Goal: Transaction & Acquisition: Book appointment/travel/reservation

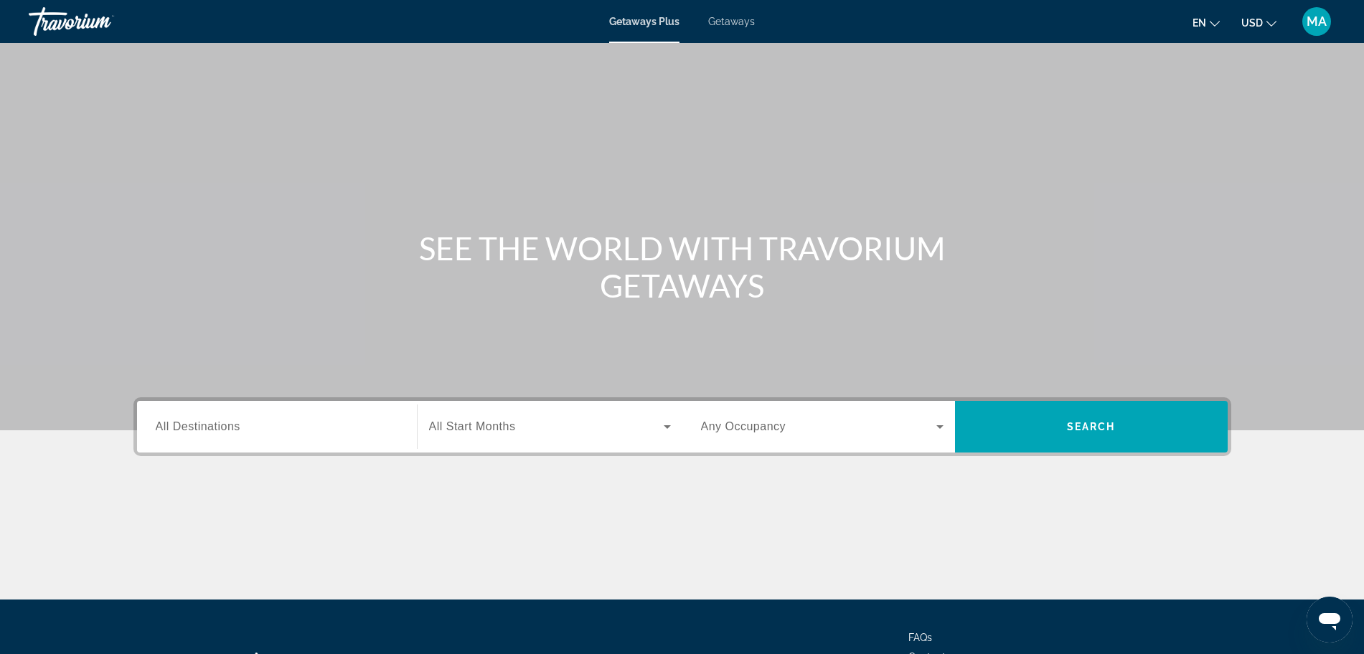
click at [233, 428] on span "All Destinations" at bounding box center [198, 427] width 85 height 12
click at [233, 428] on input "Destination All Destinations" at bounding box center [277, 427] width 243 height 17
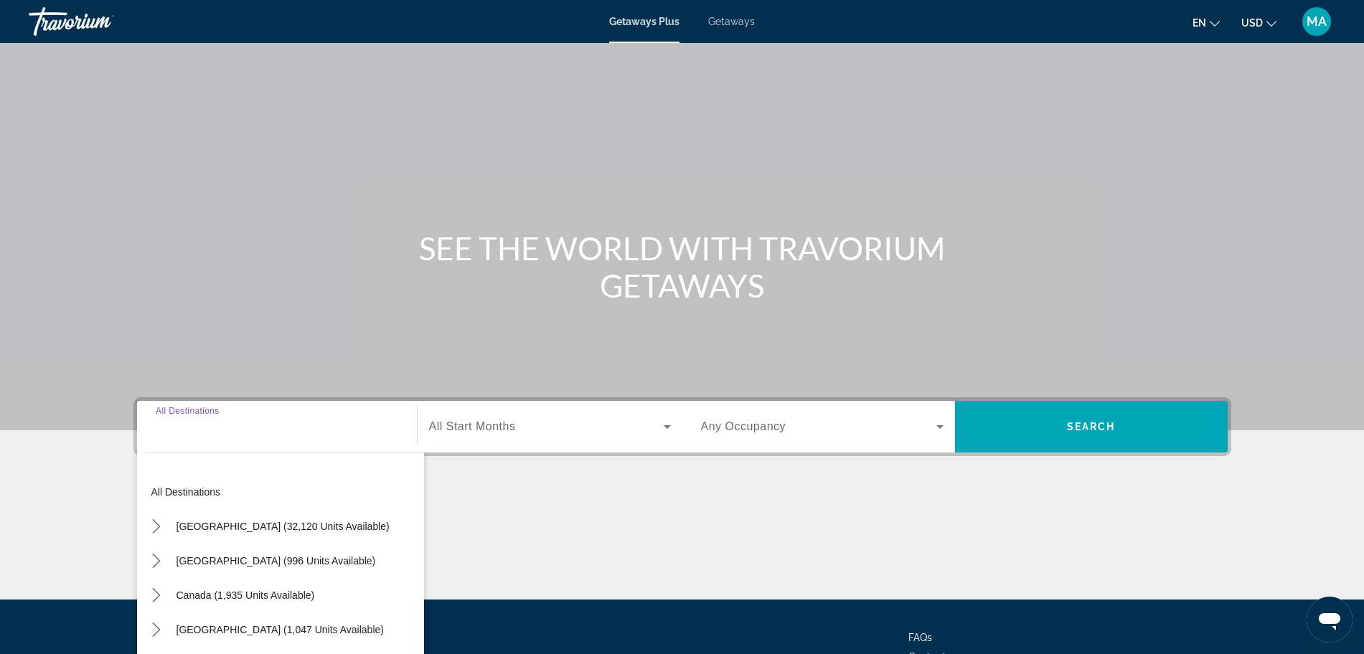
scroll to position [121, 0]
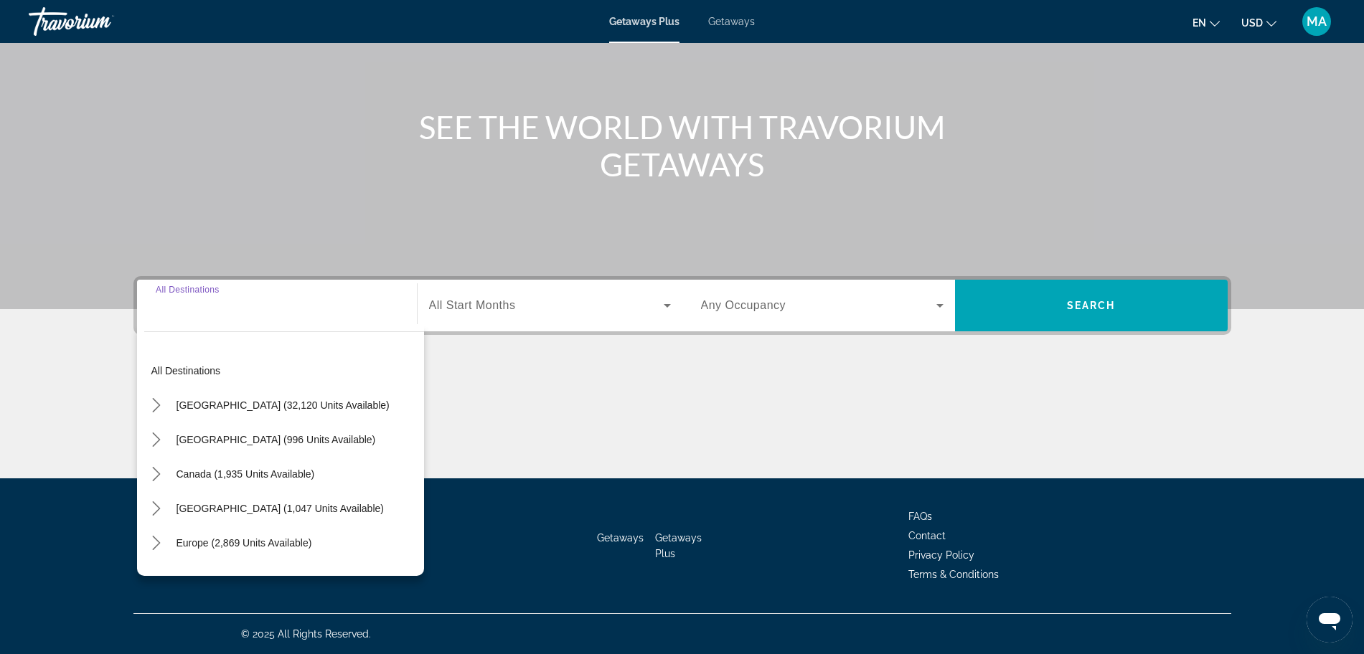
click at [1254, 117] on div "SEE THE WORLD WITH TRAVORIUM GETAWAYS" at bounding box center [682, 145] width 1155 height 75
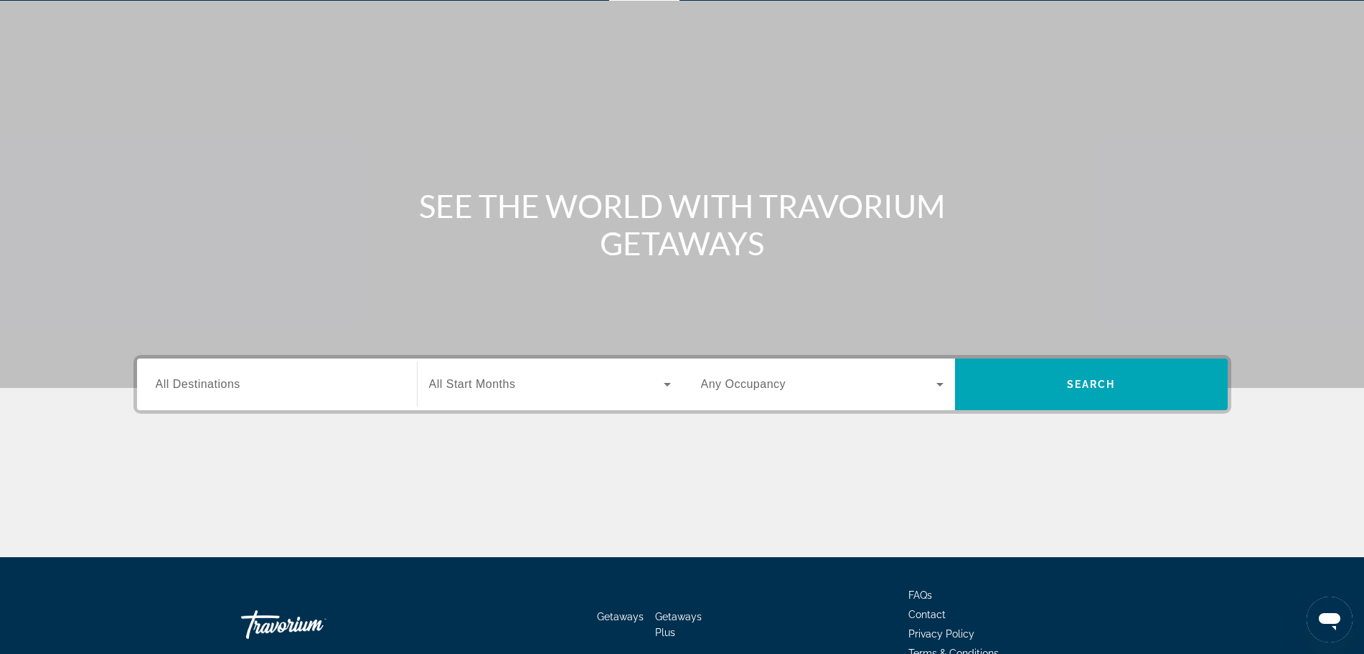
scroll to position [0, 0]
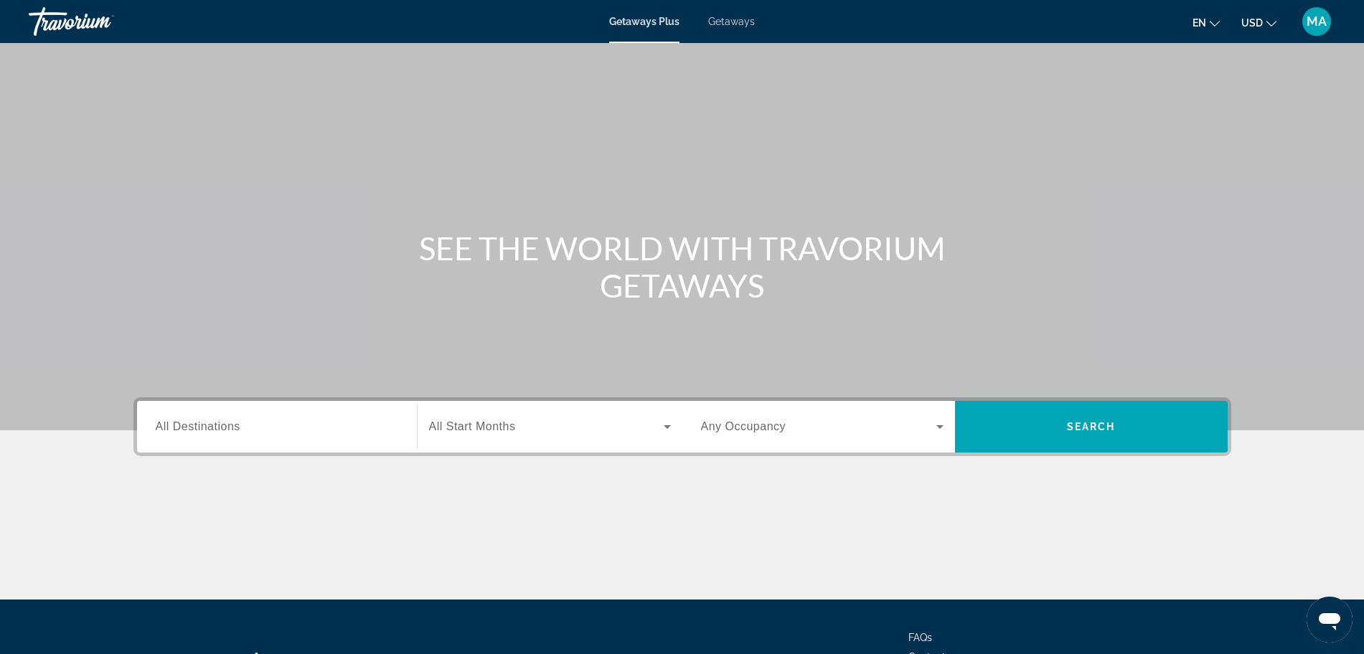
click at [731, 21] on span "Getaways" at bounding box center [731, 21] width 47 height 11
click at [246, 432] on input "Destination All Destinations" at bounding box center [277, 427] width 243 height 17
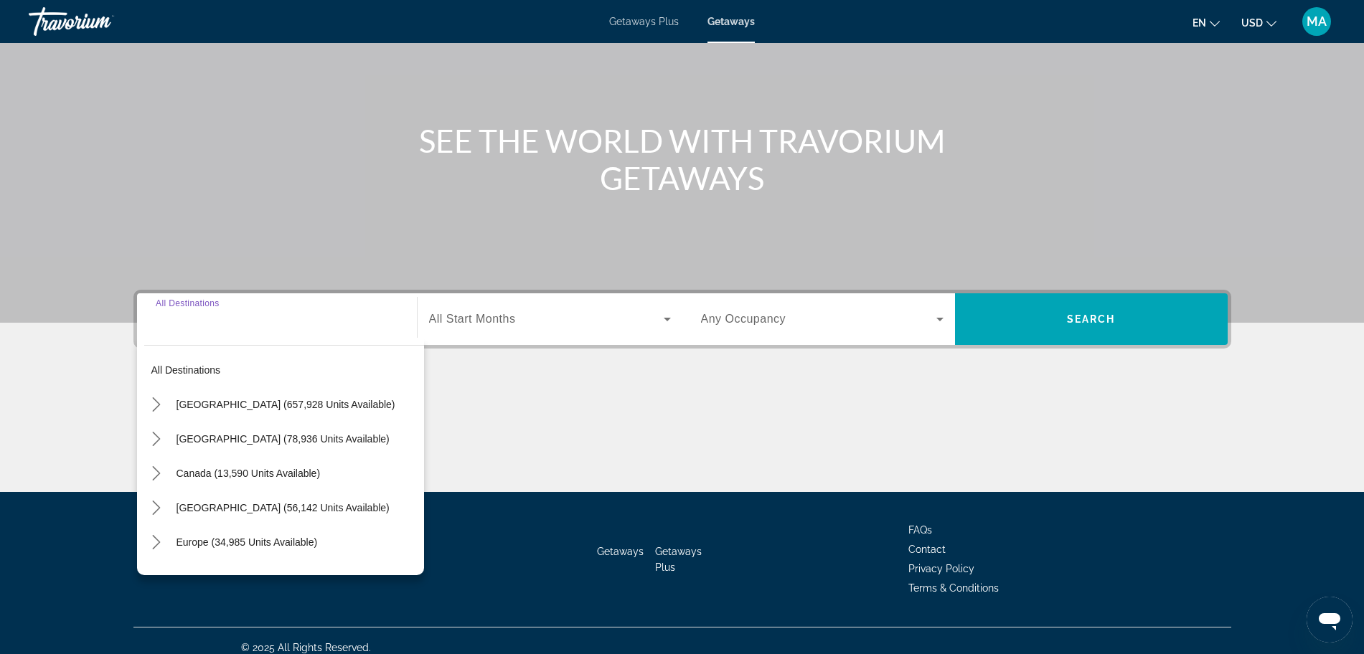
scroll to position [121, 0]
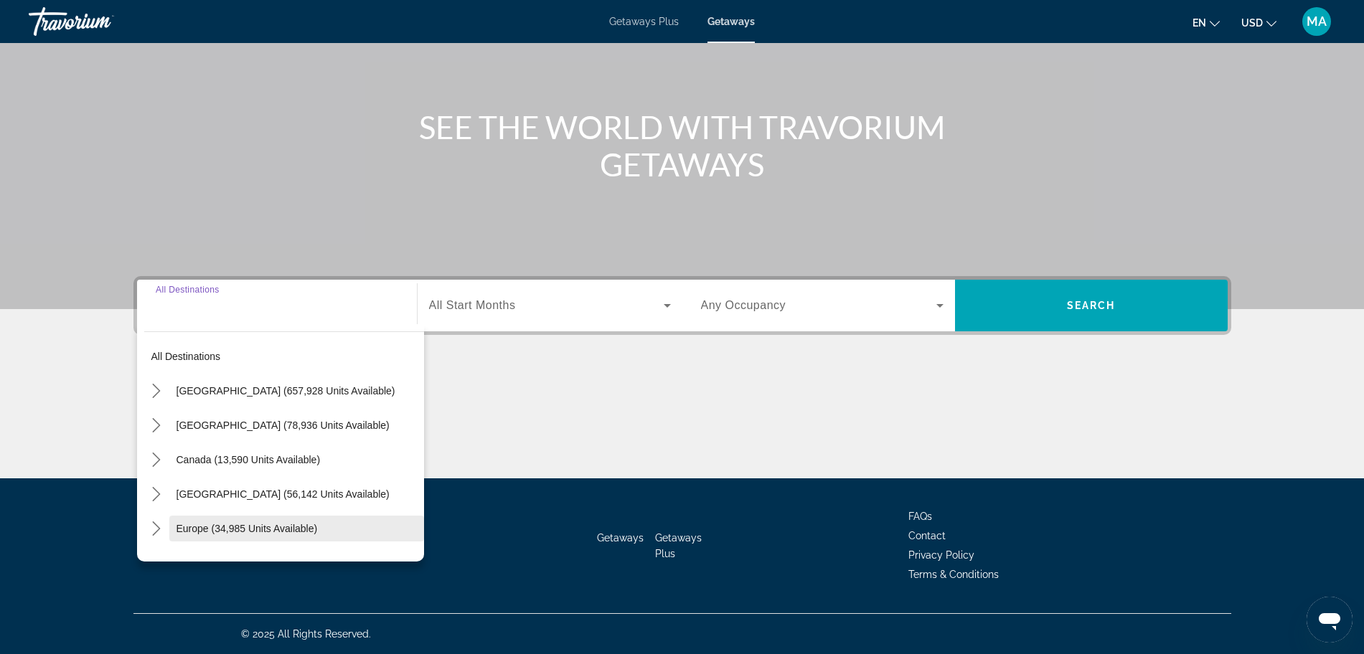
click at [262, 535] on span "Select destination: Europe (34,985 units available)" at bounding box center [296, 529] width 255 height 34
type input "**********"
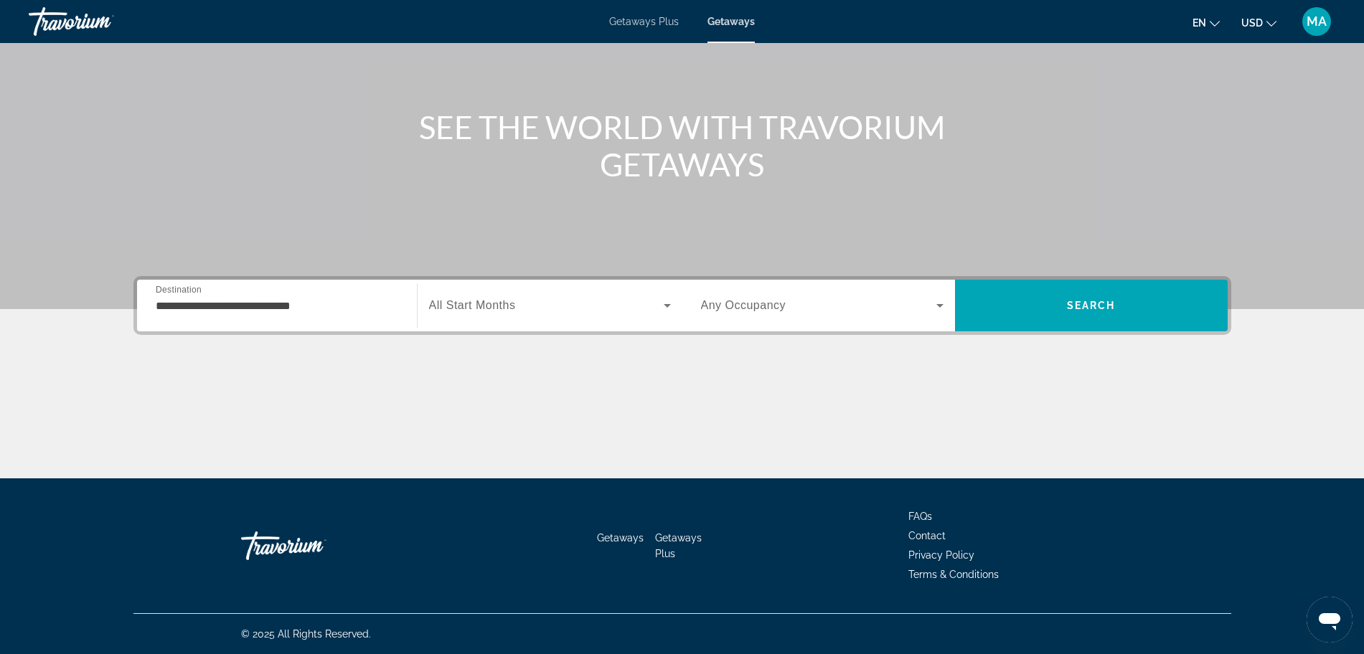
click at [487, 299] on span "All Start Months" at bounding box center [472, 305] width 87 height 12
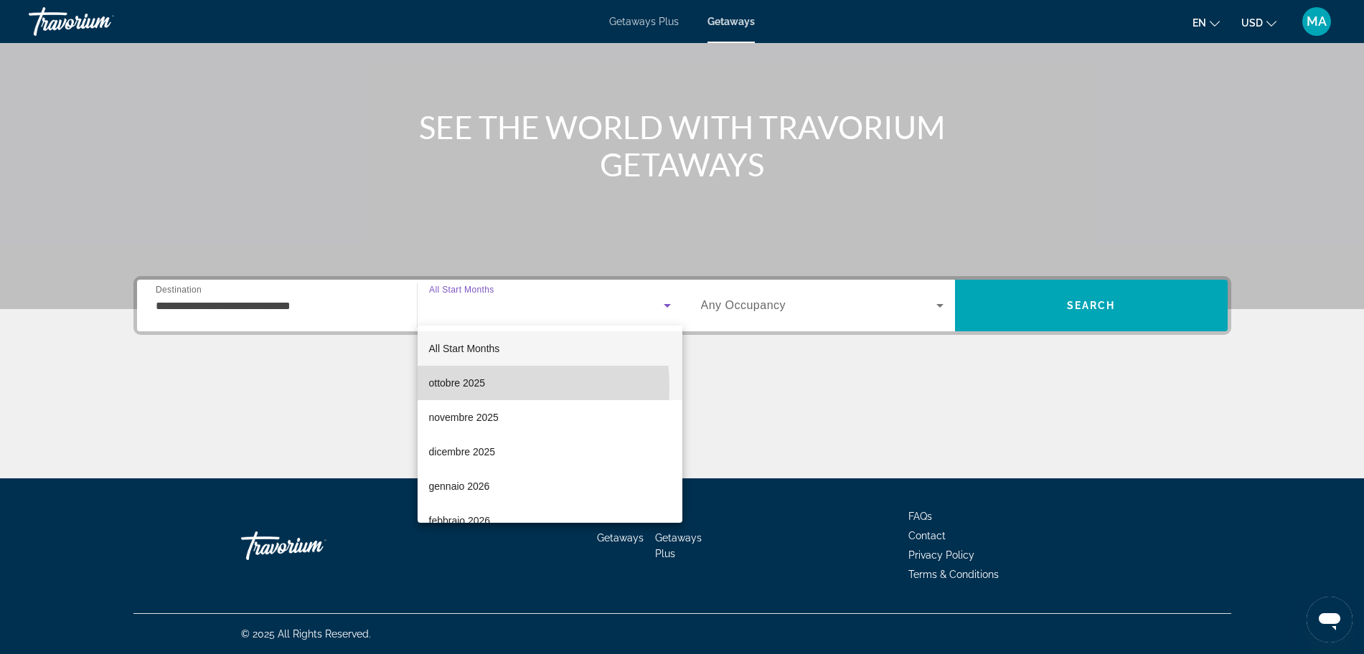
click at [465, 387] on span "ottobre 2025" at bounding box center [457, 383] width 57 height 17
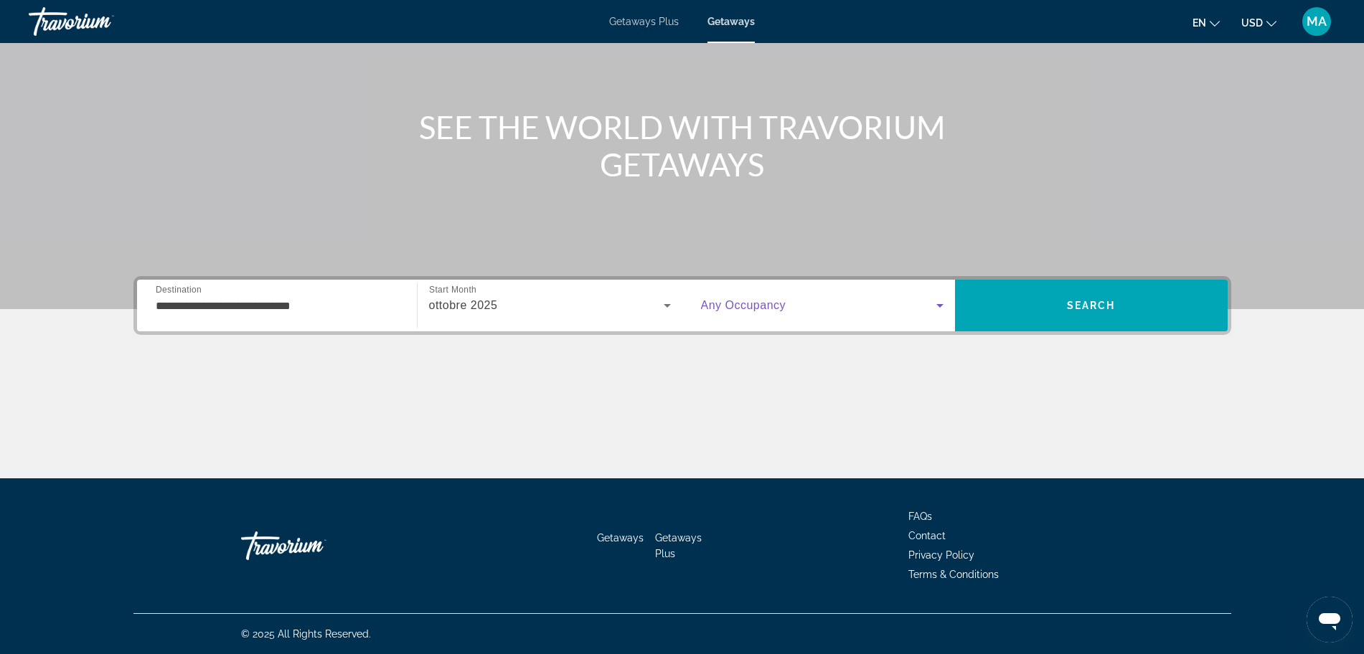
click at [940, 308] on icon "Search widget" at bounding box center [940, 305] width 17 height 17
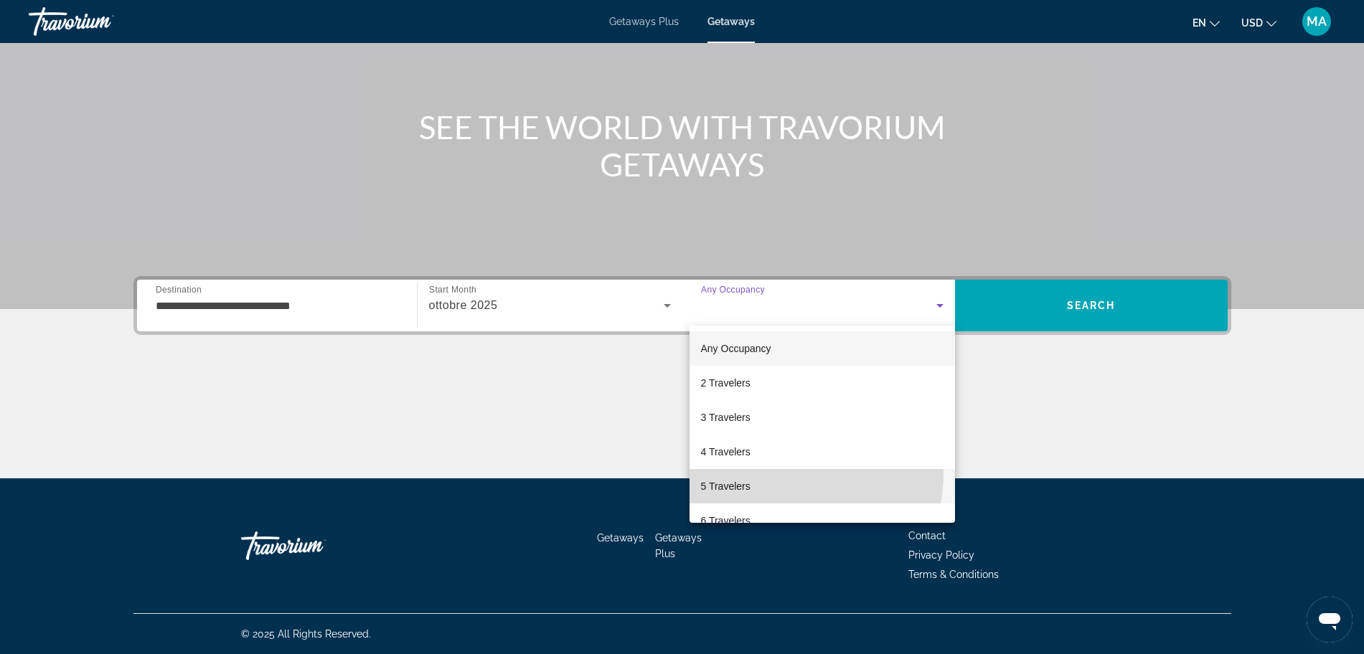
click at [736, 471] on mat-option "5 Travelers" at bounding box center [823, 486] width 266 height 34
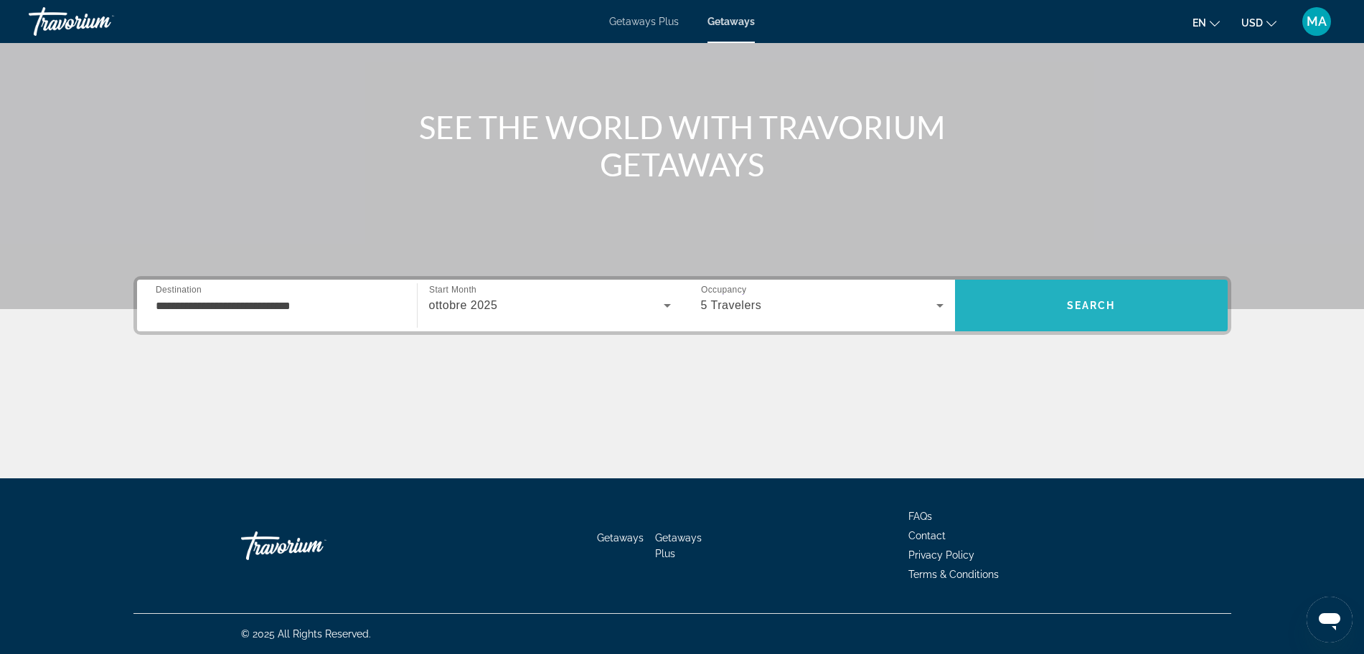
click at [1109, 289] on span "Search" at bounding box center [1091, 305] width 273 height 34
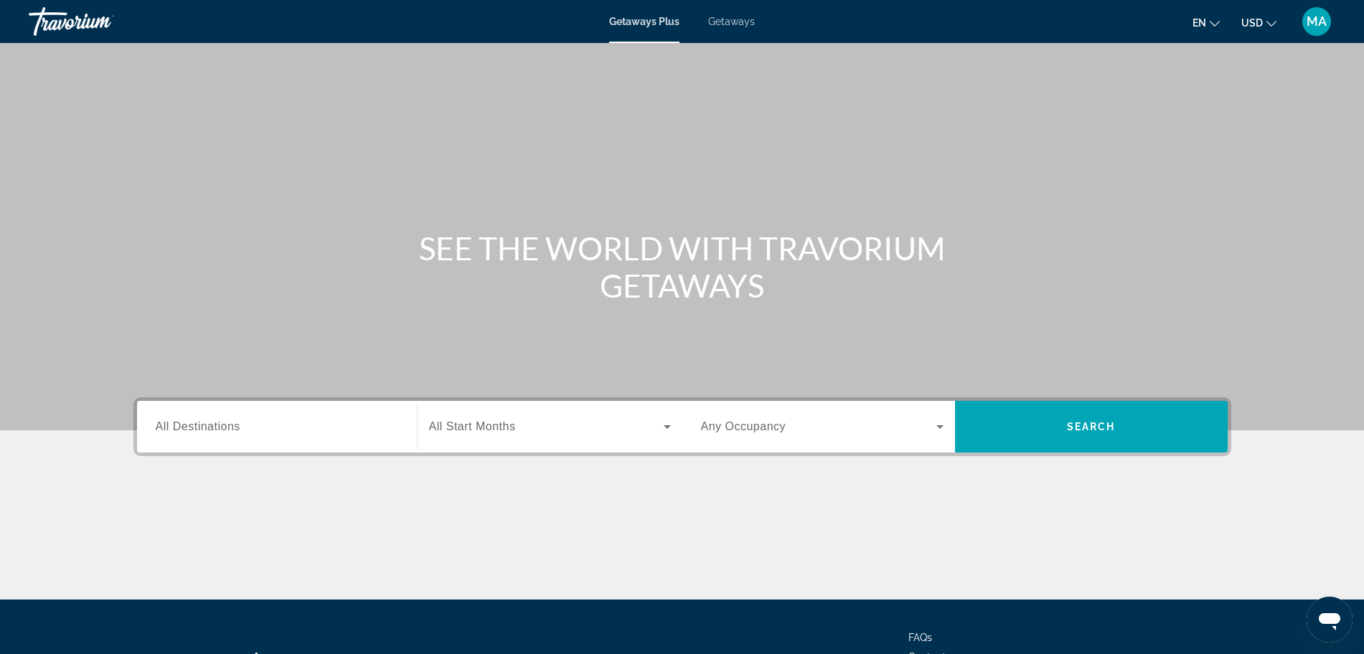
click at [222, 423] on span "All Destinations" at bounding box center [198, 427] width 85 height 12
click at [222, 423] on input "Destination All Destinations" at bounding box center [277, 427] width 243 height 17
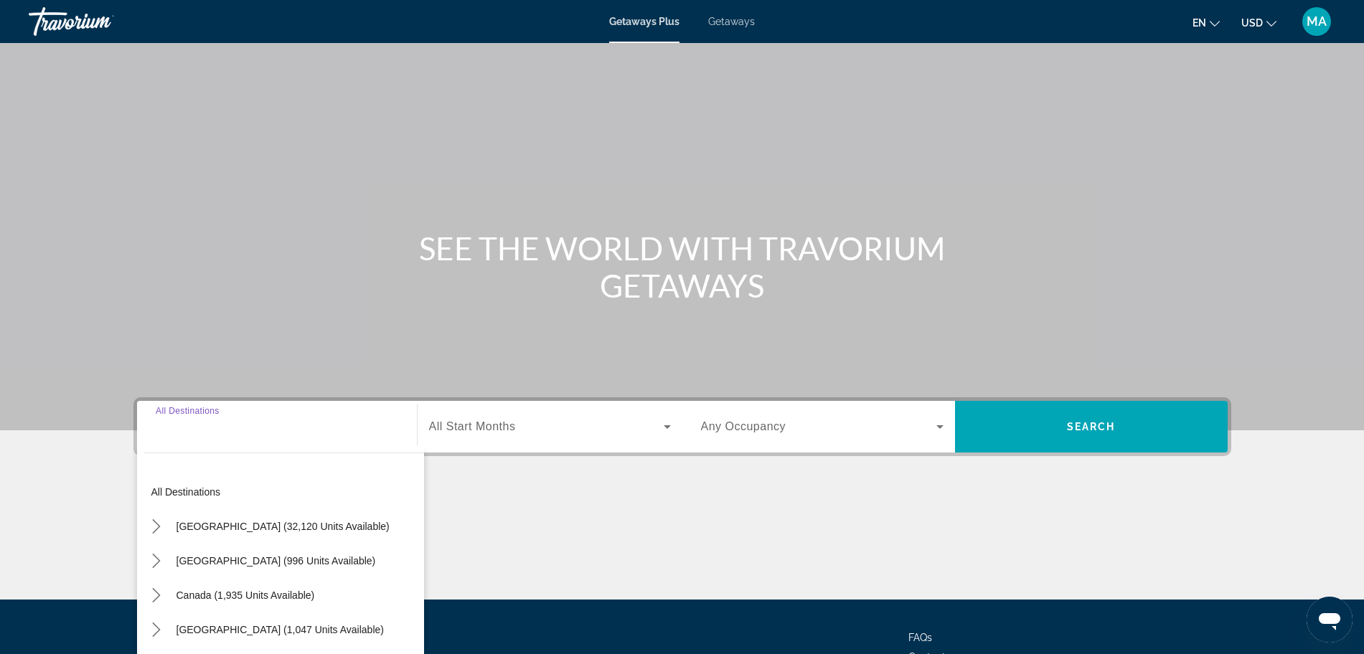
scroll to position [121, 0]
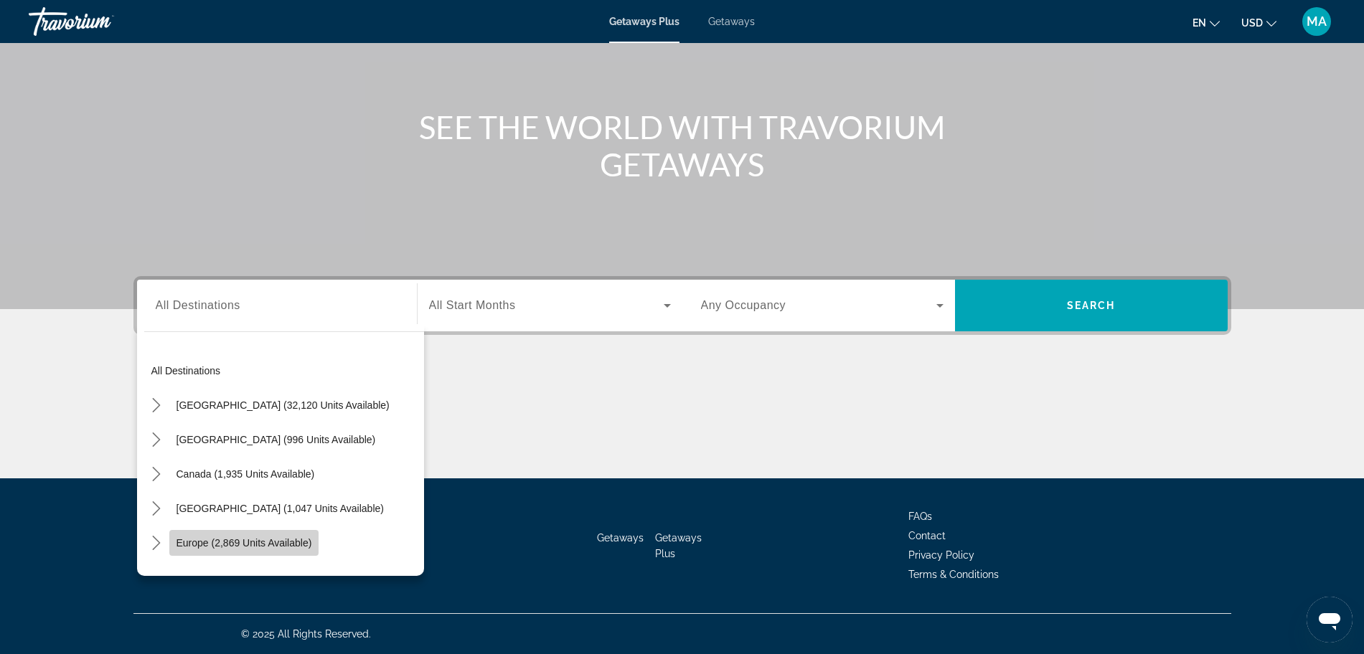
click at [222, 538] on span "Europe (2,869 units available)" at bounding box center [245, 543] width 136 height 11
type input "**********"
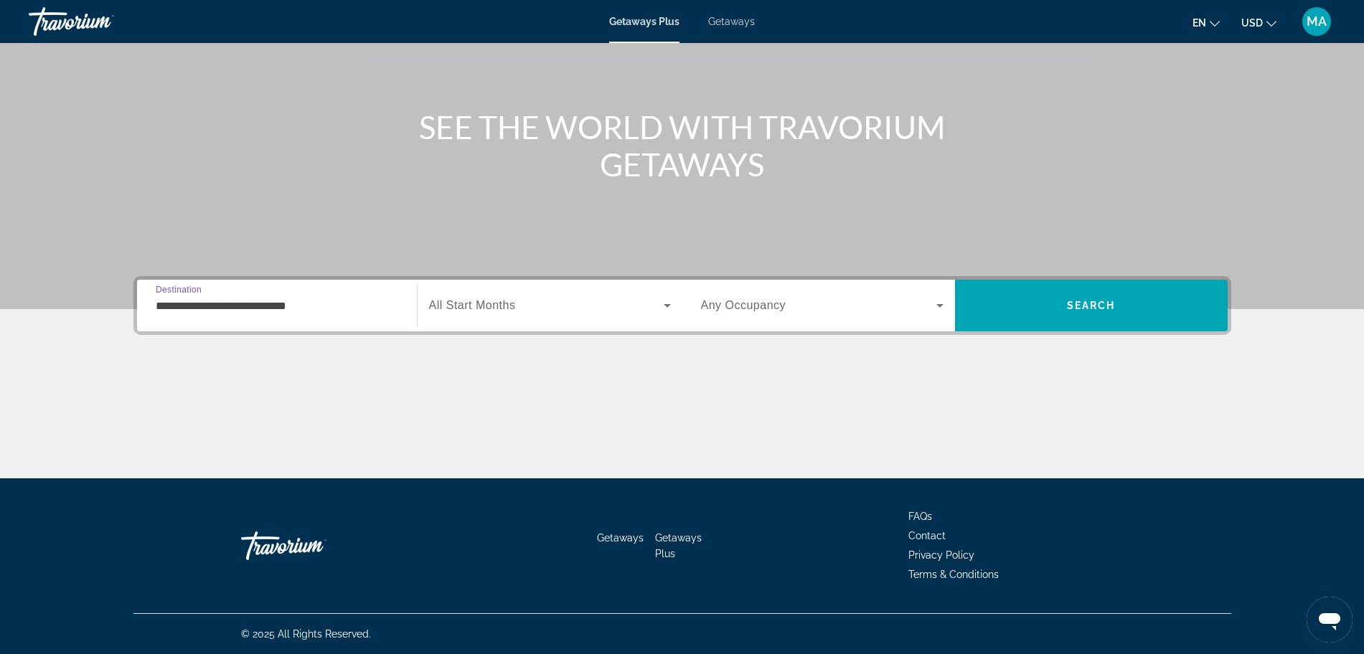
click at [487, 306] on span "All Start Months" at bounding box center [472, 305] width 87 height 12
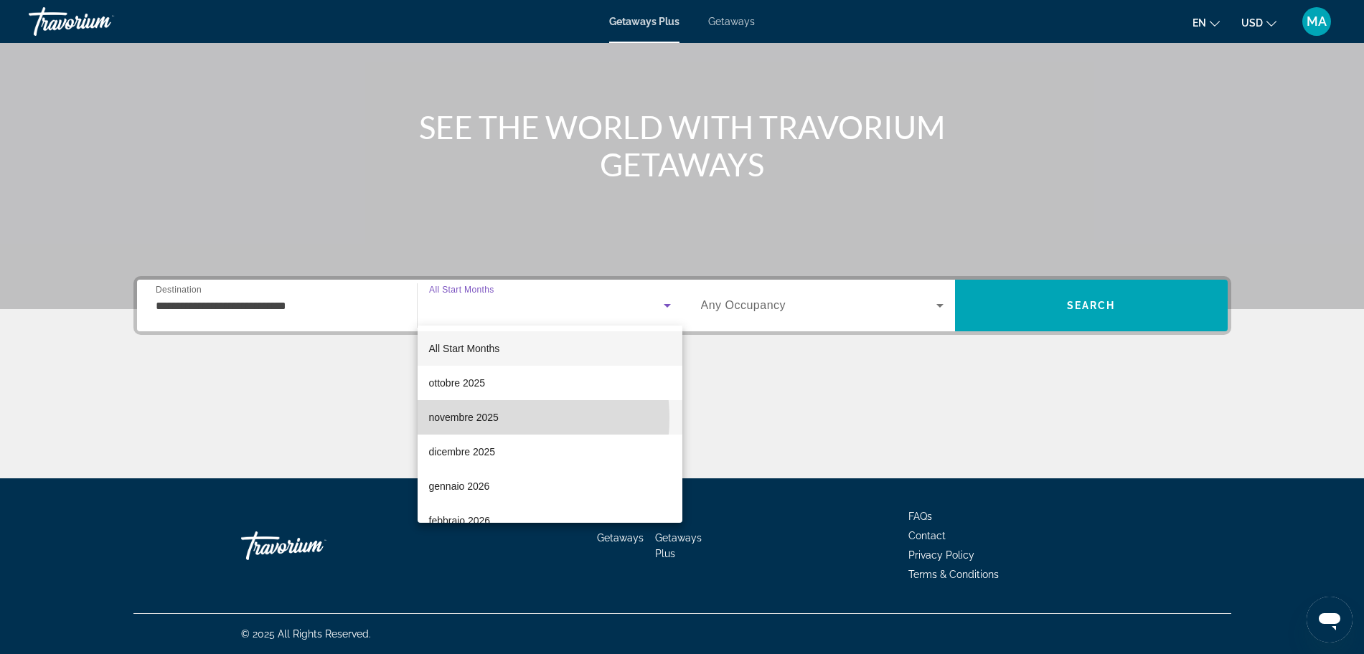
click at [481, 418] on span "novembre 2025" at bounding box center [464, 417] width 70 height 17
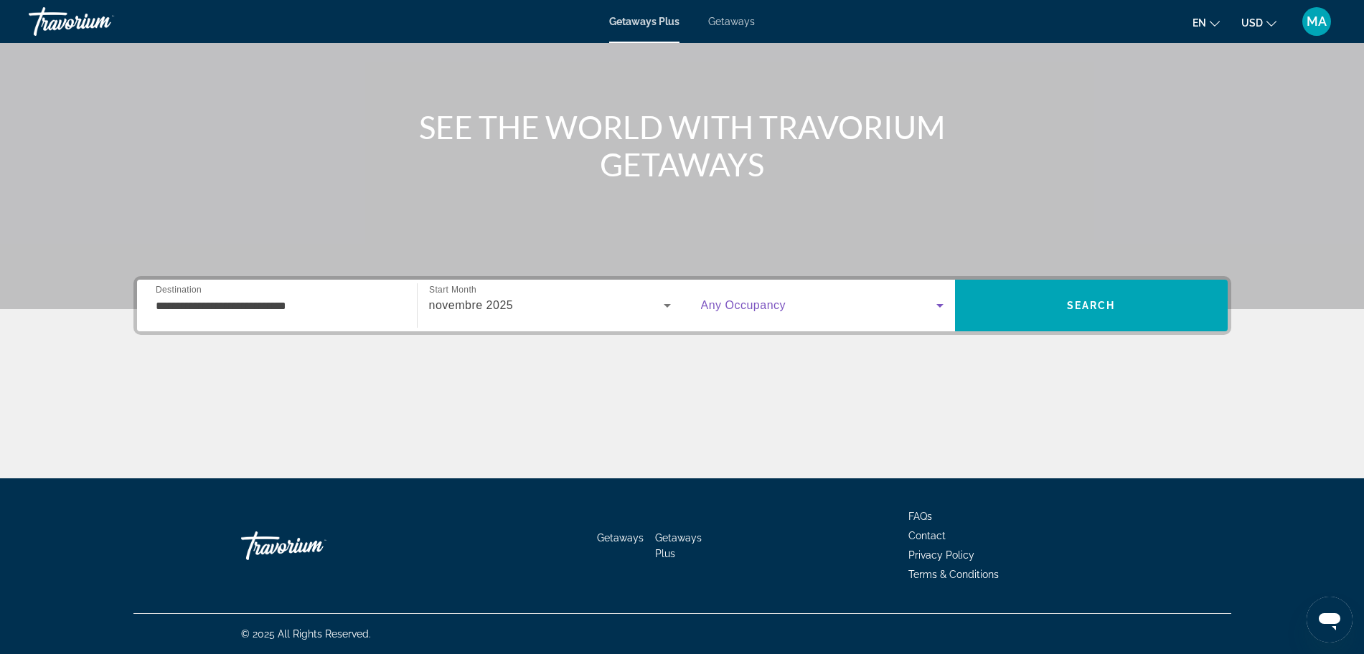
click at [854, 306] on span "Search widget" at bounding box center [818, 305] width 235 height 17
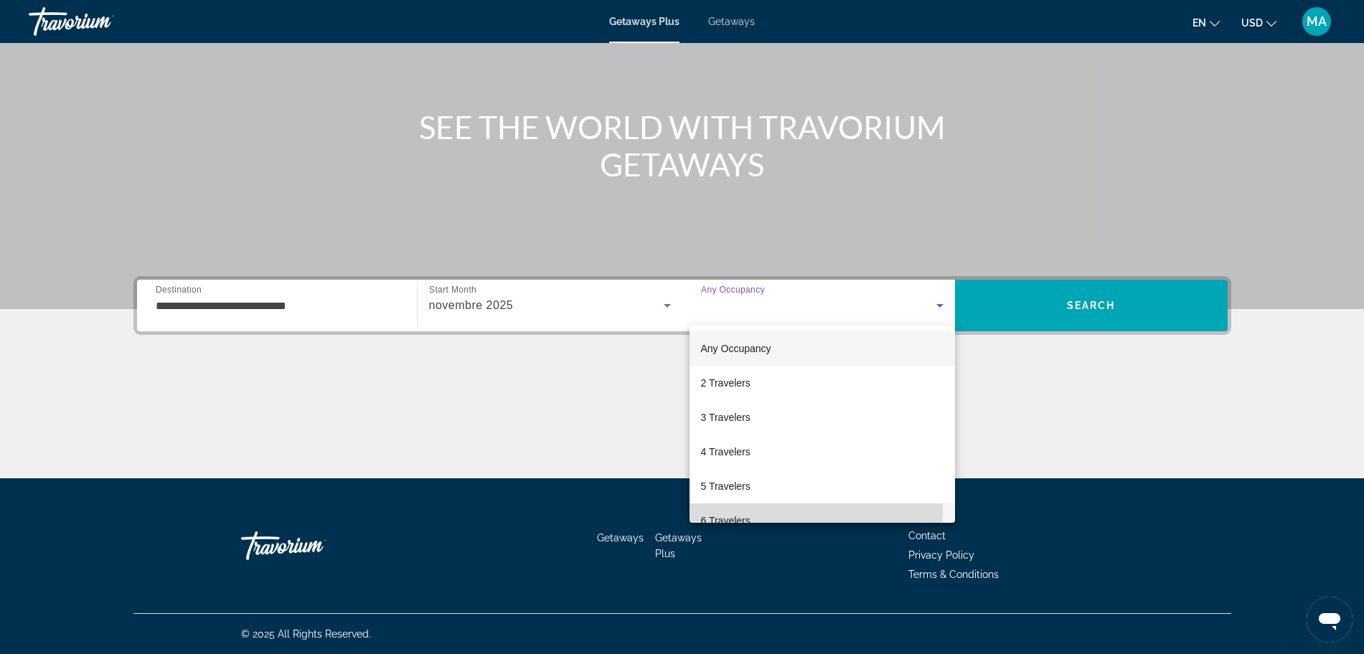
click at [736, 510] on mat-option "6 Travelers" at bounding box center [823, 521] width 266 height 34
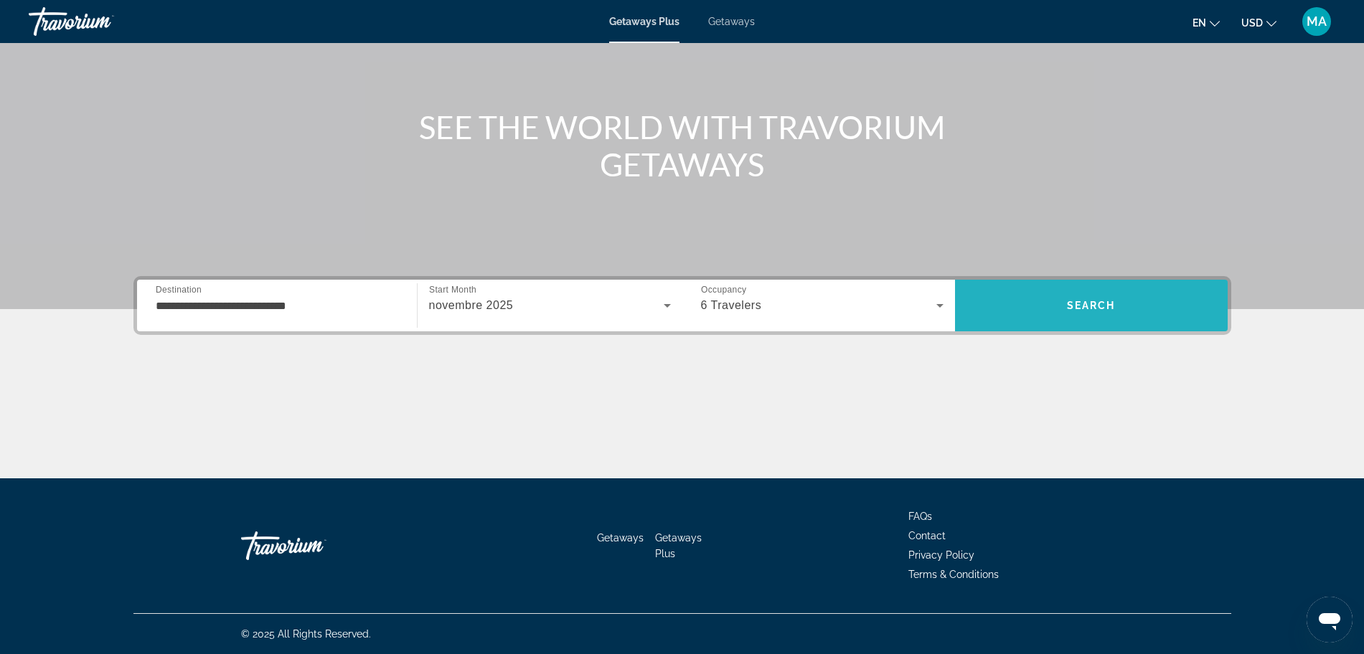
click at [1036, 321] on span "Search" at bounding box center [1091, 305] width 273 height 34
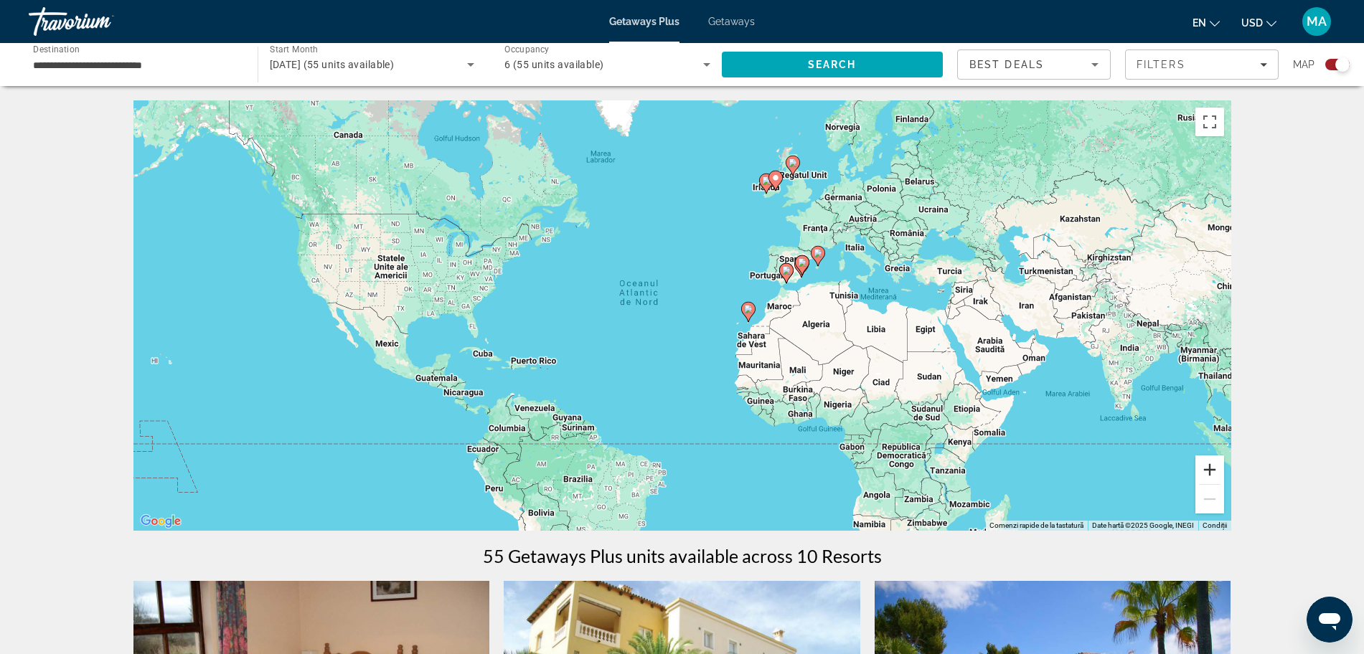
click at [1210, 472] on button "Mărește" at bounding box center [1210, 470] width 29 height 29
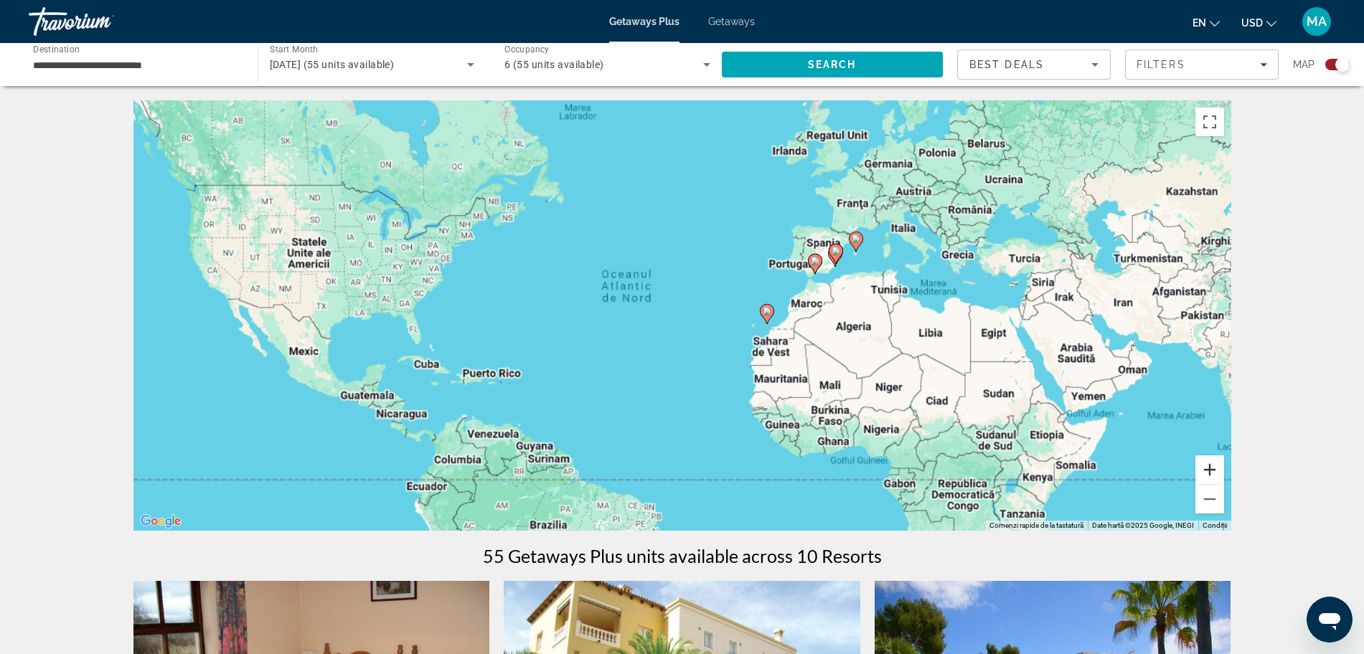
click at [1210, 472] on button "Mărește" at bounding box center [1210, 470] width 29 height 29
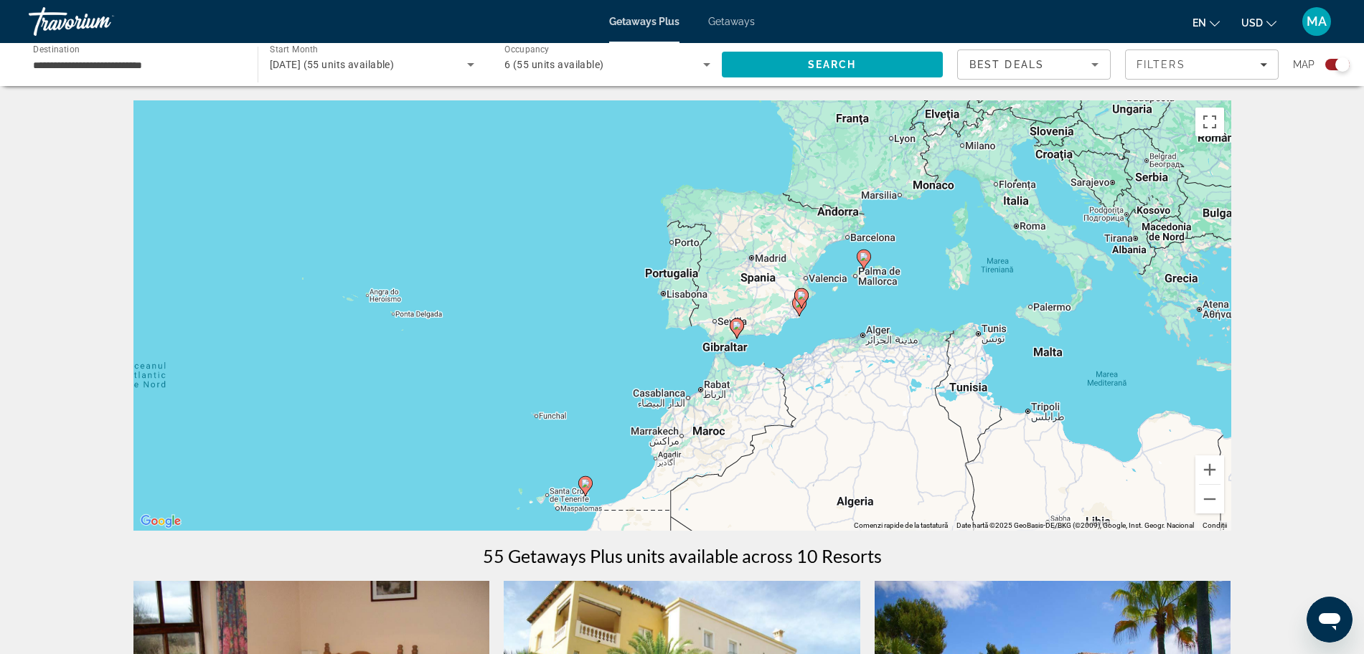
drag, startPoint x: 1153, startPoint y: 191, endPoint x: 783, endPoint y: 346, distance: 401.4
click at [783, 346] on div "Ca să activezi tragerea cu ajutorul tastaturii, apasă Alt + Enter. După activar…" at bounding box center [682, 315] width 1098 height 431
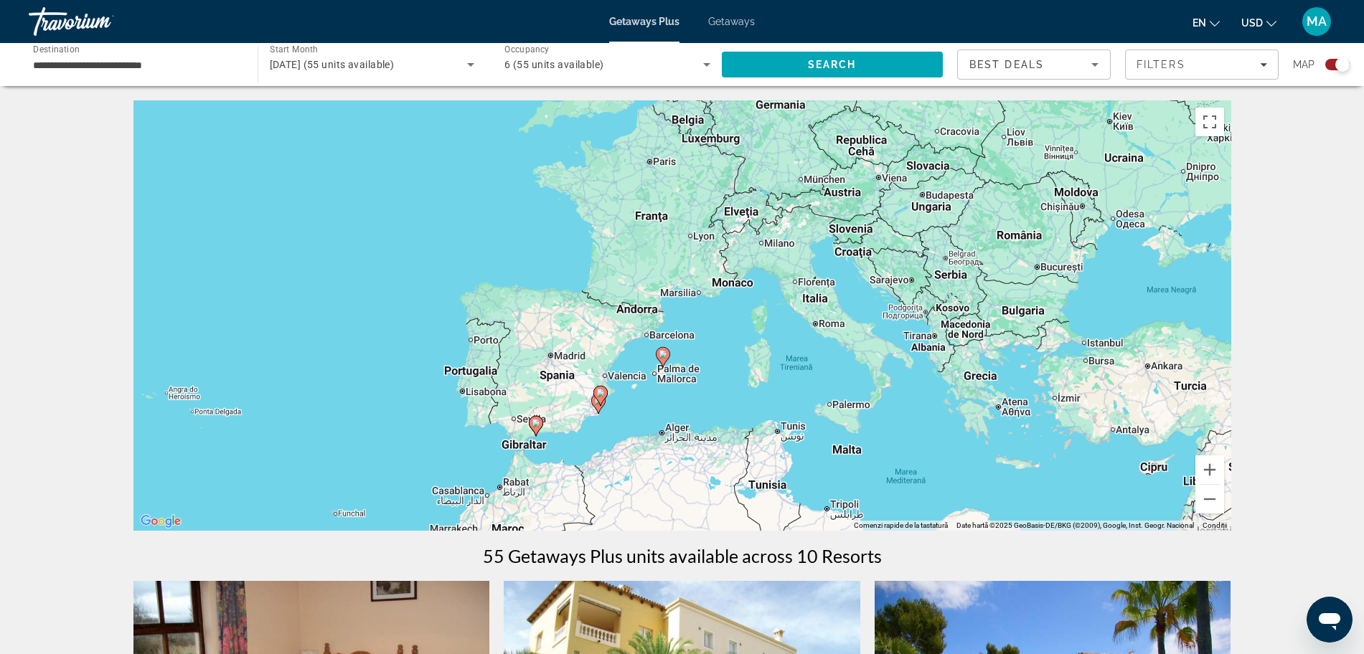
drag, startPoint x: 1020, startPoint y: 203, endPoint x: 809, endPoint y: 301, distance: 232.8
click at [809, 301] on div "Ca să activezi tragerea cu ajutorul tastaturii, apasă Alt + Enter. După activar…" at bounding box center [682, 315] width 1098 height 431
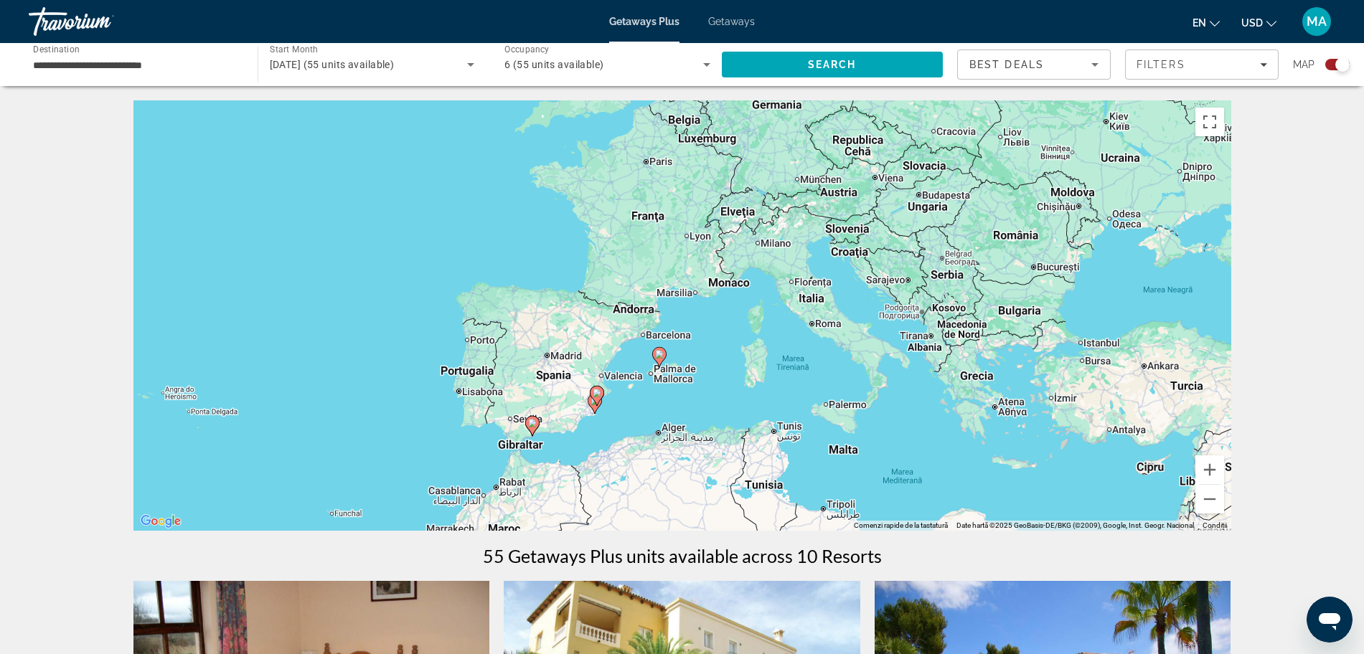
click at [660, 359] on icon "Main content" at bounding box center [658, 357] width 13 height 19
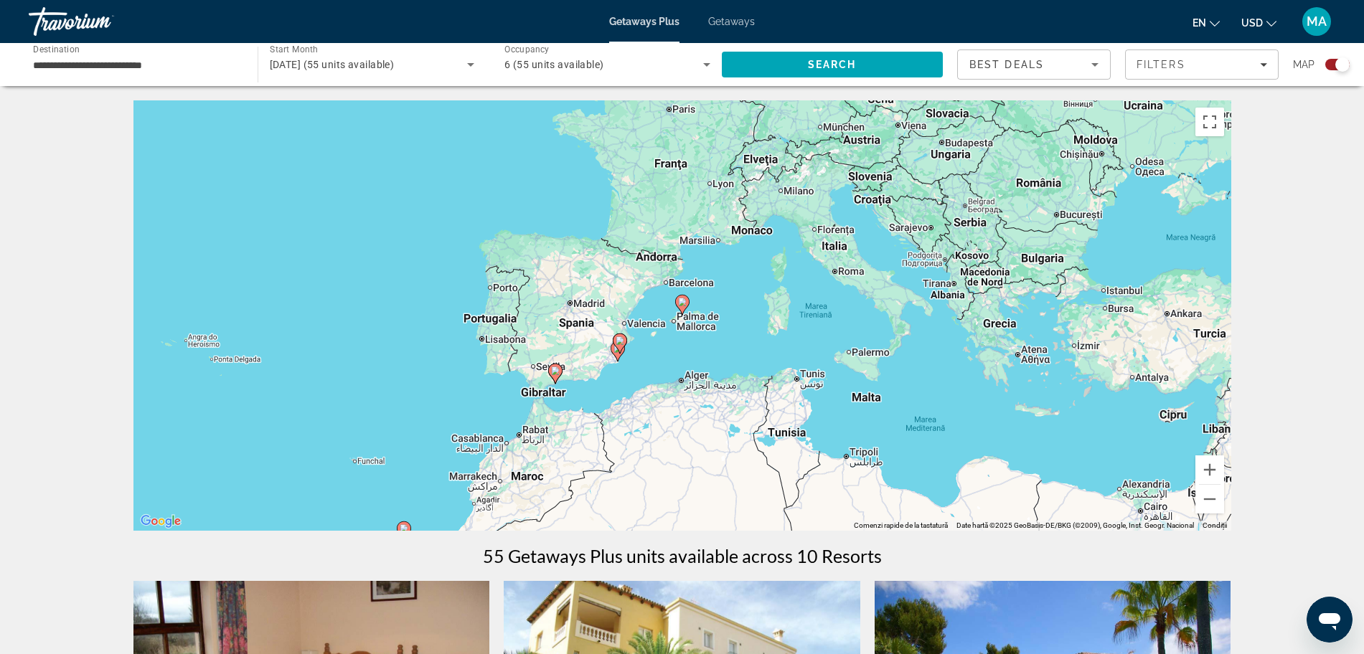
click at [681, 304] on image "Main content" at bounding box center [682, 302] width 9 height 9
type input "**********"
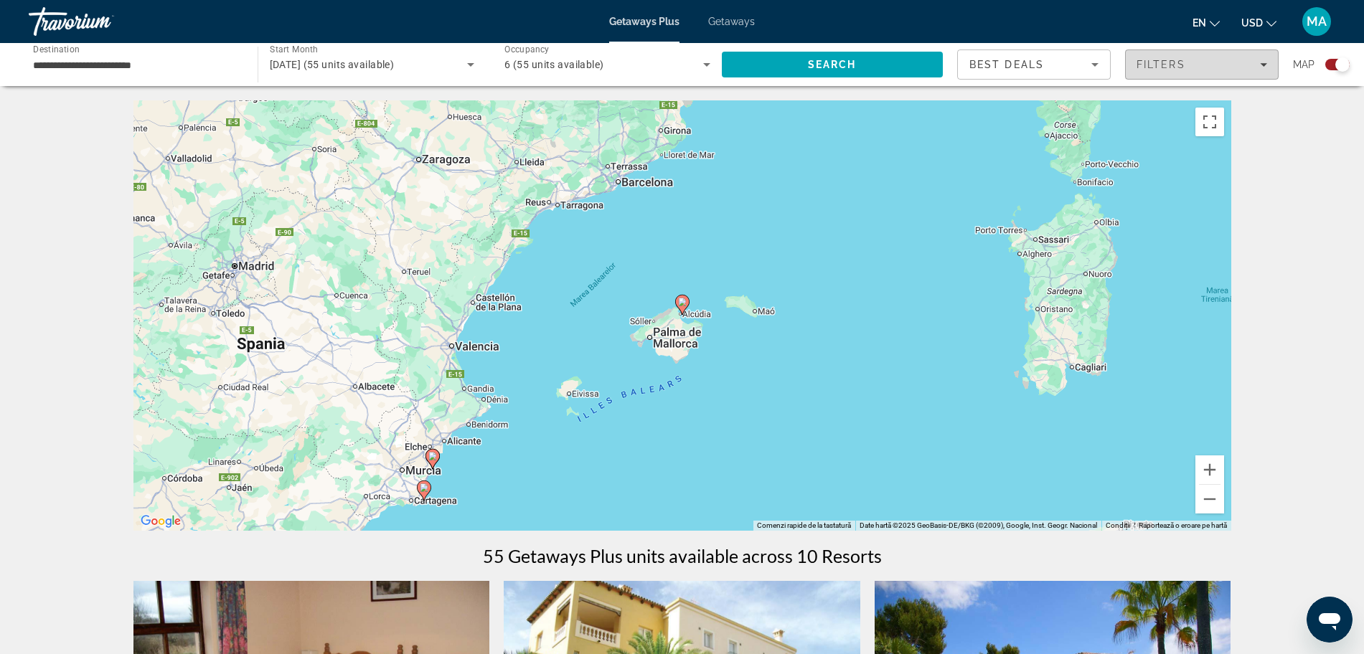
click at [1150, 77] on span "Filters" at bounding box center [1202, 64] width 152 height 34
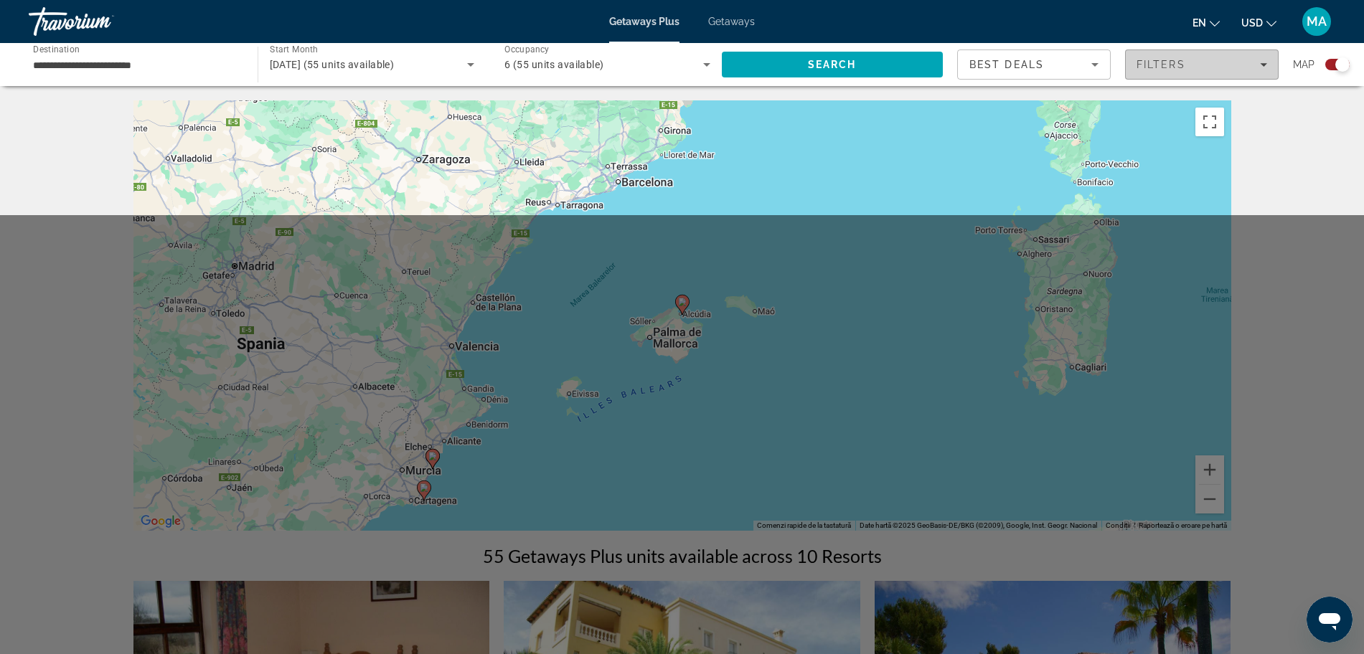
click at [1150, 77] on span "Filters" at bounding box center [1202, 64] width 152 height 34
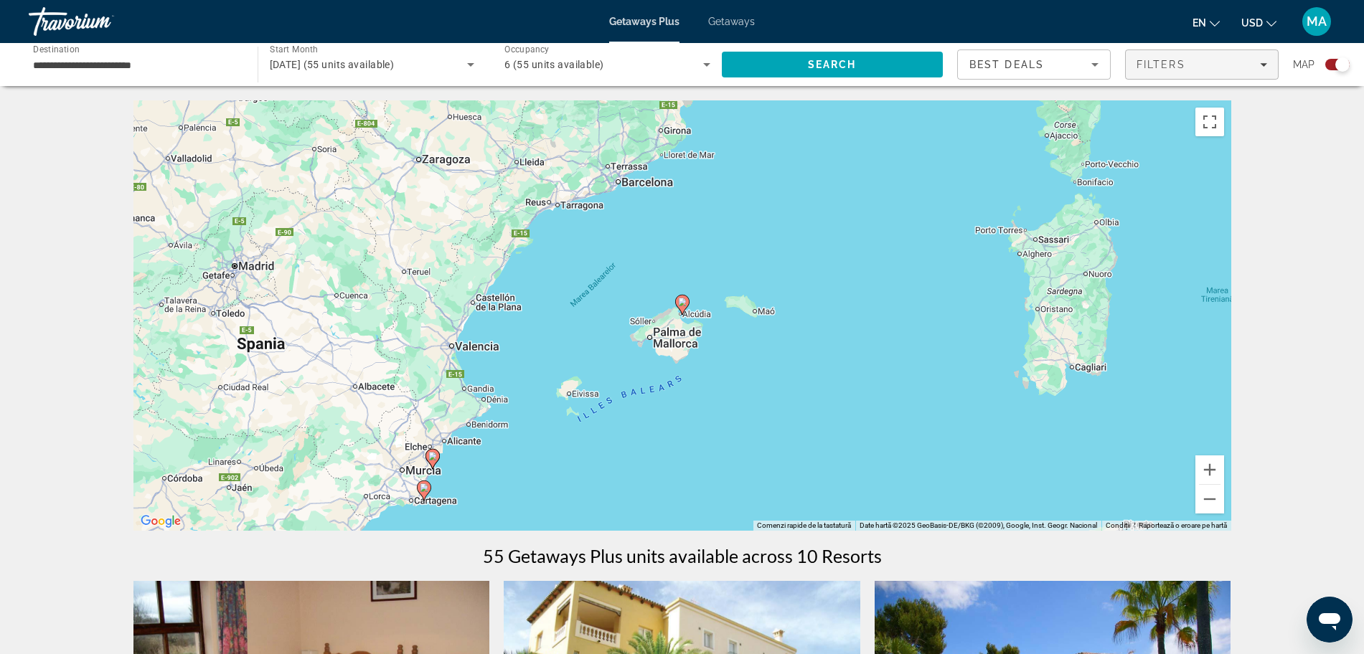
click at [1250, 60] on div "Filters" at bounding box center [1202, 64] width 131 height 11
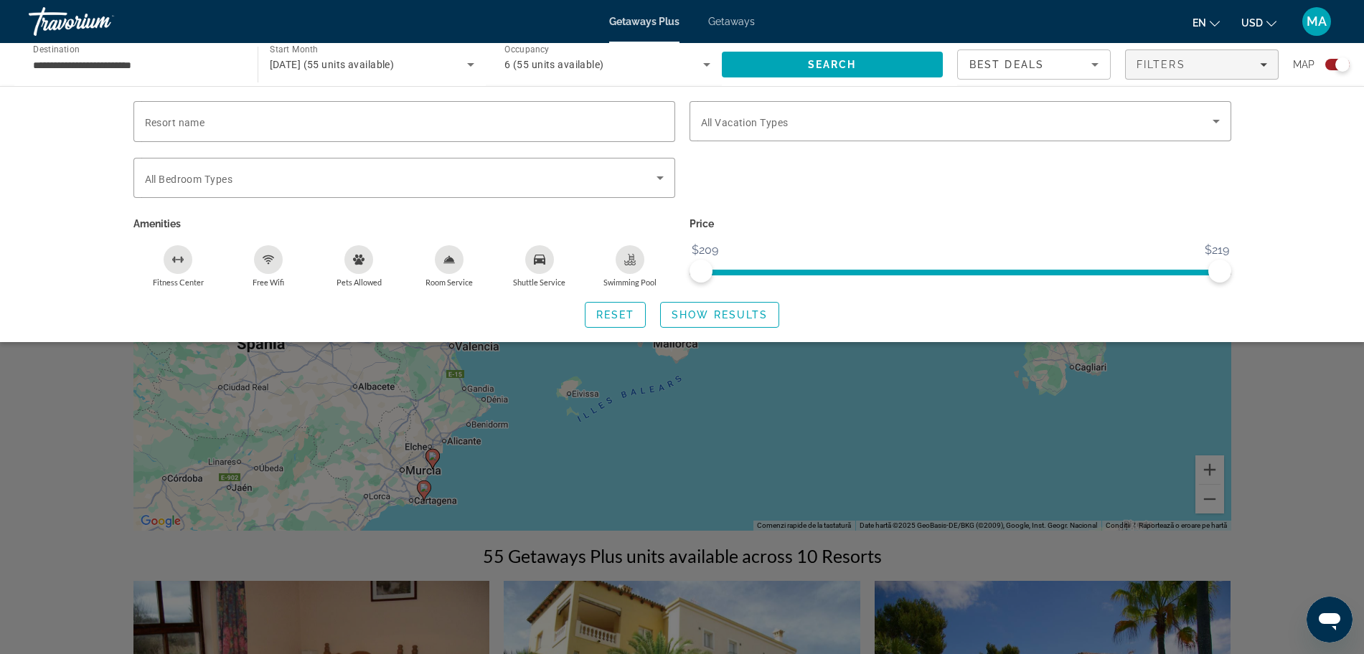
click at [734, 16] on span "Getaways" at bounding box center [731, 21] width 47 height 11
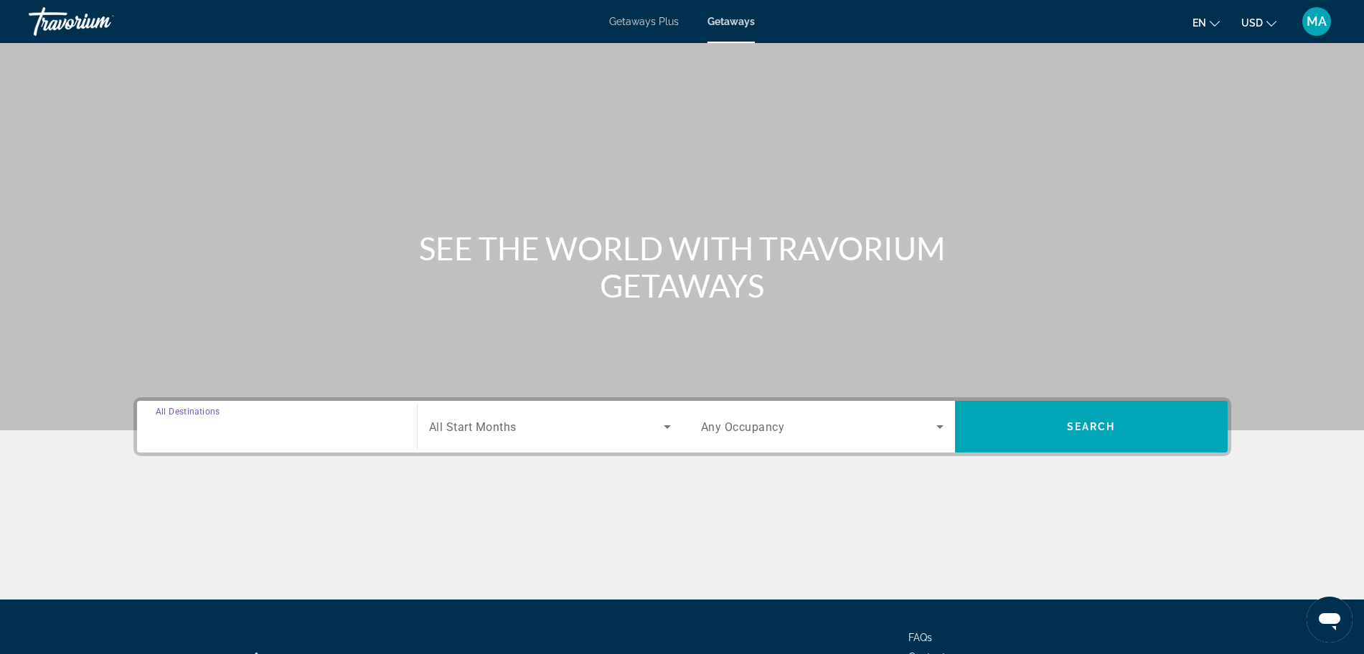
click at [260, 433] on input "Destination All Destinations" at bounding box center [277, 427] width 243 height 17
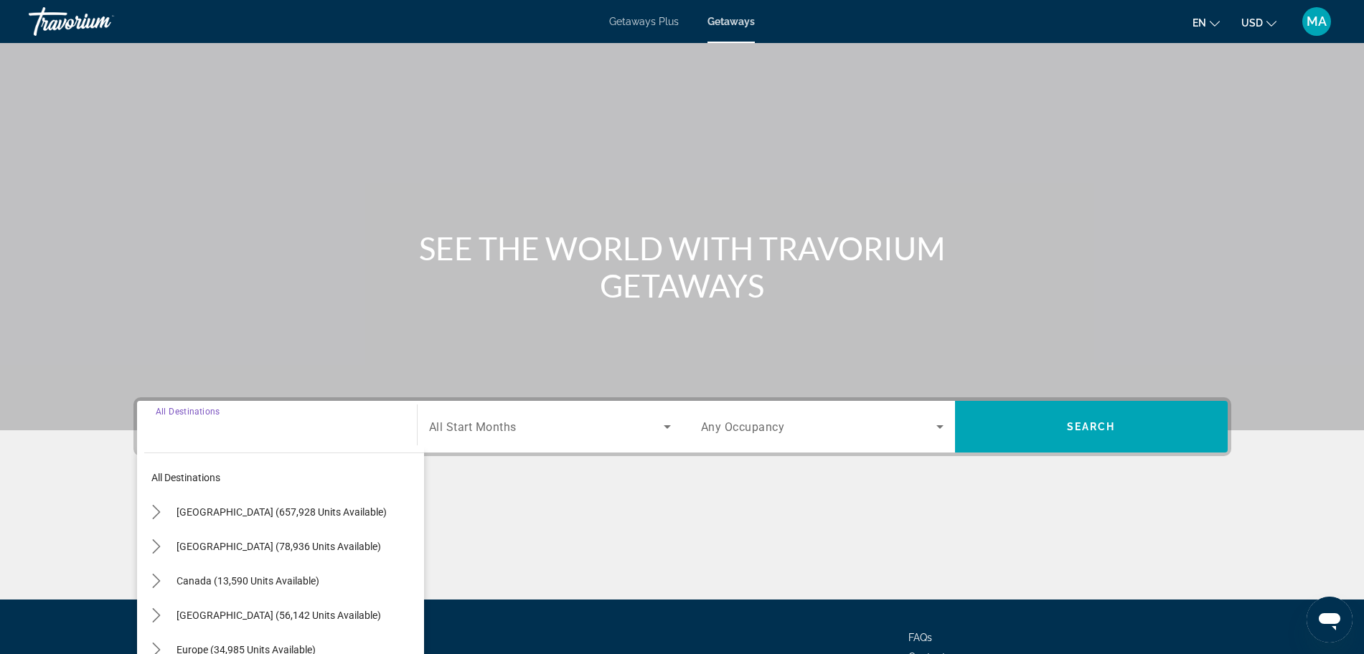
scroll to position [121, 0]
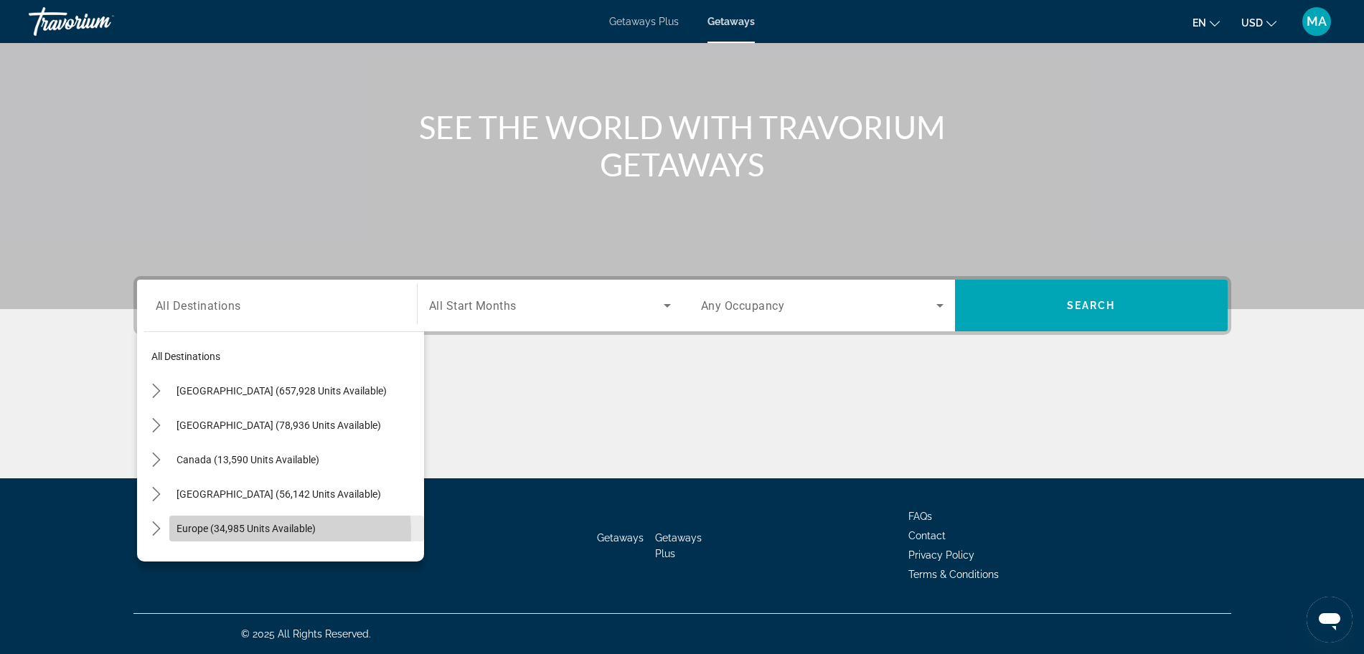
click at [260, 532] on span "Europe (34,985 units available)" at bounding box center [246, 528] width 139 height 11
type input "**********"
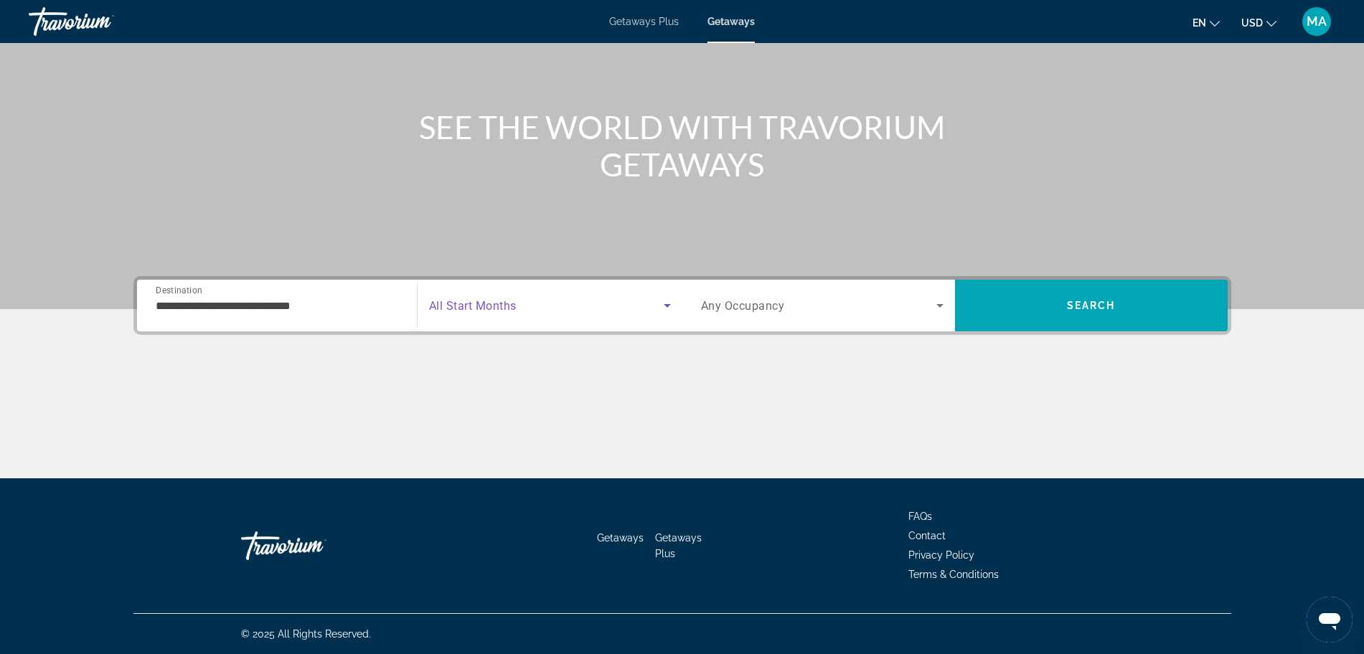
click at [530, 308] on span "Search widget" at bounding box center [546, 305] width 235 height 17
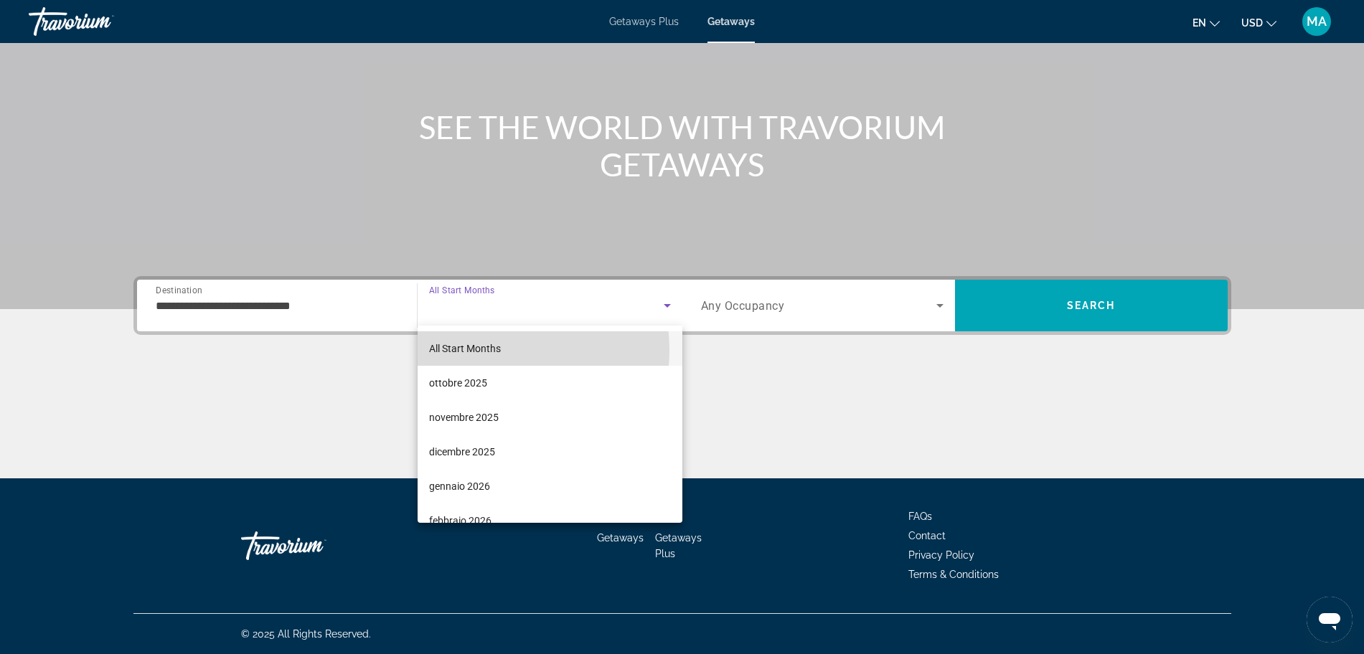
click at [497, 350] on span "All Start Months" at bounding box center [465, 348] width 72 height 11
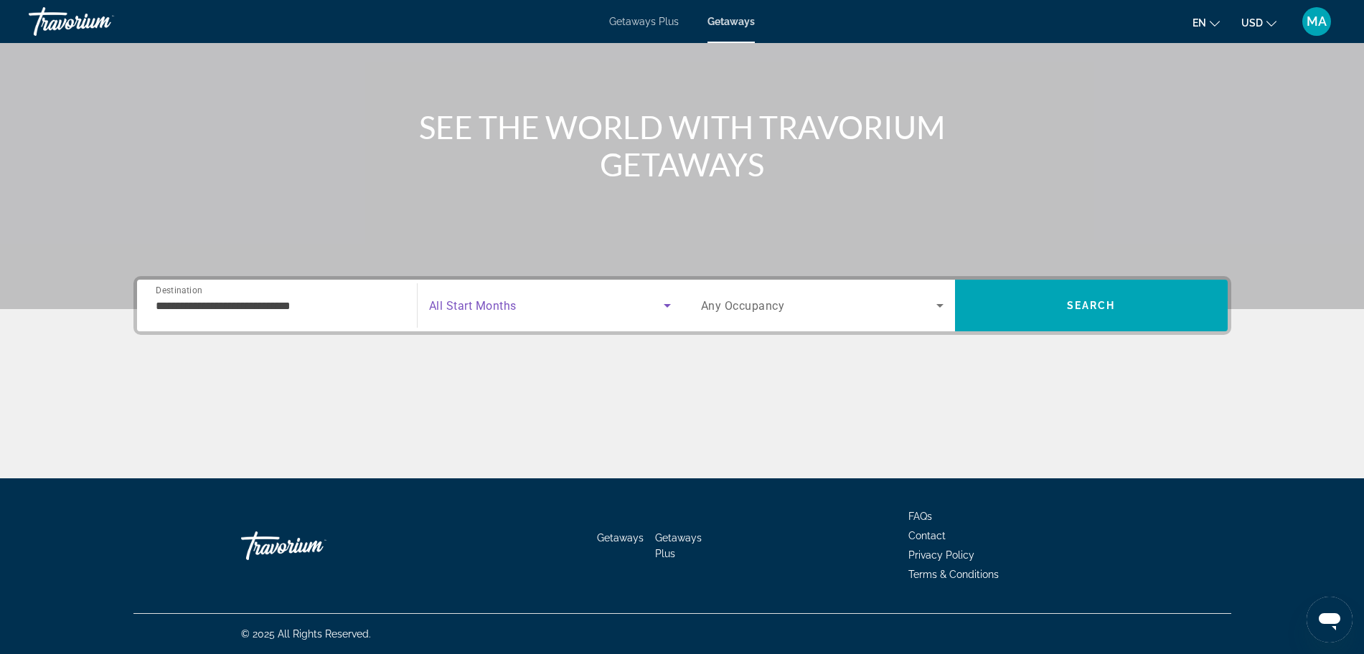
click at [818, 307] on span "Search widget" at bounding box center [818, 305] width 235 height 17
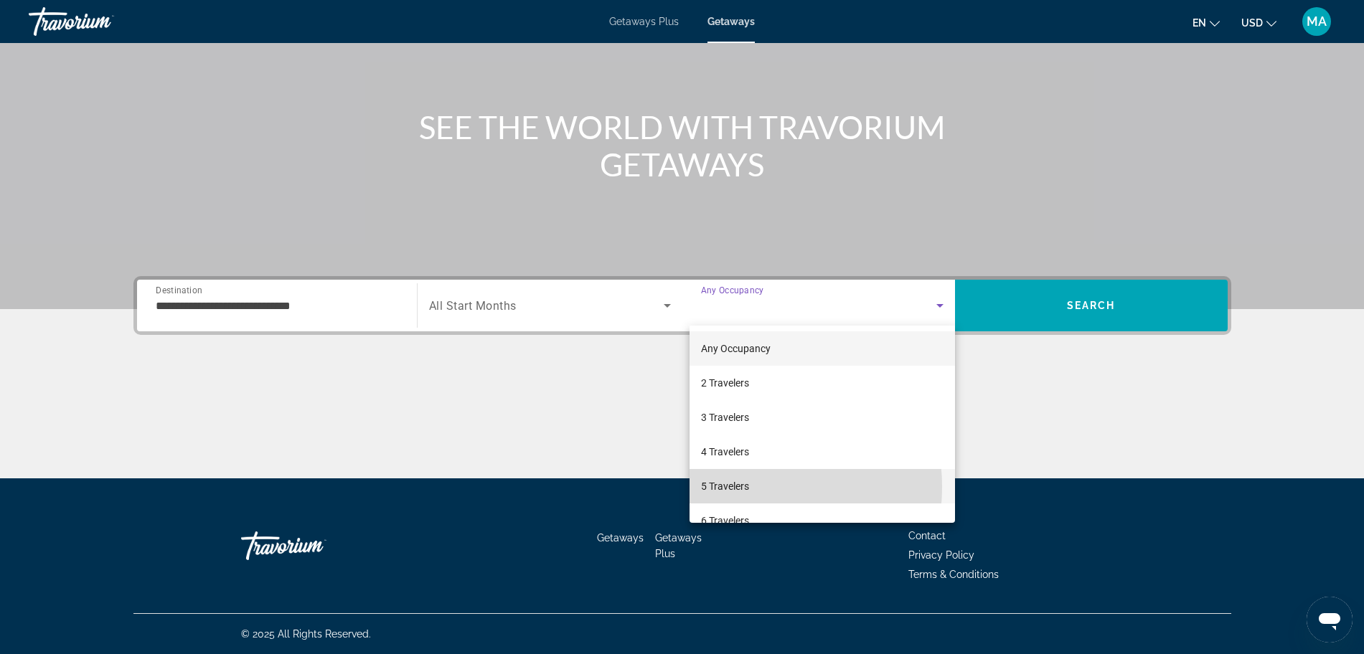
click at [740, 487] on span "5 Travelers" at bounding box center [725, 486] width 48 height 17
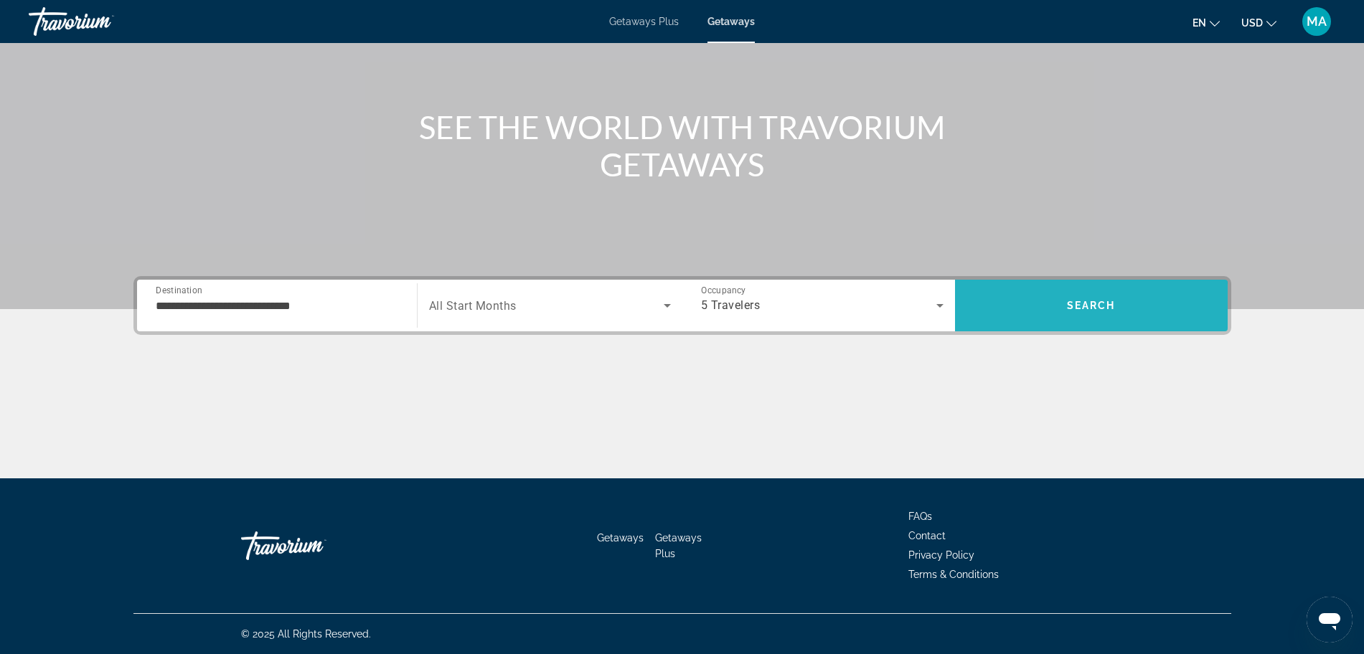
click at [1038, 308] on span "Search" at bounding box center [1091, 305] width 273 height 34
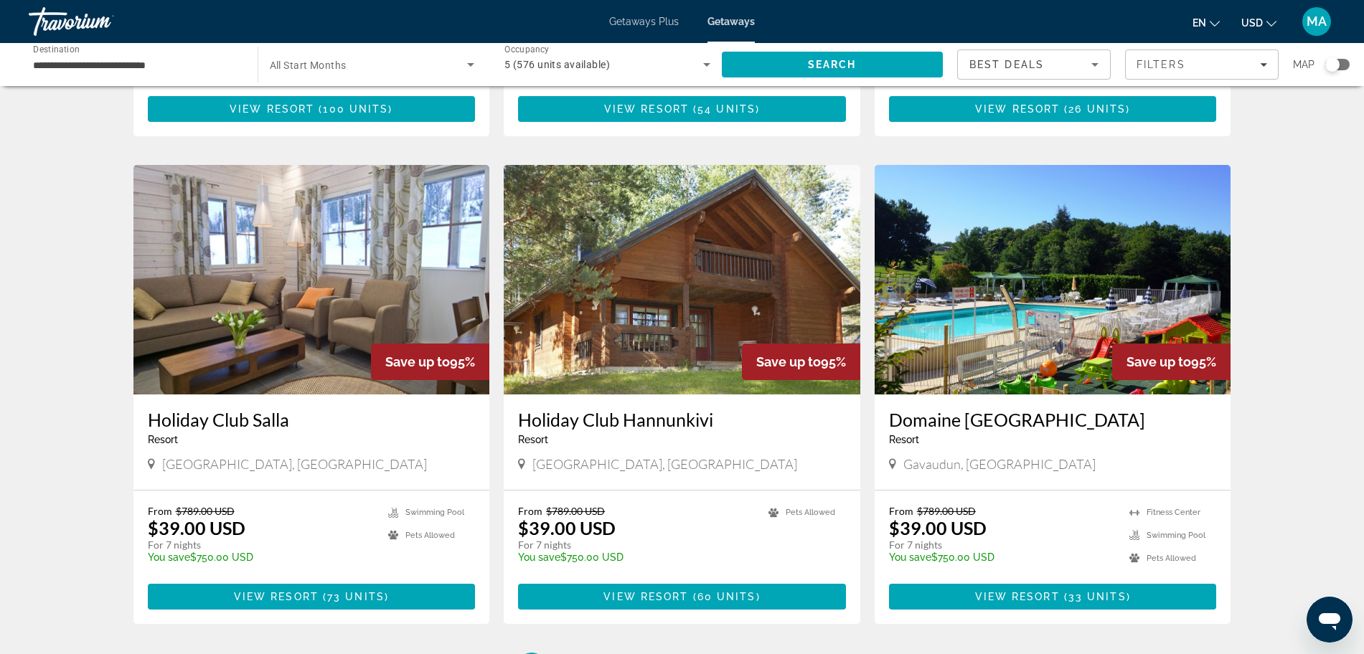
scroll to position [1468, 0]
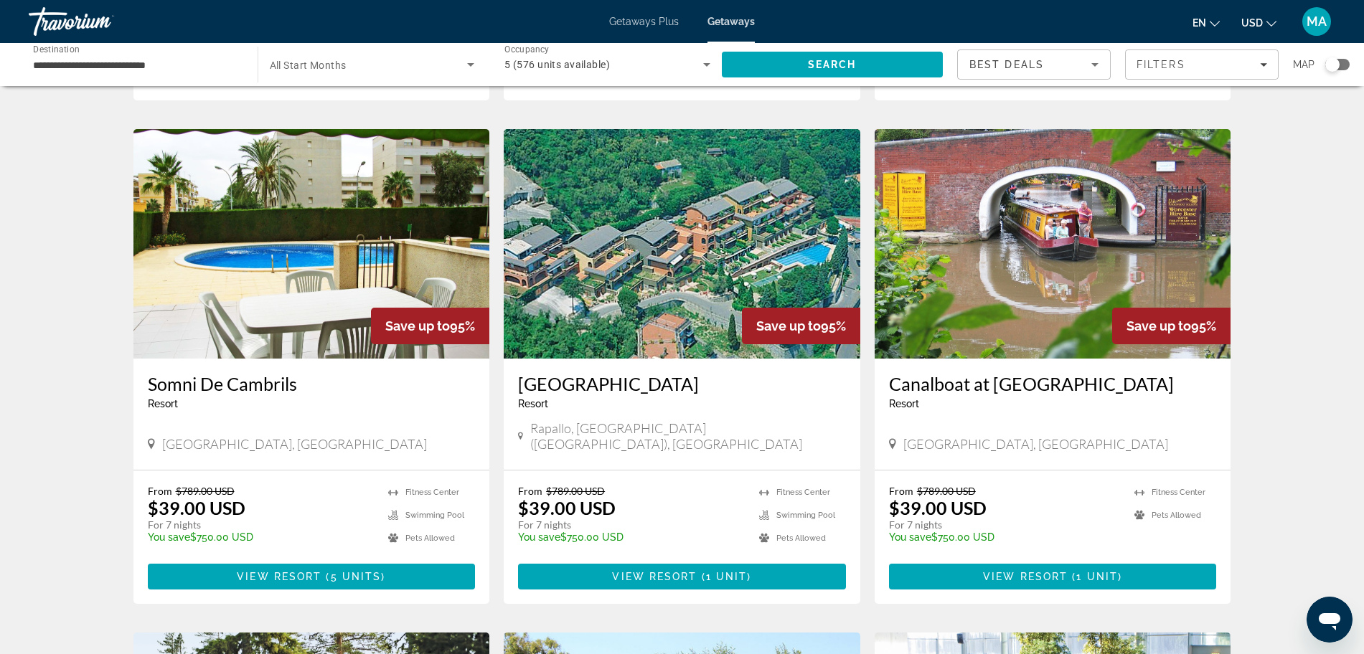
scroll to position [522, 0]
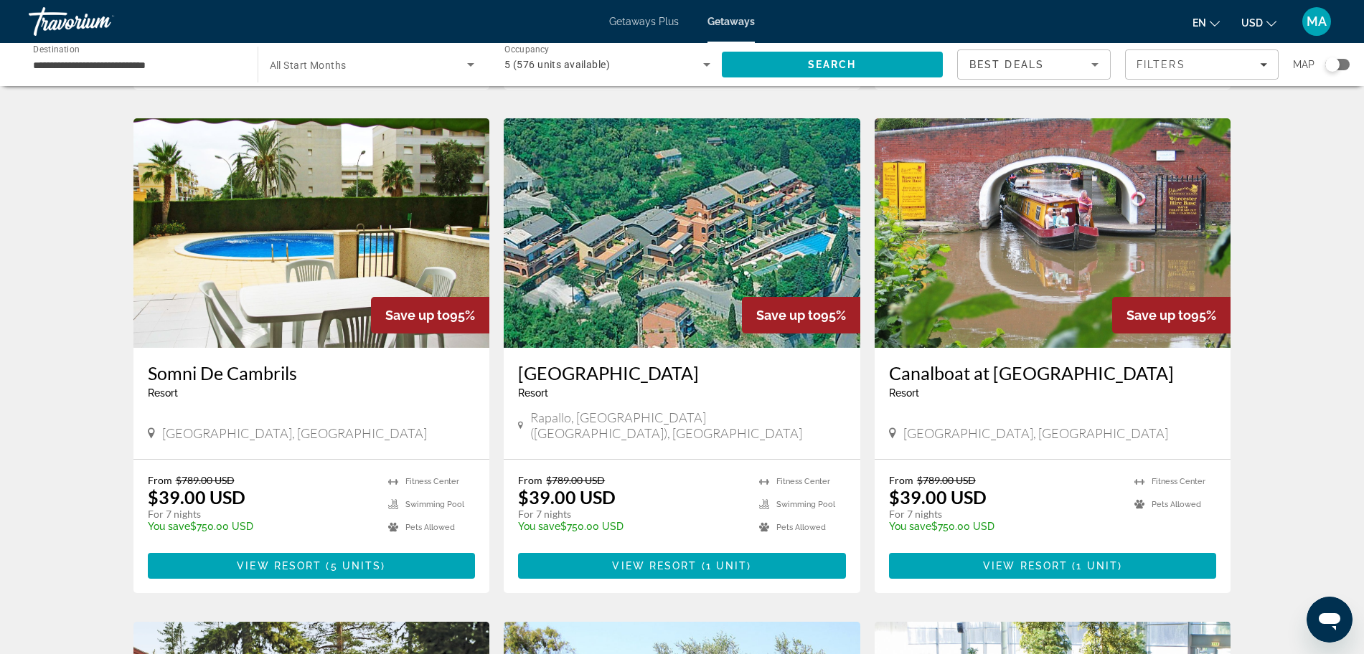
click at [649, 362] on h3 "[GEOGRAPHIC_DATA]" at bounding box center [682, 373] width 328 height 22
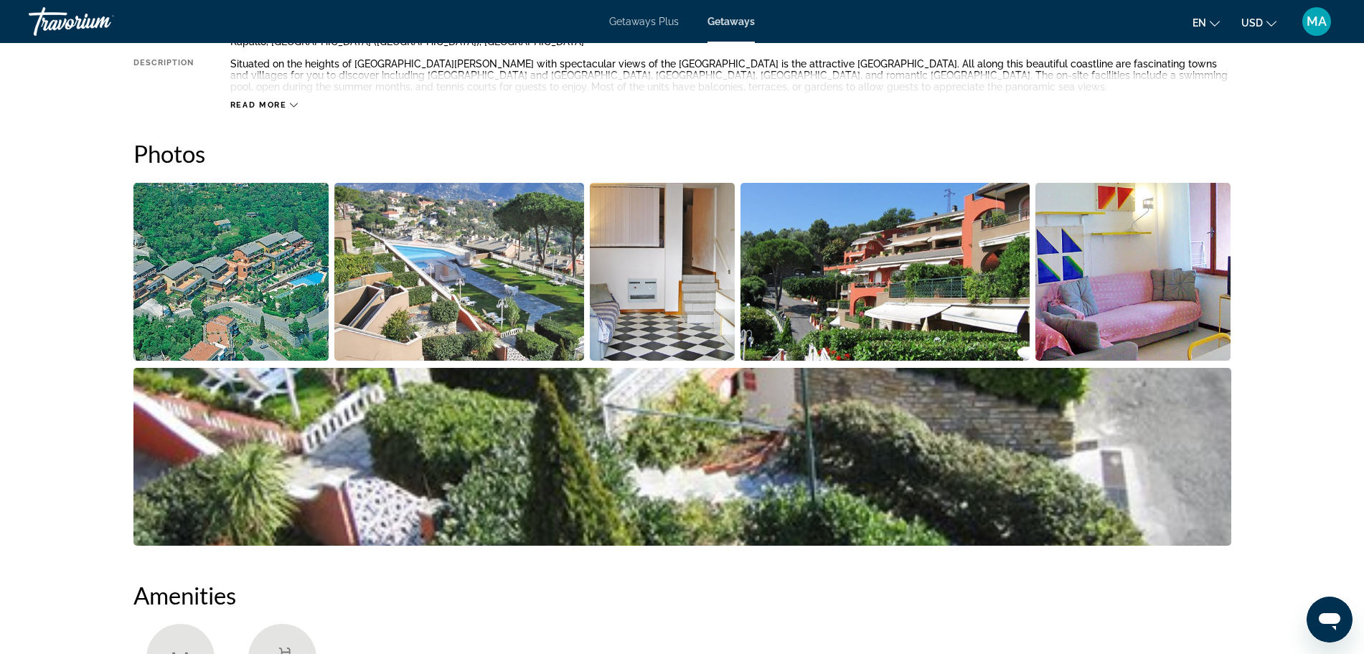
scroll to position [578, 0]
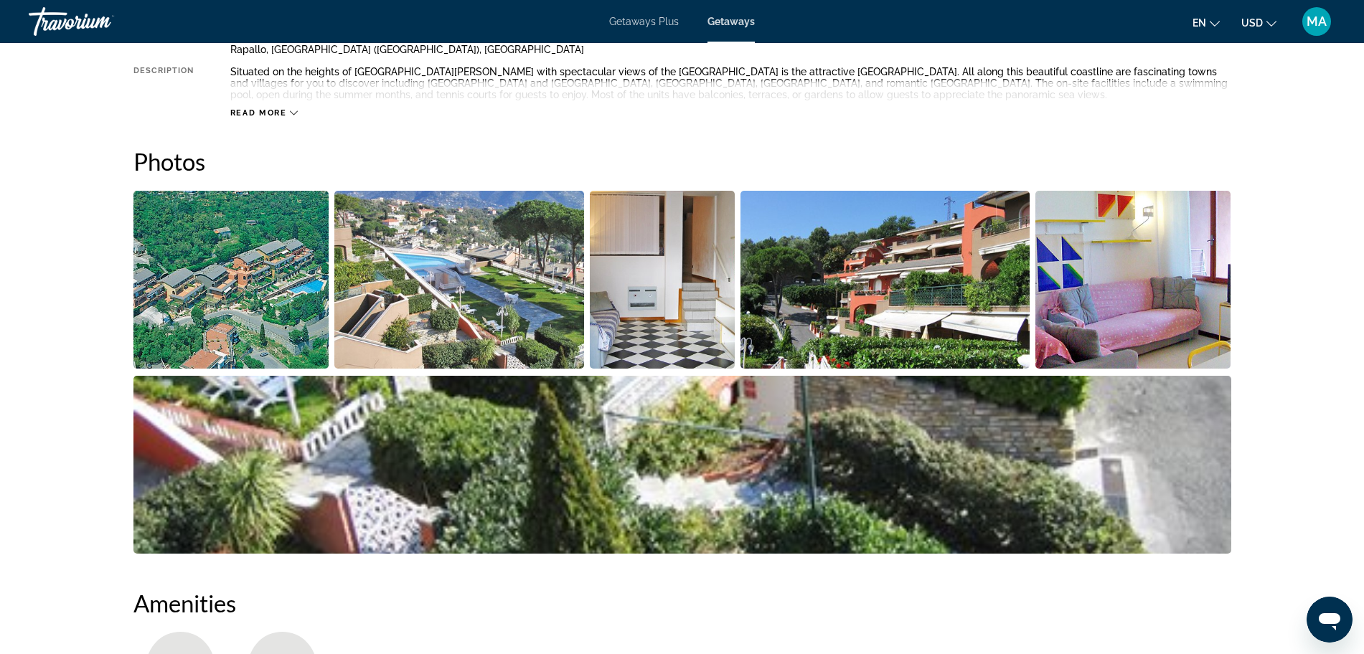
click at [891, 313] on img "Open full-screen image slider" at bounding box center [885, 280] width 289 height 178
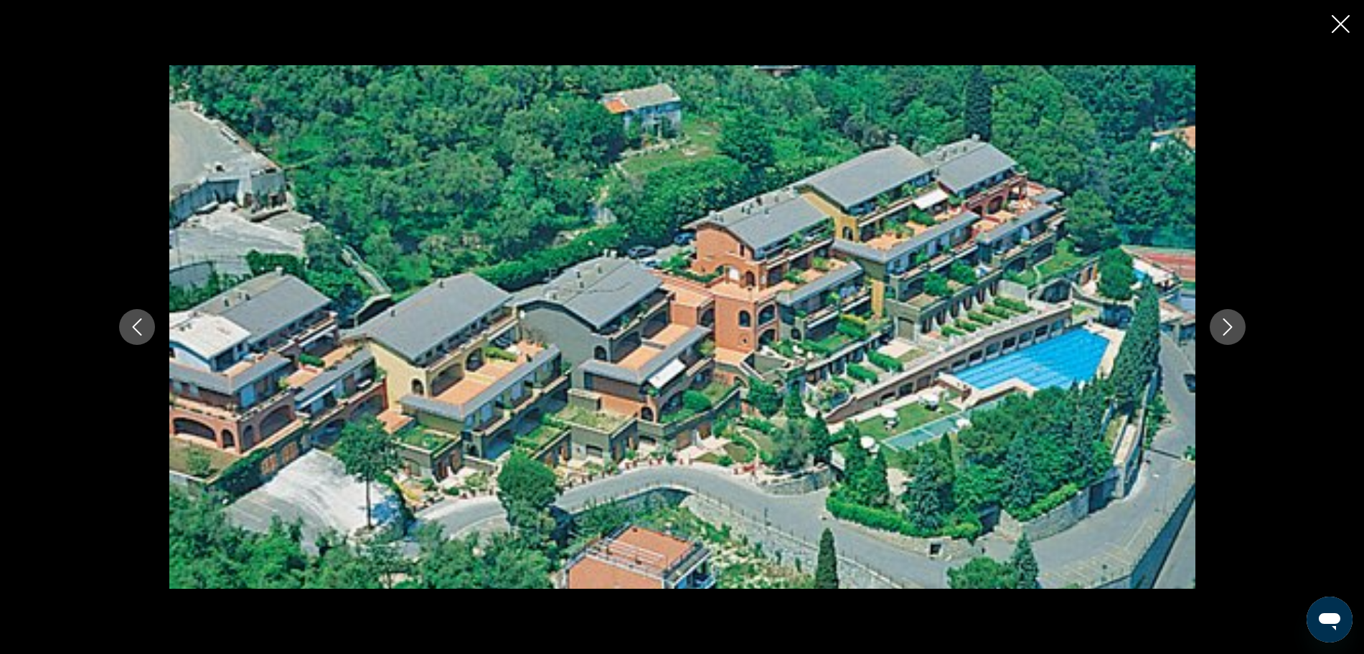
click at [1226, 319] on icon "Next image" at bounding box center [1227, 327] width 17 height 17
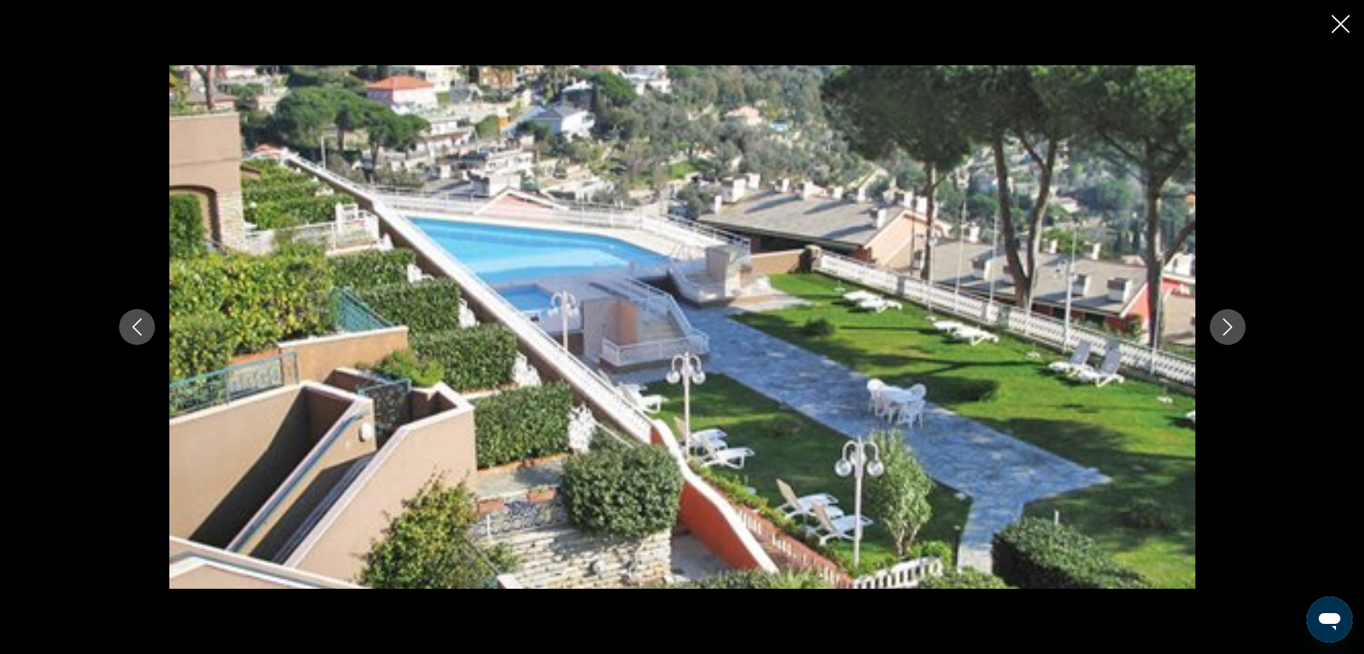
click at [1226, 319] on icon "Next image" at bounding box center [1227, 327] width 17 height 17
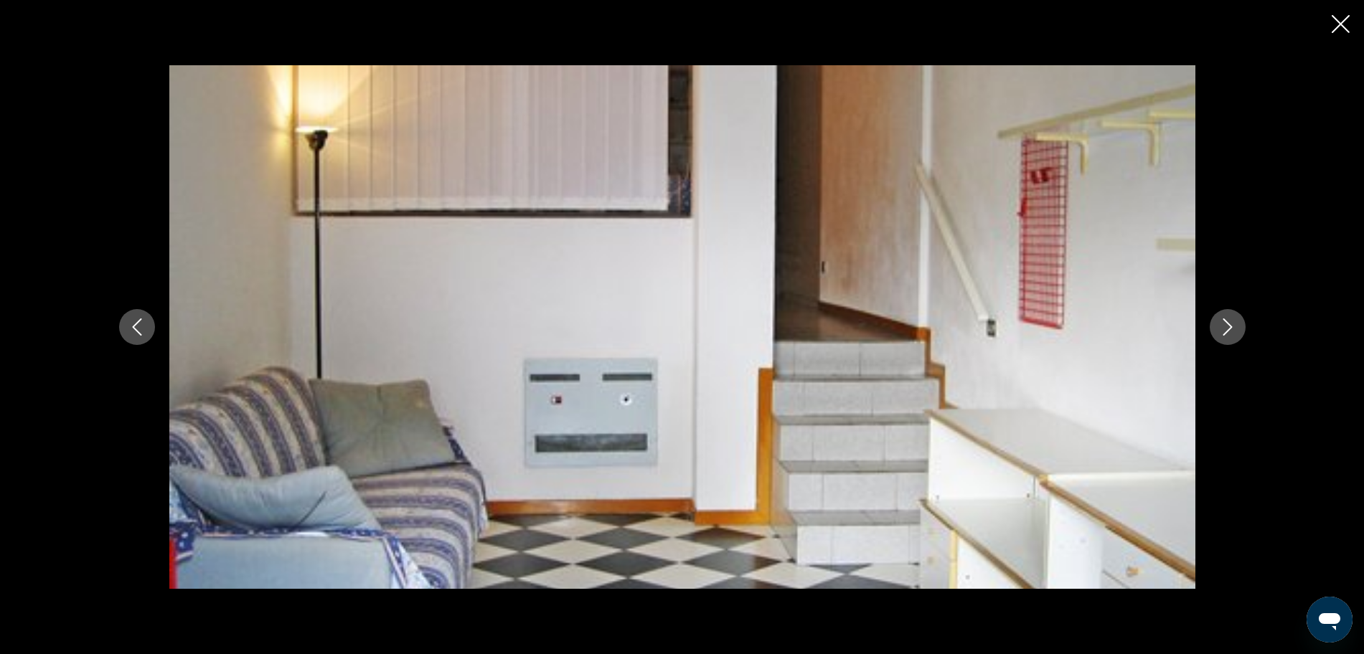
click at [1226, 319] on icon "Next image" at bounding box center [1227, 327] width 17 height 17
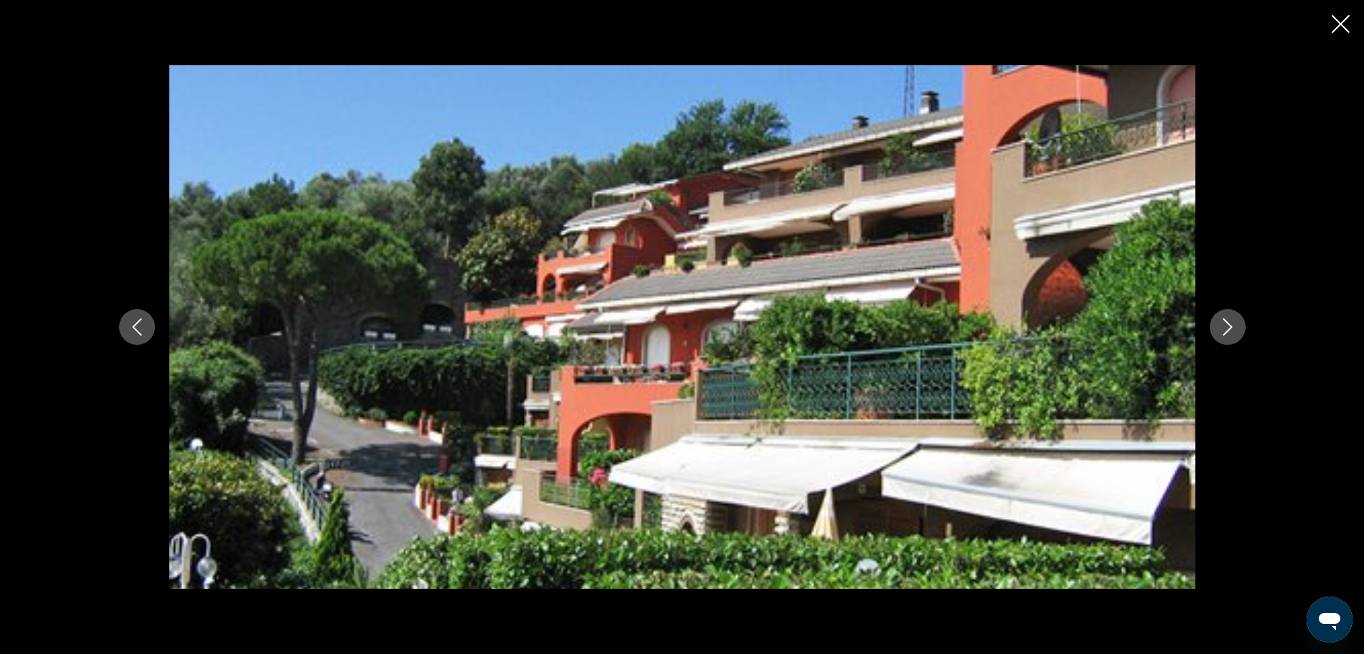
click at [1226, 319] on icon "Next image" at bounding box center [1227, 327] width 17 height 17
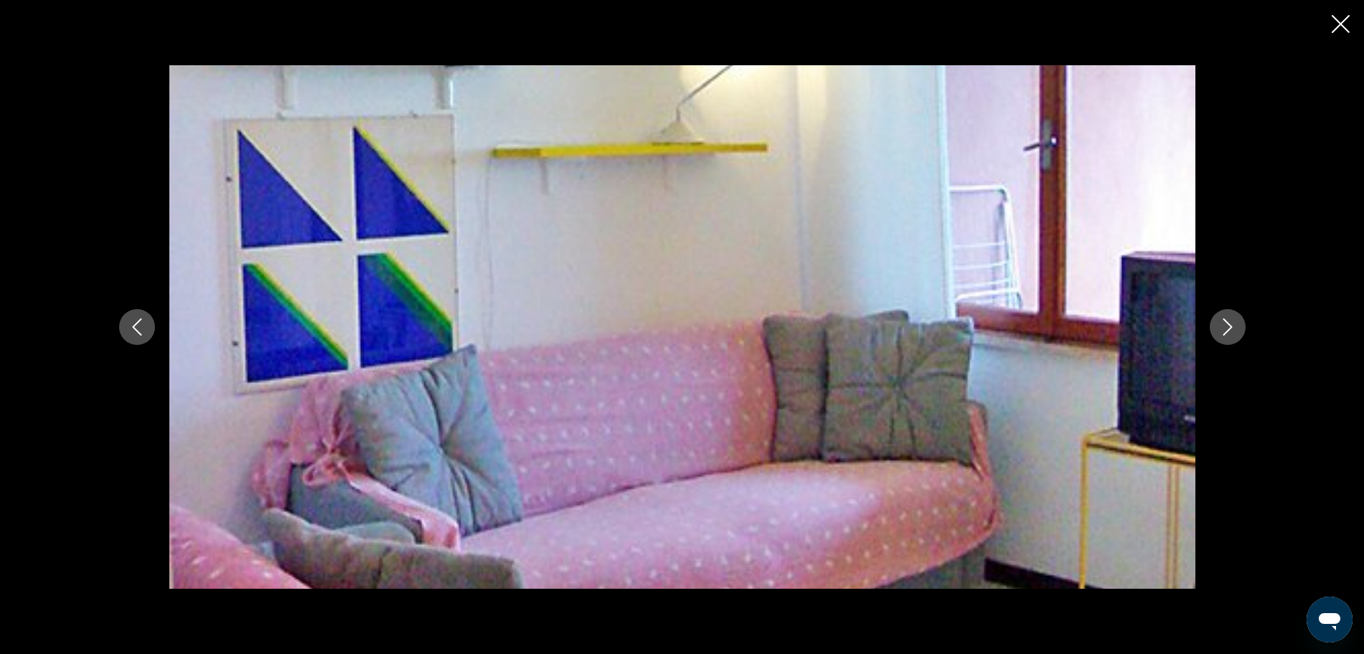
click at [1226, 319] on icon "Next image" at bounding box center [1227, 327] width 17 height 17
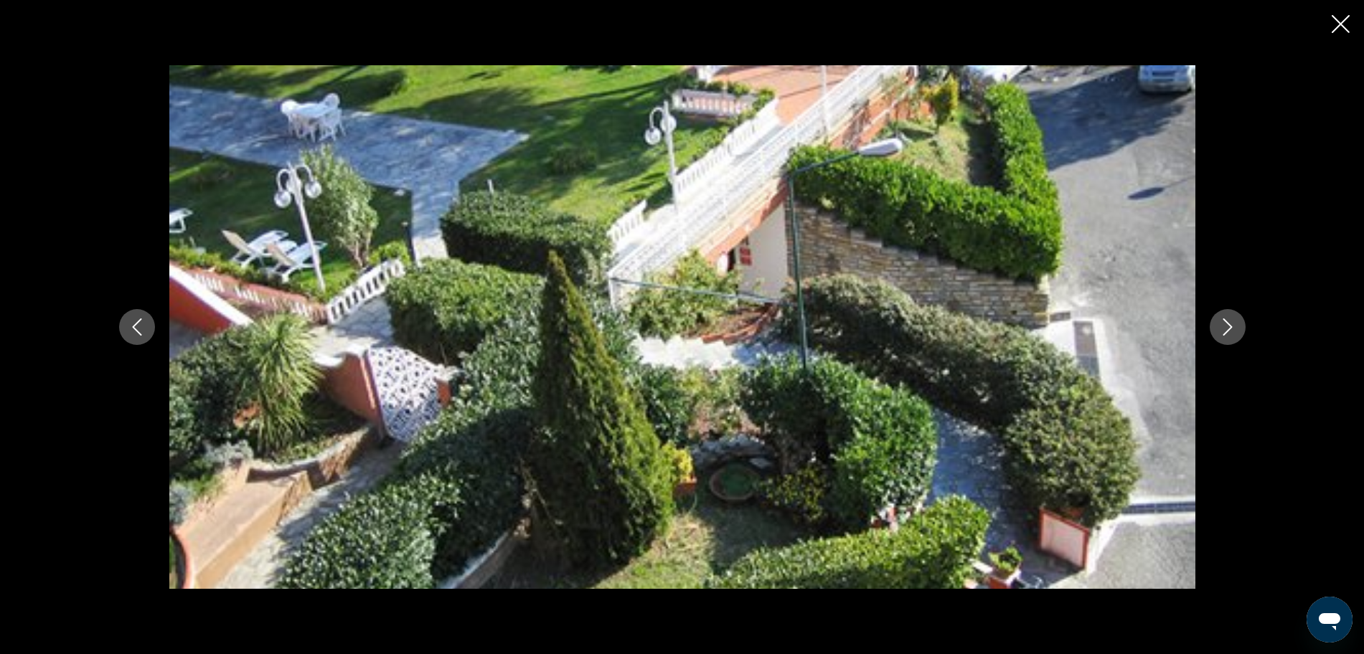
click at [1226, 319] on icon "Next image" at bounding box center [1227, 327] width 17 height 17
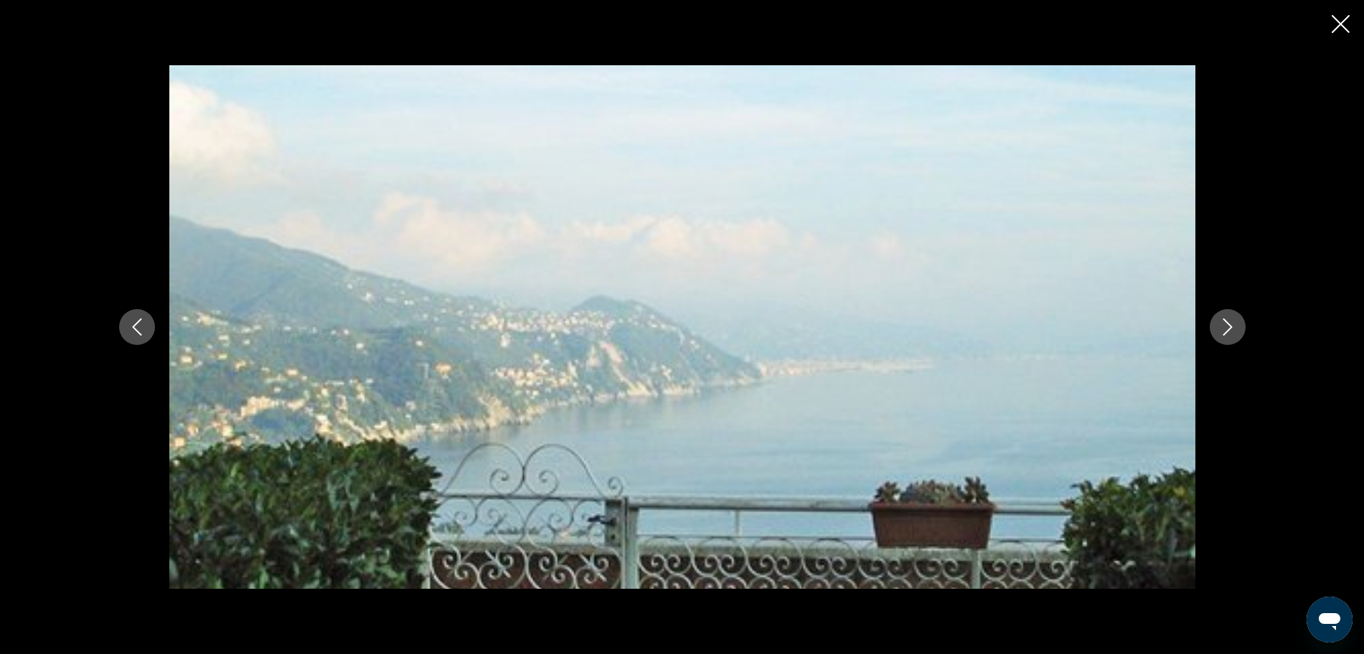
click at [1226, 319] on icon "Next image" at bounding box center [1227, 327] width 17 height 17
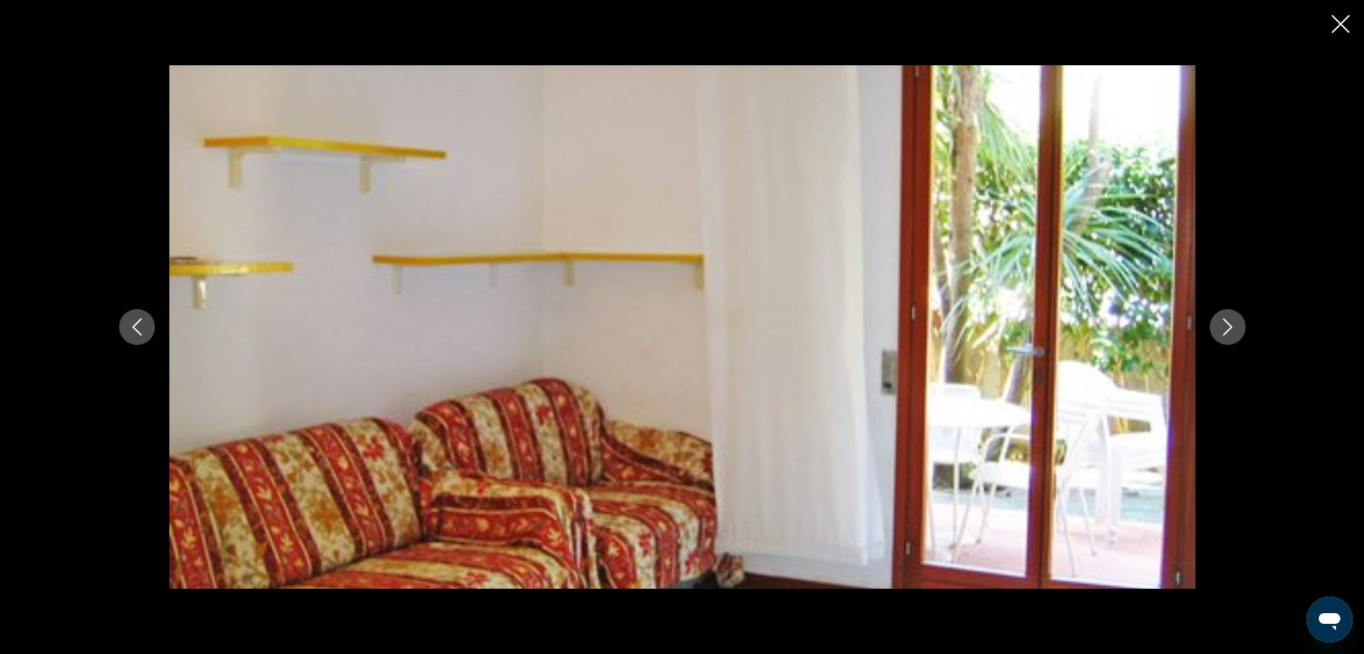
click at [1226, 319] on icon "Next image" at bounding box center [1227, 327] width 17 height 17
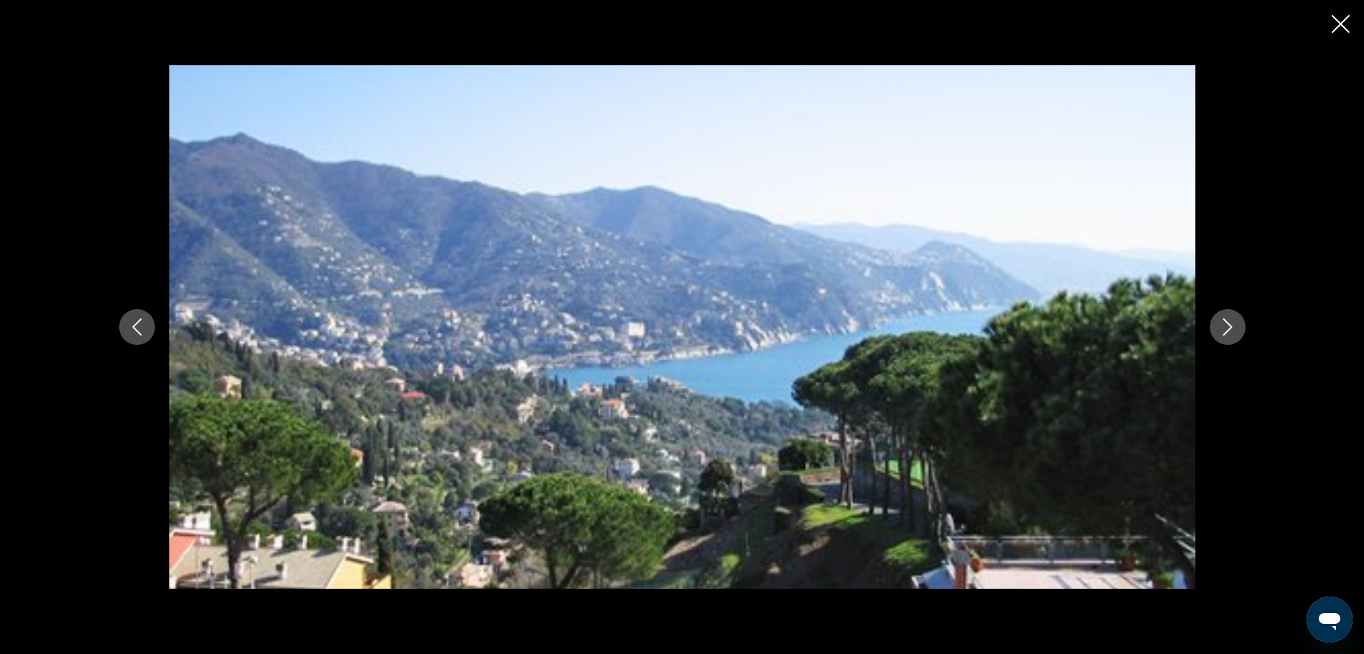
click at [1226, 319] on icon "Next image" at bounding box center [1227, 327] width 17 height 17
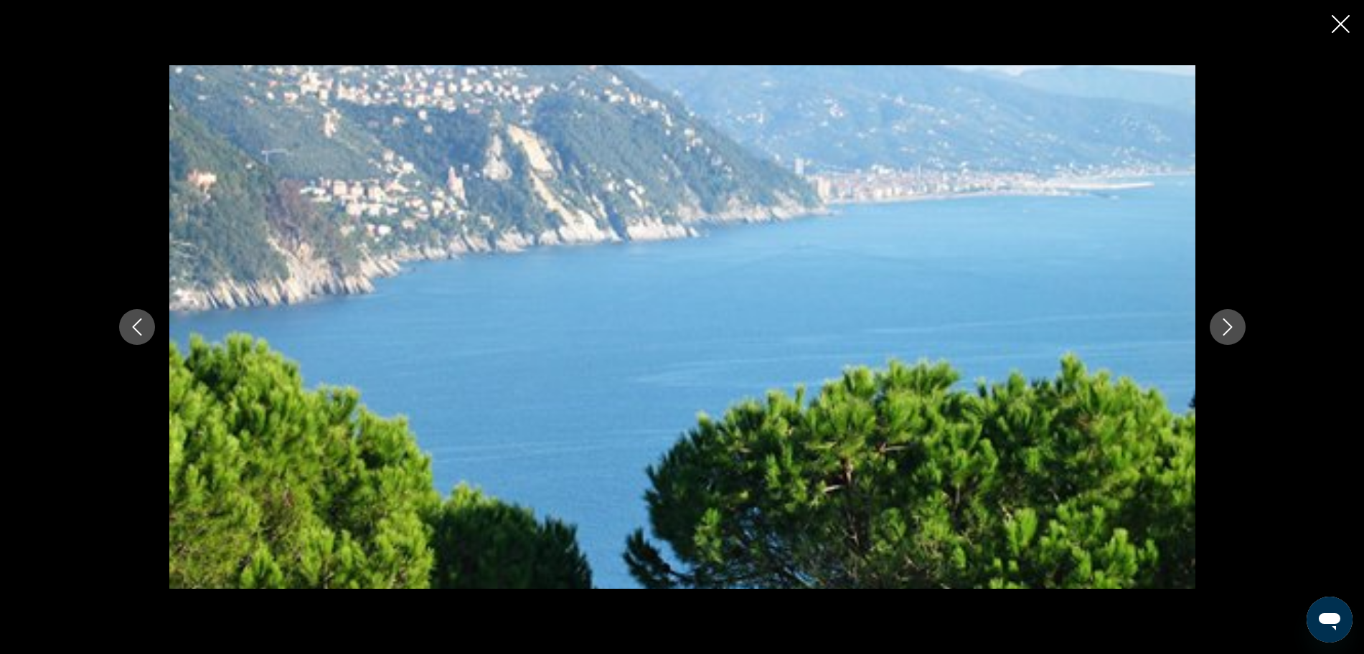
click at [1226, 319] on icon "Next image" at bounding box center [1227, 327] width 17 height 17
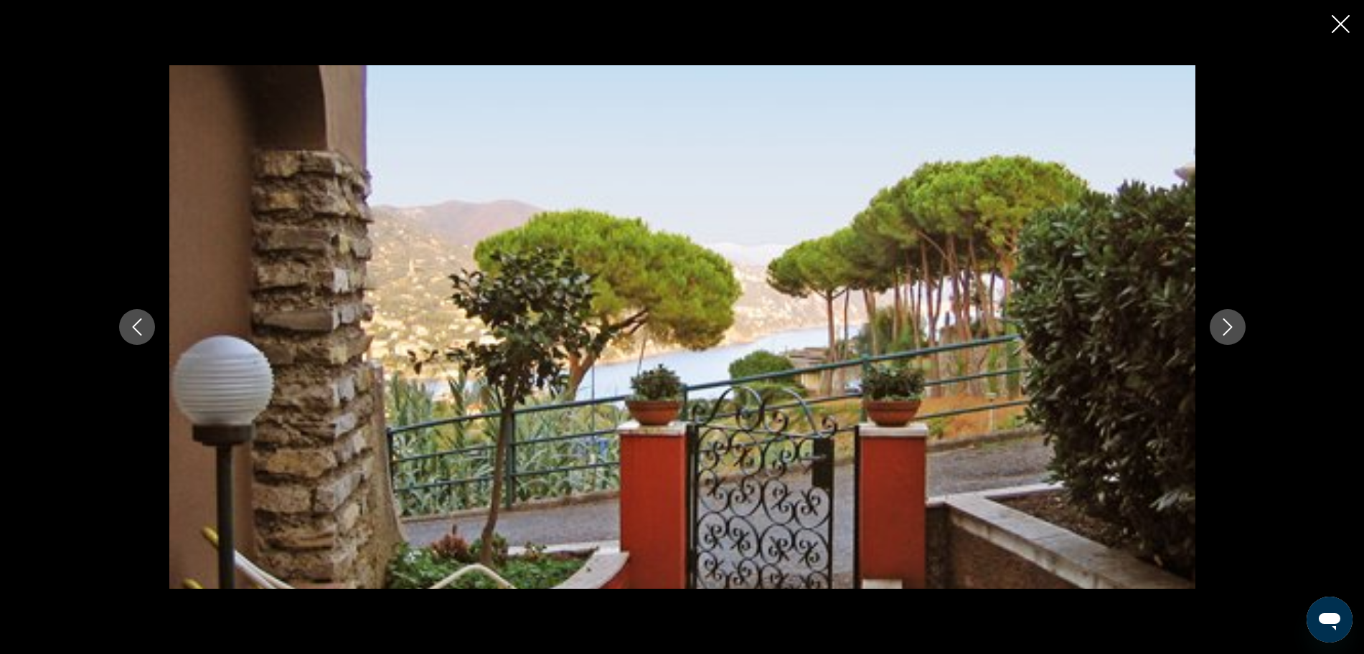
click at [1226, 319] on icon "Next image" at bounding box center [1227, 327] width 17 height 17
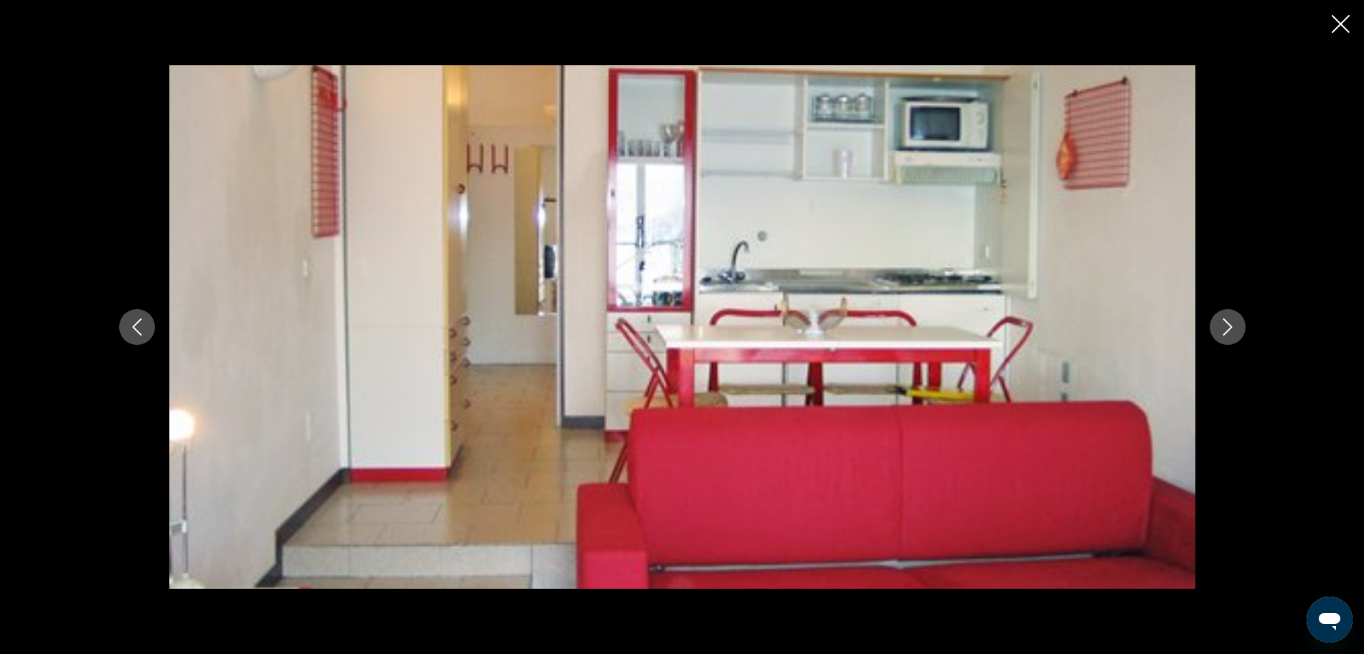
click at [1226, 319] on icon "Next image" at bounding box center [1227, 327] width 17 height 17
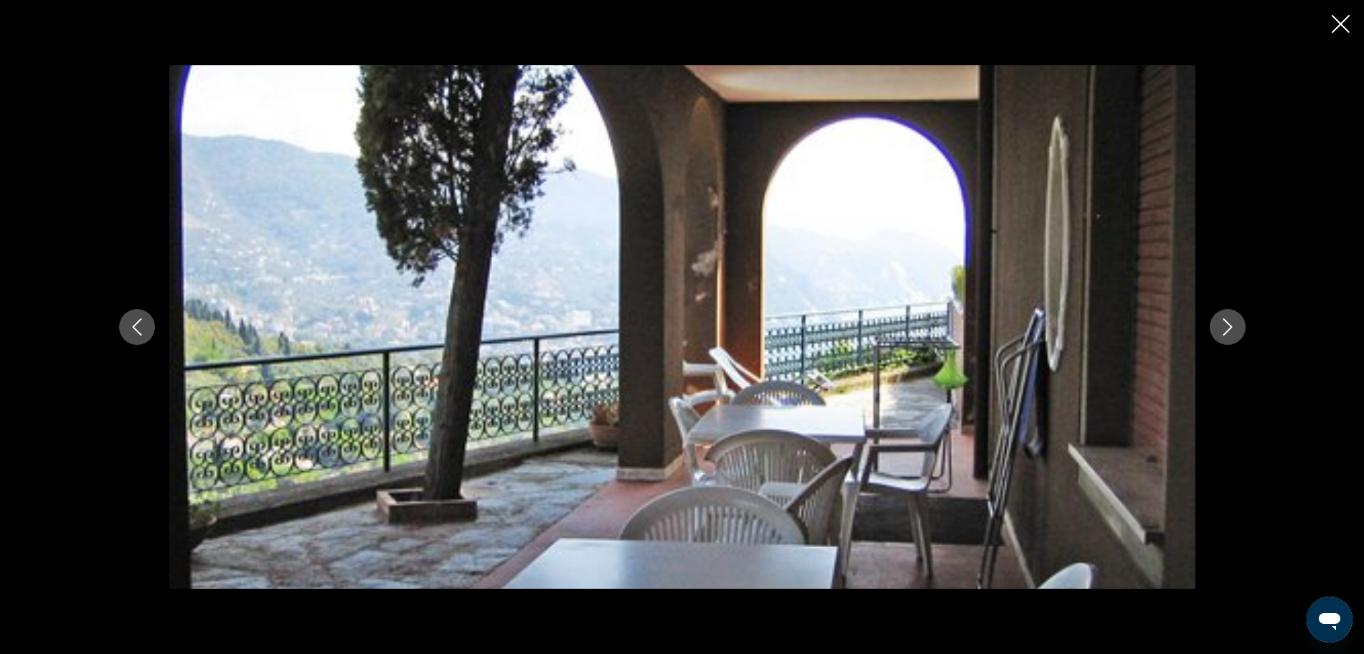
click at [1226, 319] on icon "Next image" at bounding box center [1227, 327] width 17 height 17
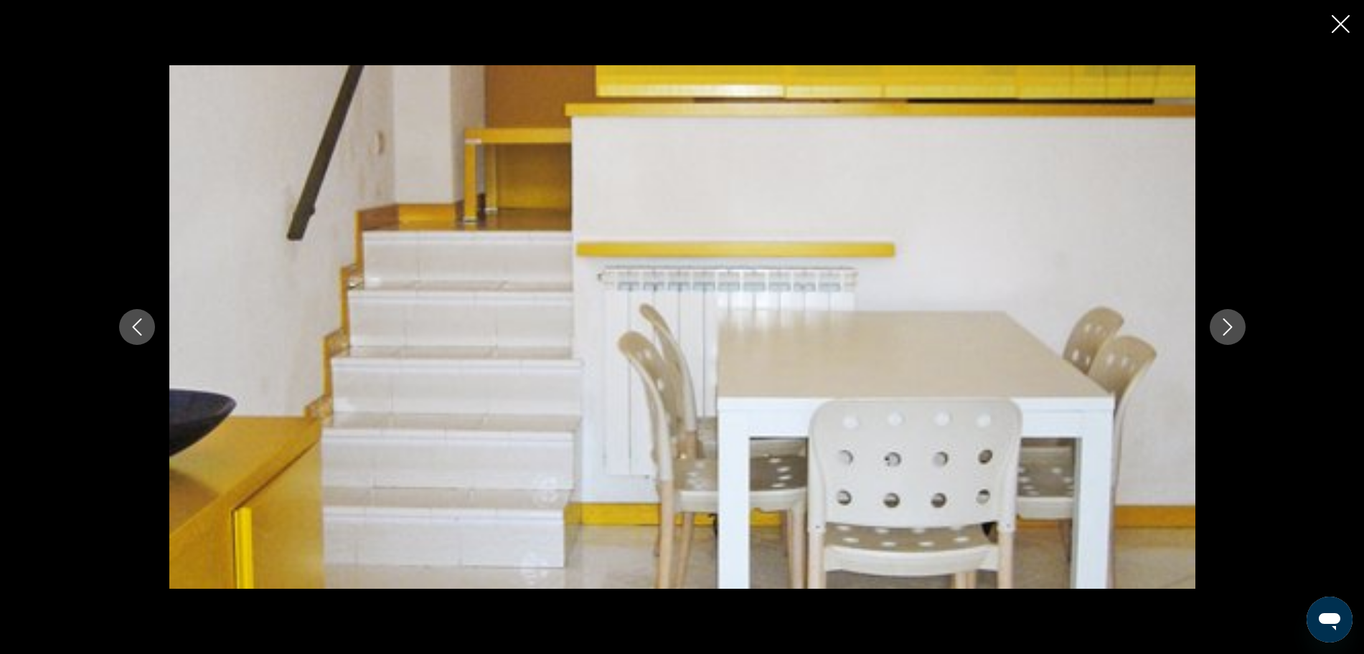
click at [1226, 319] on icon "Next image" at bounding box center [1227, 327] width 17 height 17
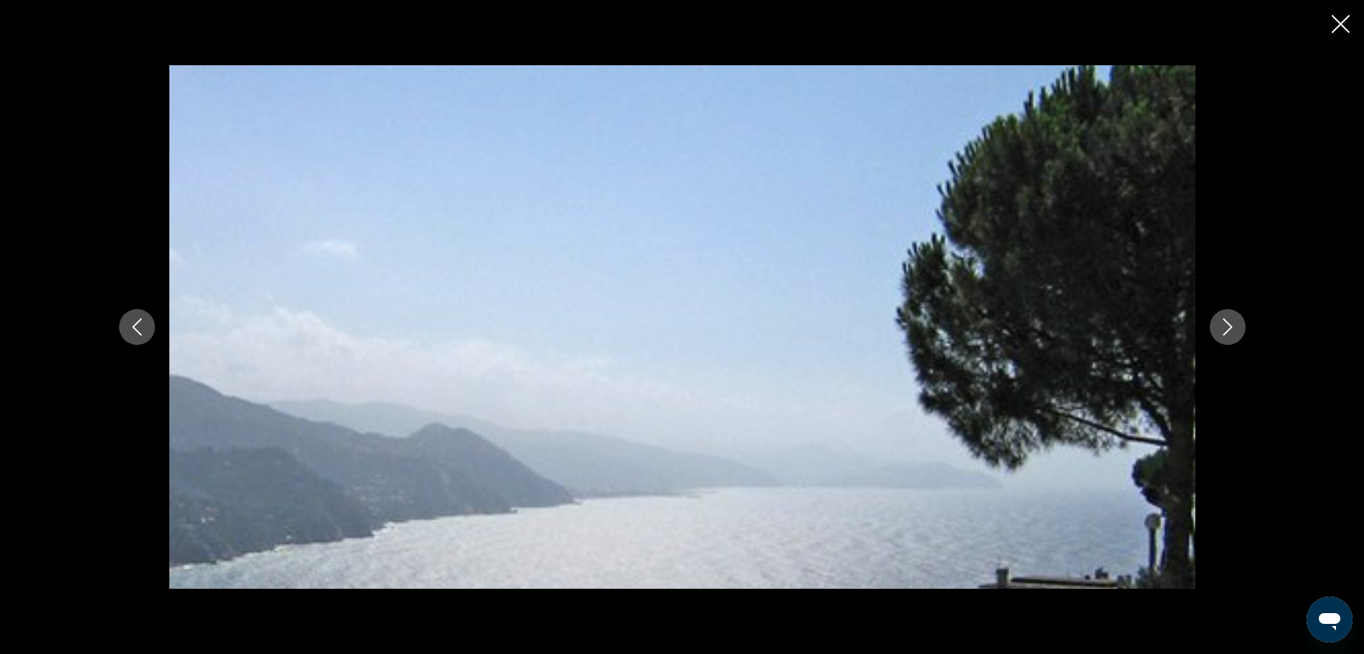
click at [1226, 319] on icon "Next image" at bounding box center [1227, 327] width 17 height 17
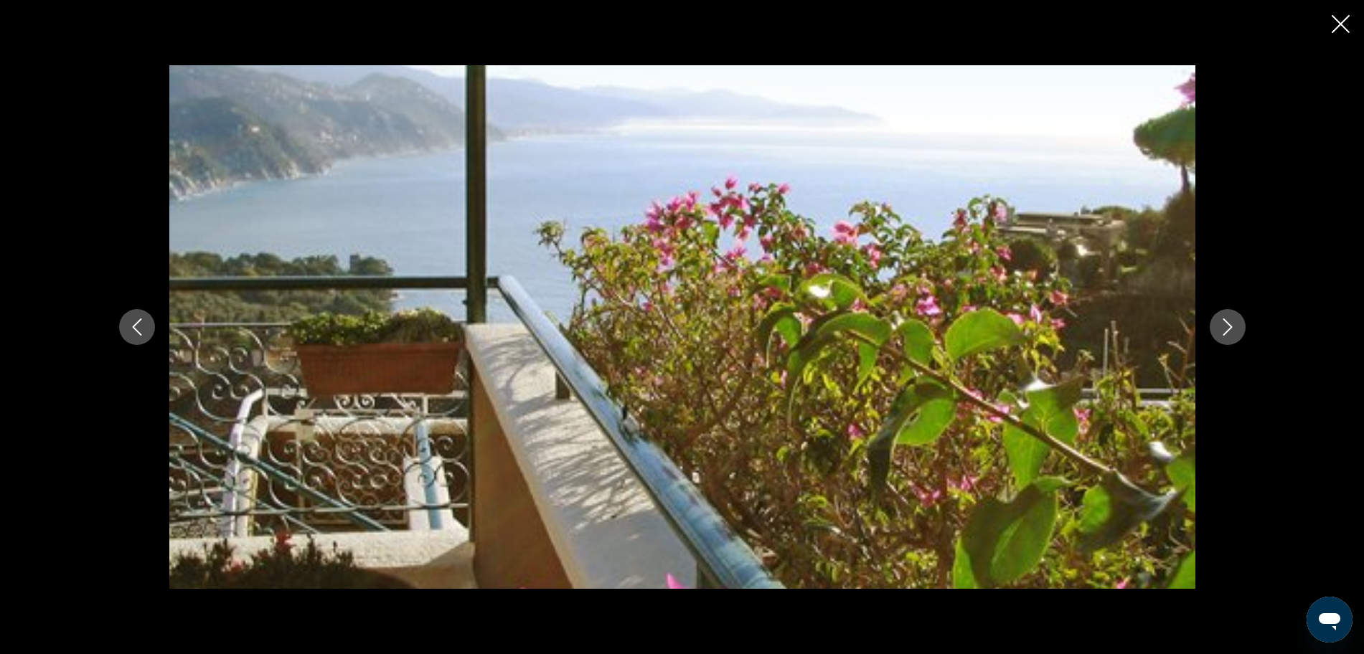
click at [1337, 23] on icon "Close slideshow" at bounding box center [1341, 24] width 18 height 18
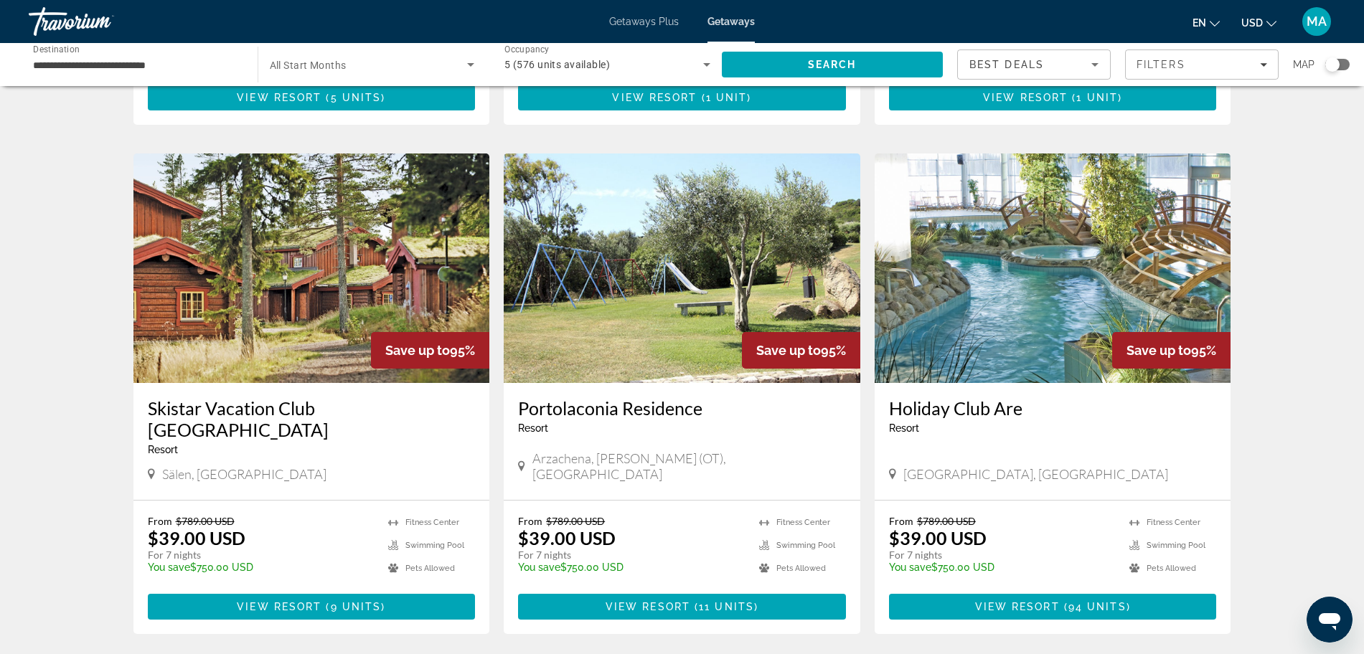
scroll to position [987, 0]
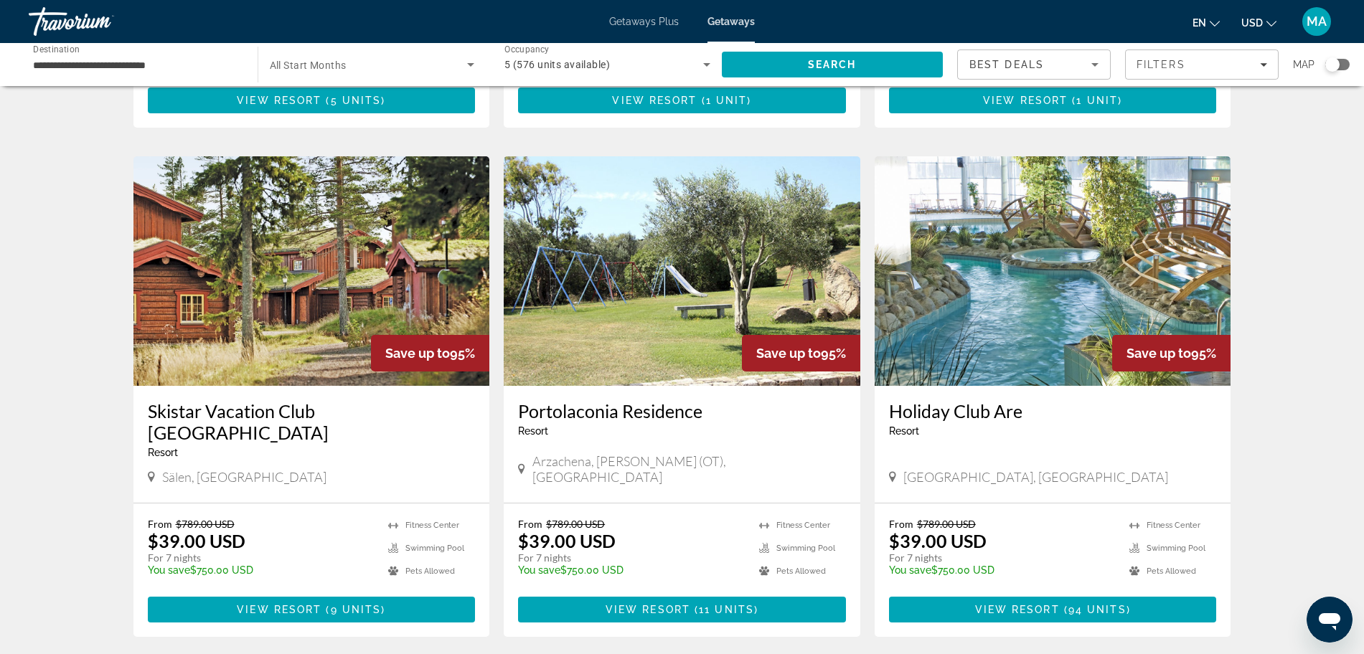
click at [680, 307] on img "Main content" at bounding box center [682, 271] width 357 height 230
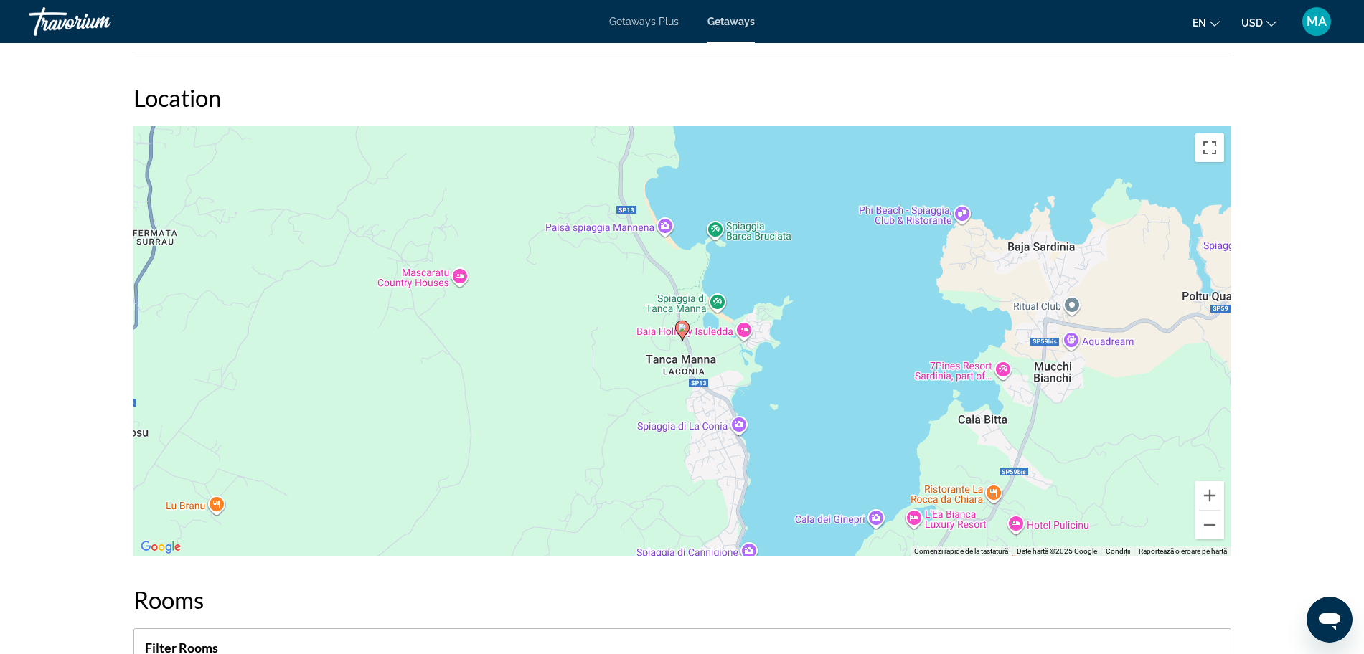
scroll to position [2102, 0]
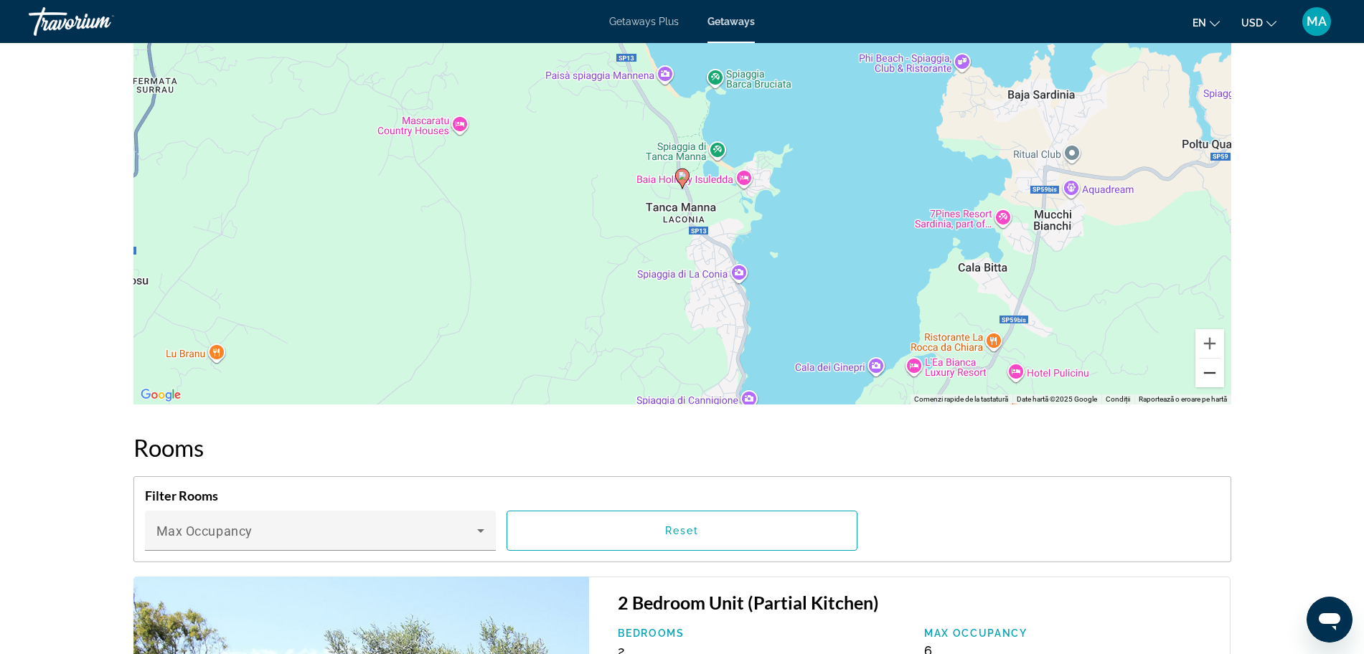
click at [1207, 372] on button "Micșorează" at bounding box center [1210, 373] width 29 height 29
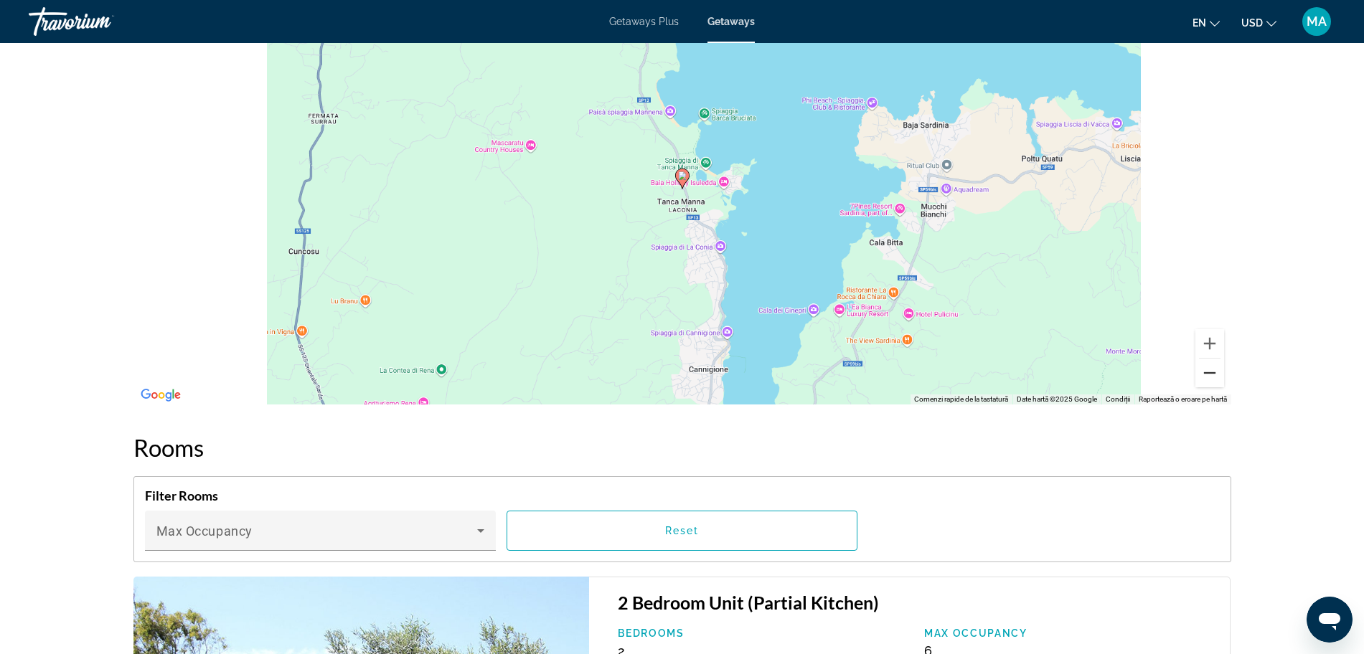
click at [1207, 372] on button "Micșorează" at bounding box center [1210, 373] width 29 height 29
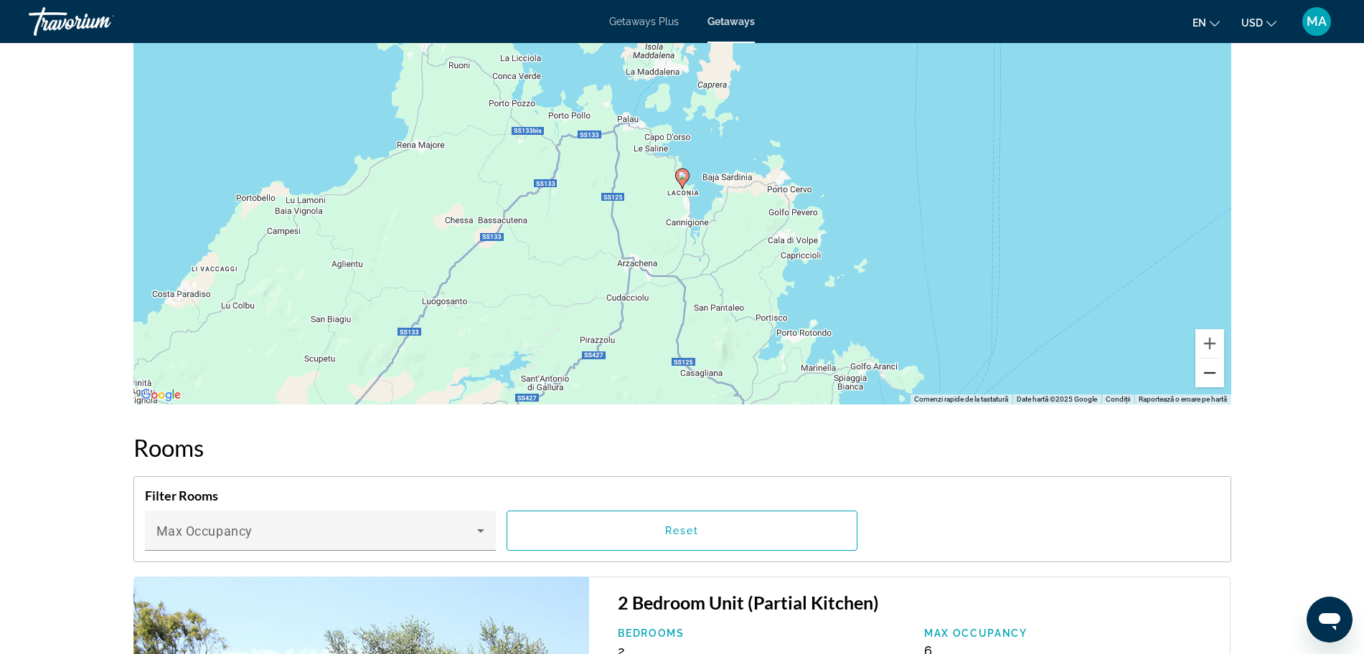
click at [1207, 372] on button "Micșorează" at bounding box center [1210, 373] width 29 height 29
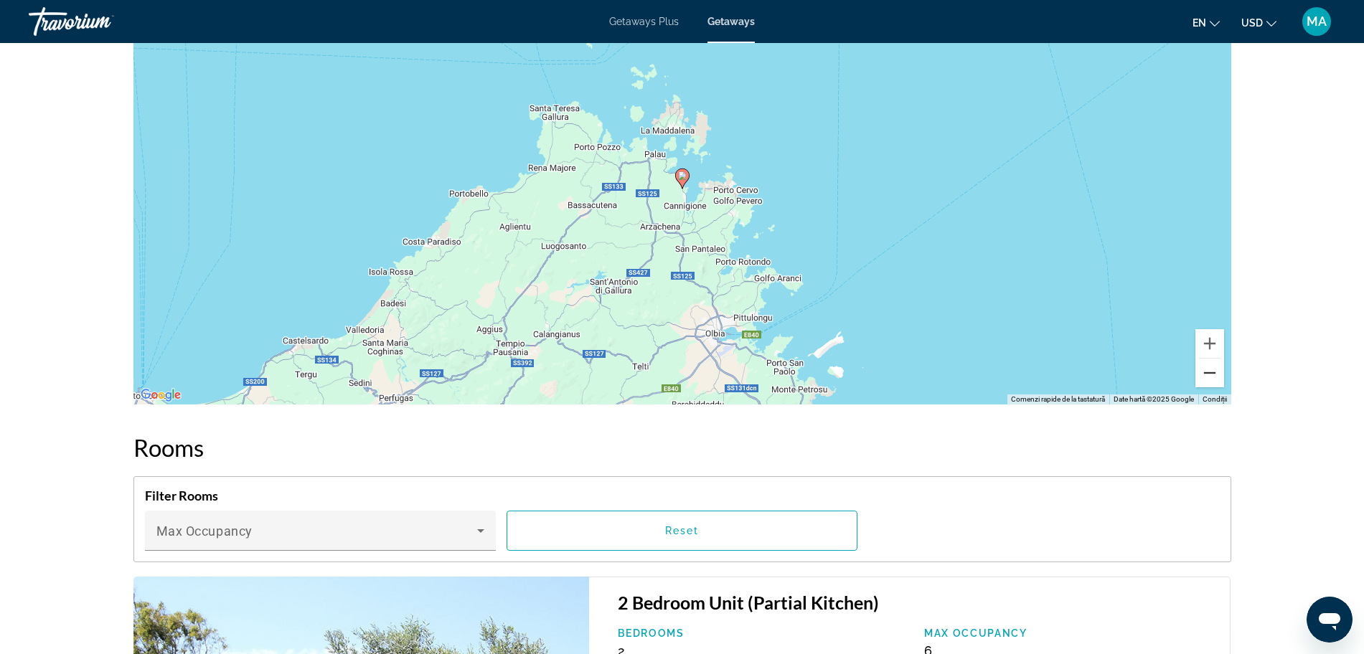
click at [1207, 372] on button "Micșorează" at bounding box center [1210, 373] width 29 height 29
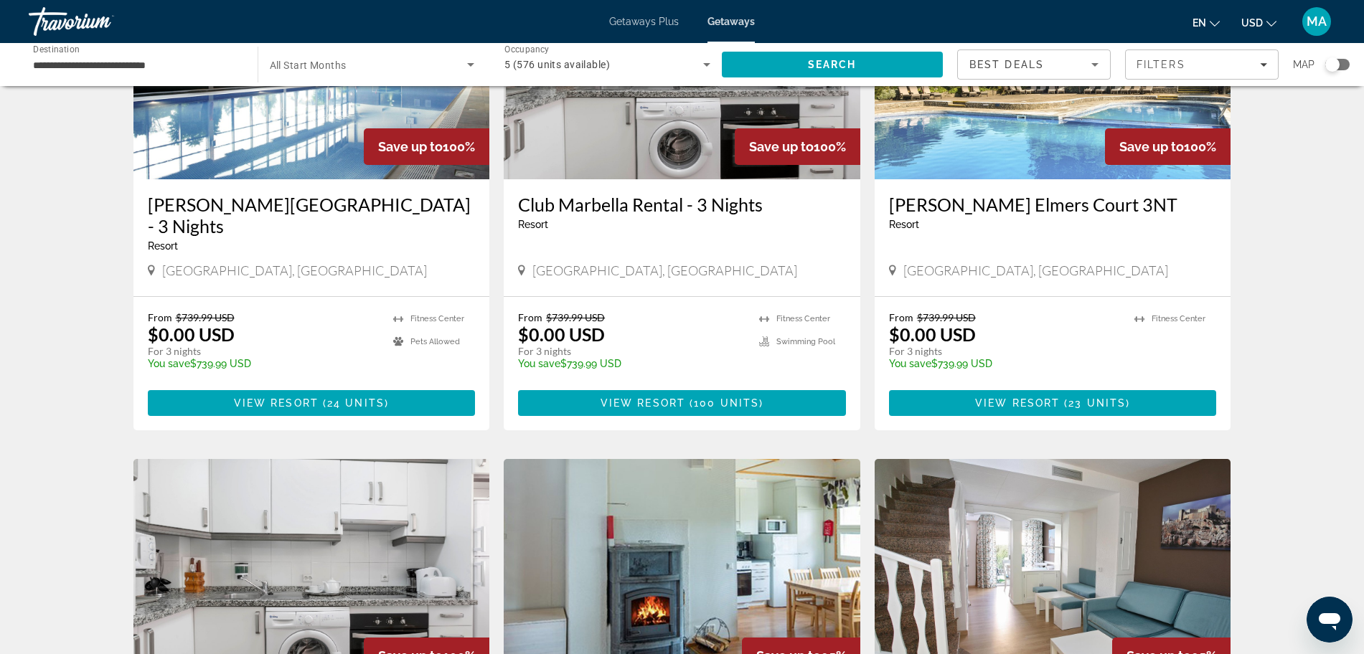
scroll to position [319, 0]
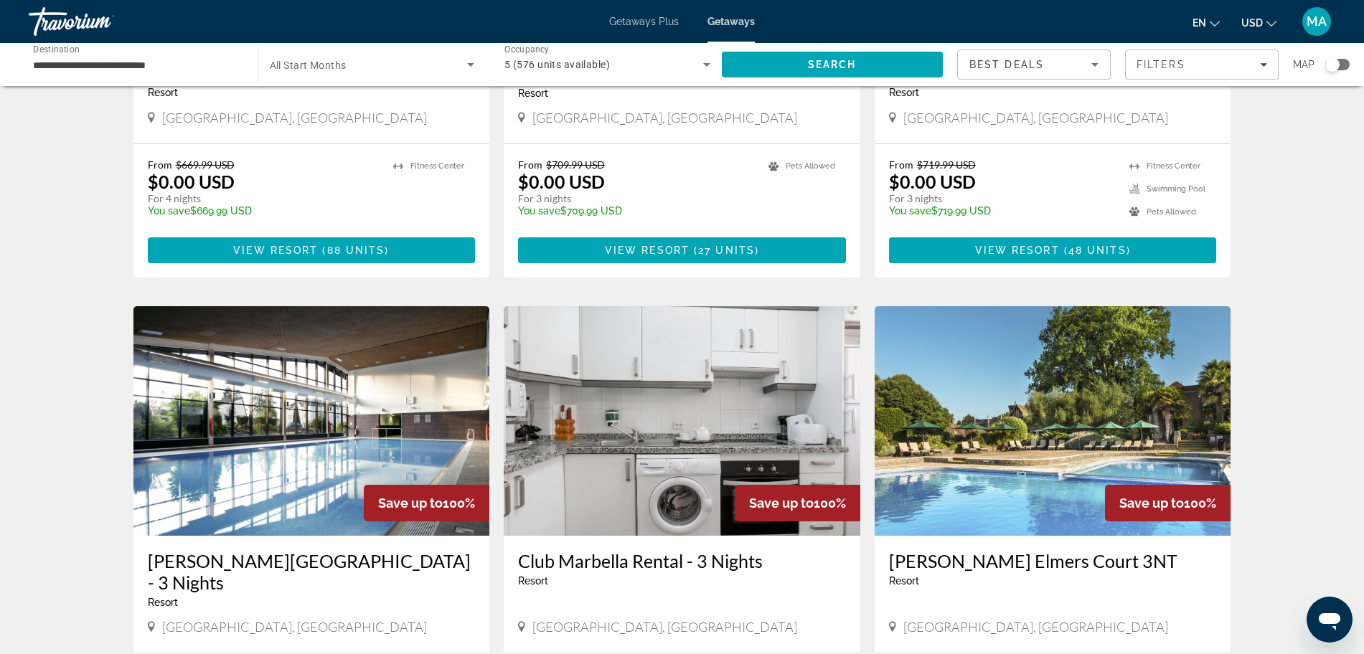
click at [1300, 62] on span "Map" at bounding box center [1304, 65] width 22 height 20
click at [1347, 65] on div "Search widget" at bounding box center [1337, 64] width 24 height 11
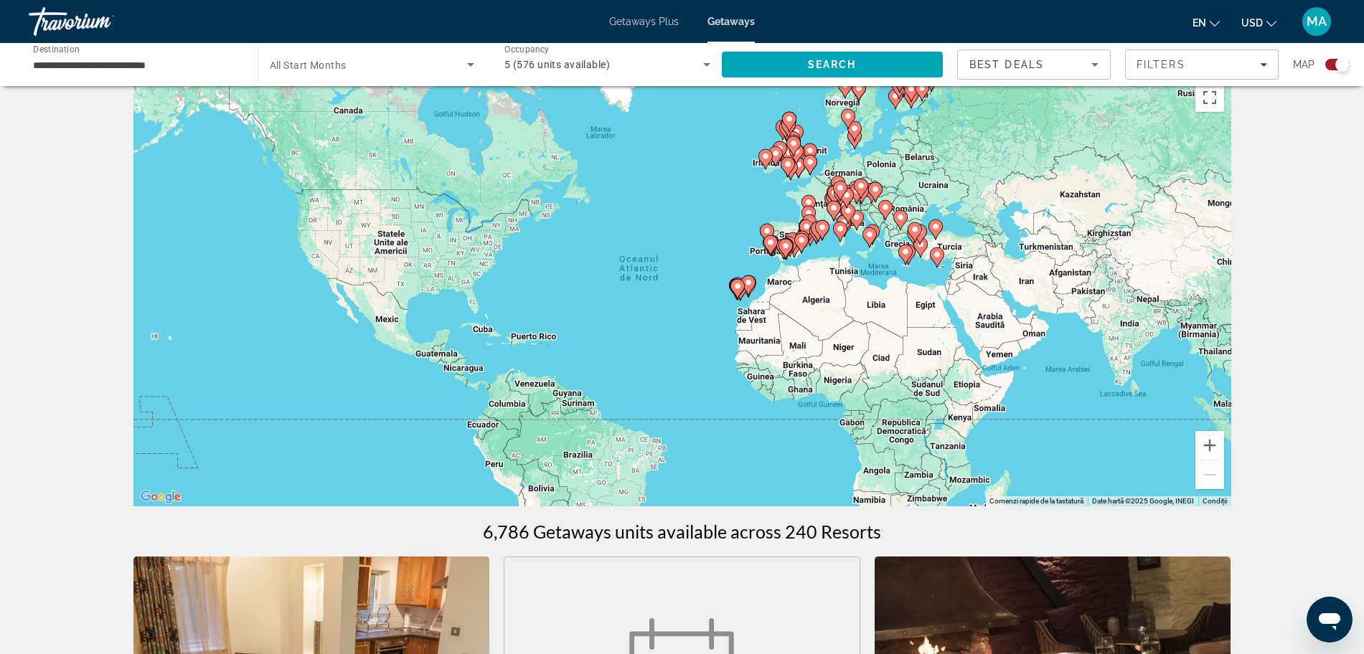
scroll to position [0, 0]
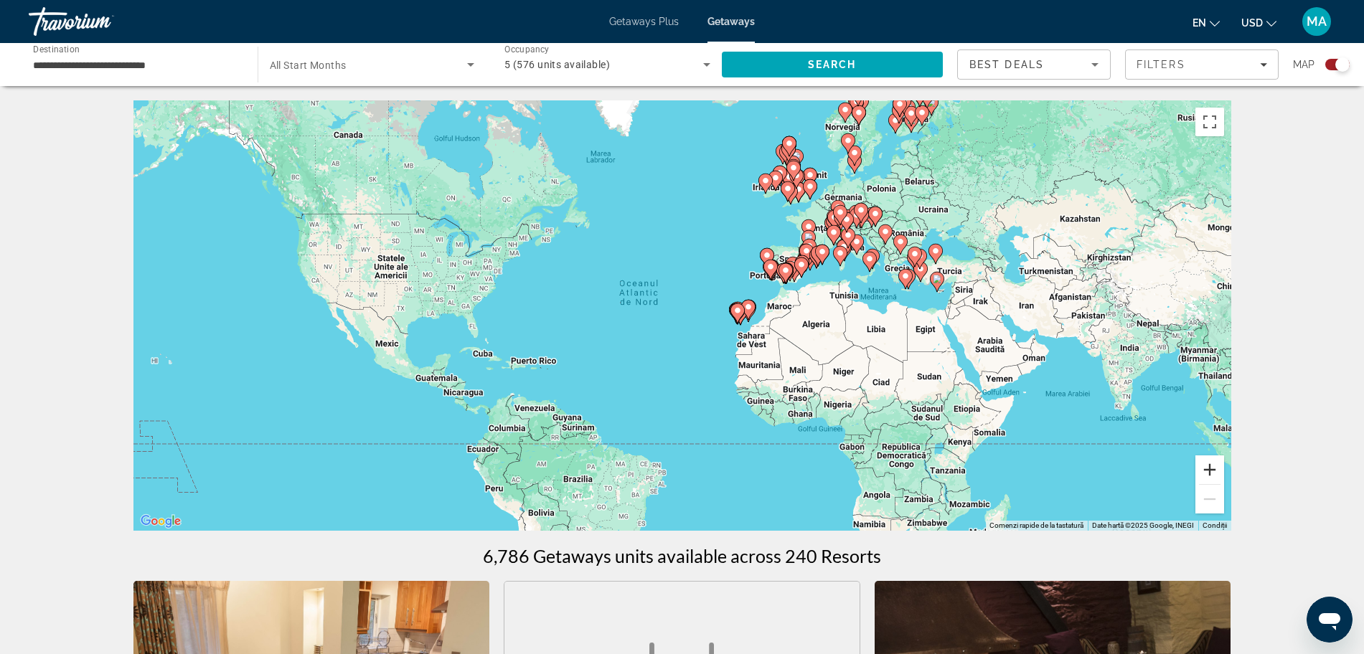
click at [1218, 469] on button "Mărește" at bounding box center [1210, 470] width 29 height 29
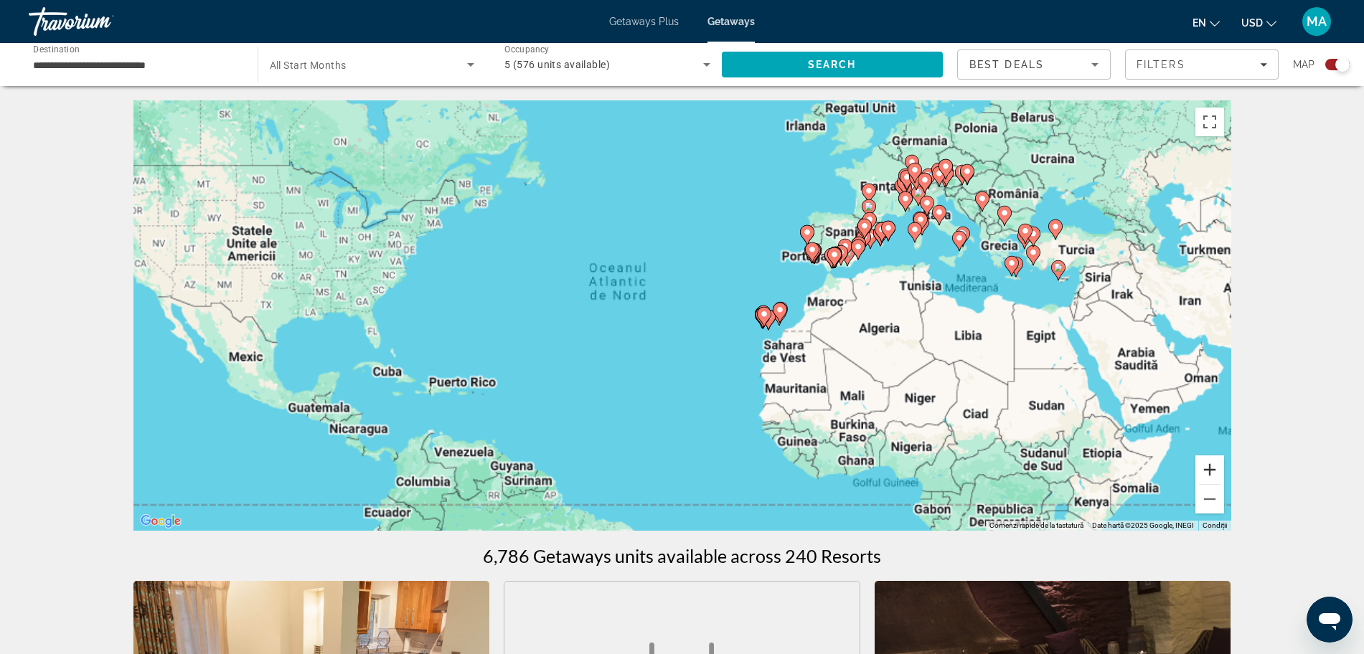
click at [1218, 469] on button "Mărește" at bounding box center [1210, 470] width 29 height 29
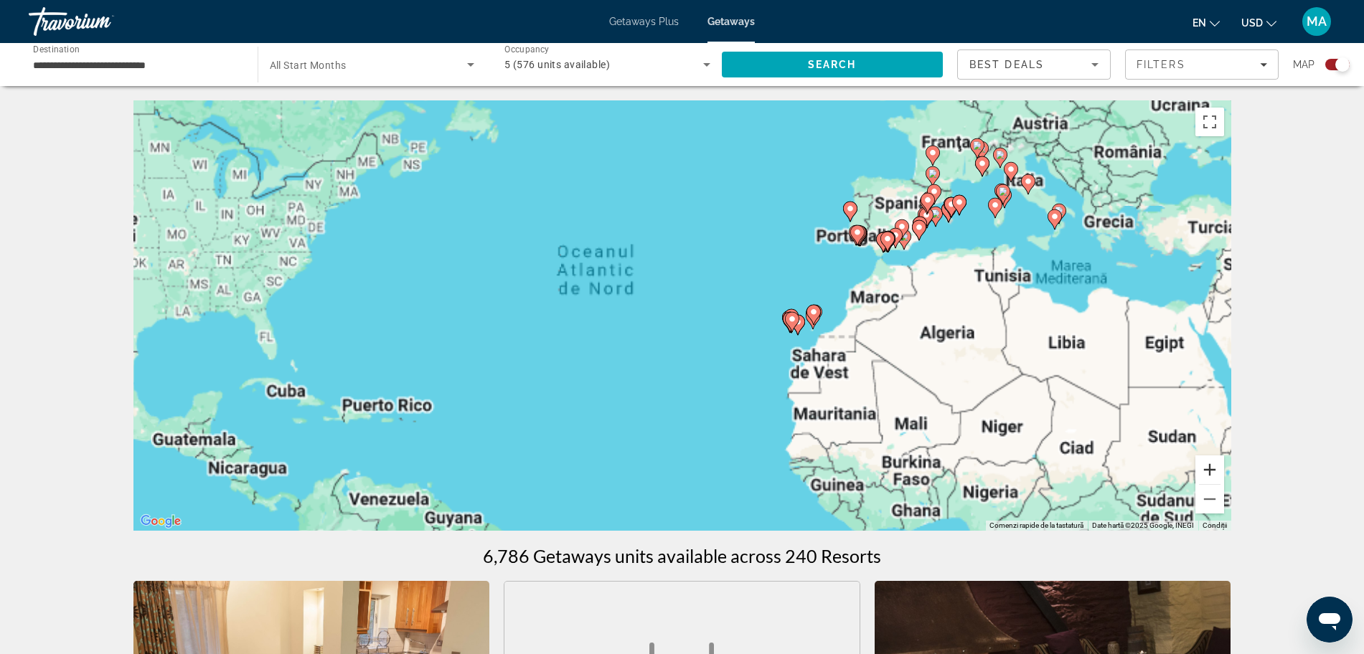
click at [1218, 469] on button "Mărește" at bounding box center [1210, 470] width 29 height 29
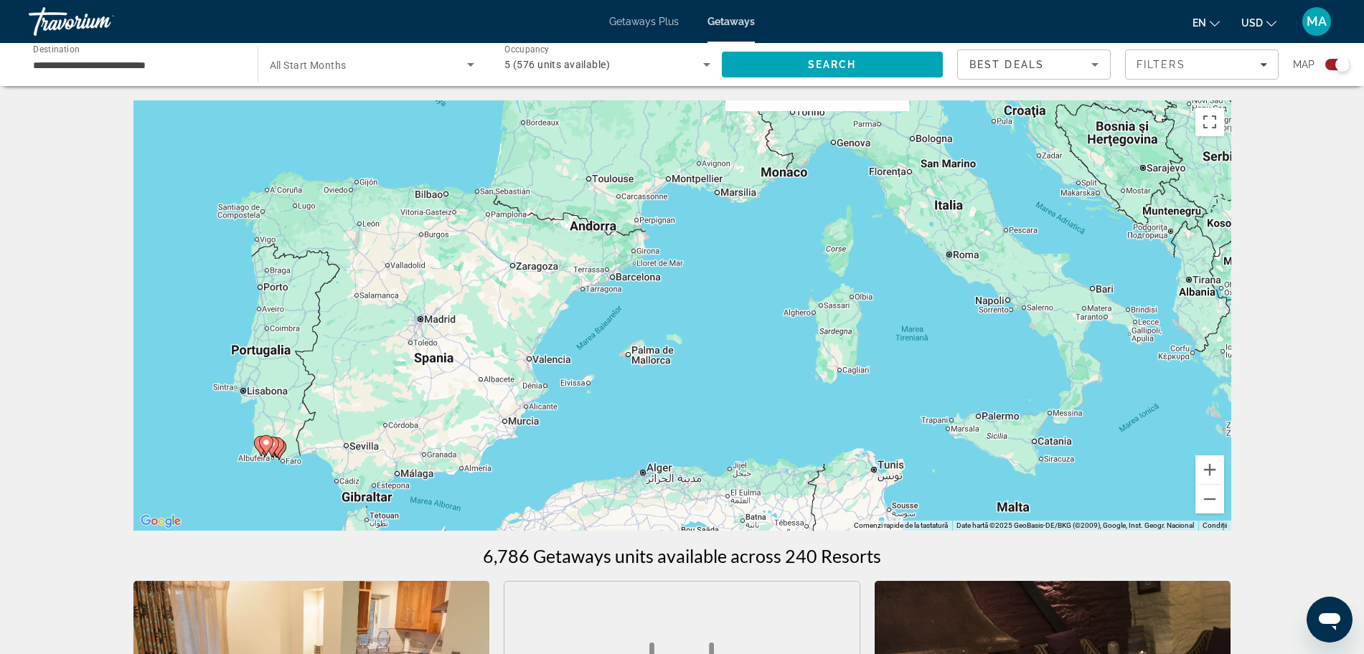
drag, startPoint x: 1122, startPoint y: 223, endPoint x: 30, endPoint y: 640, distance: 1169.1
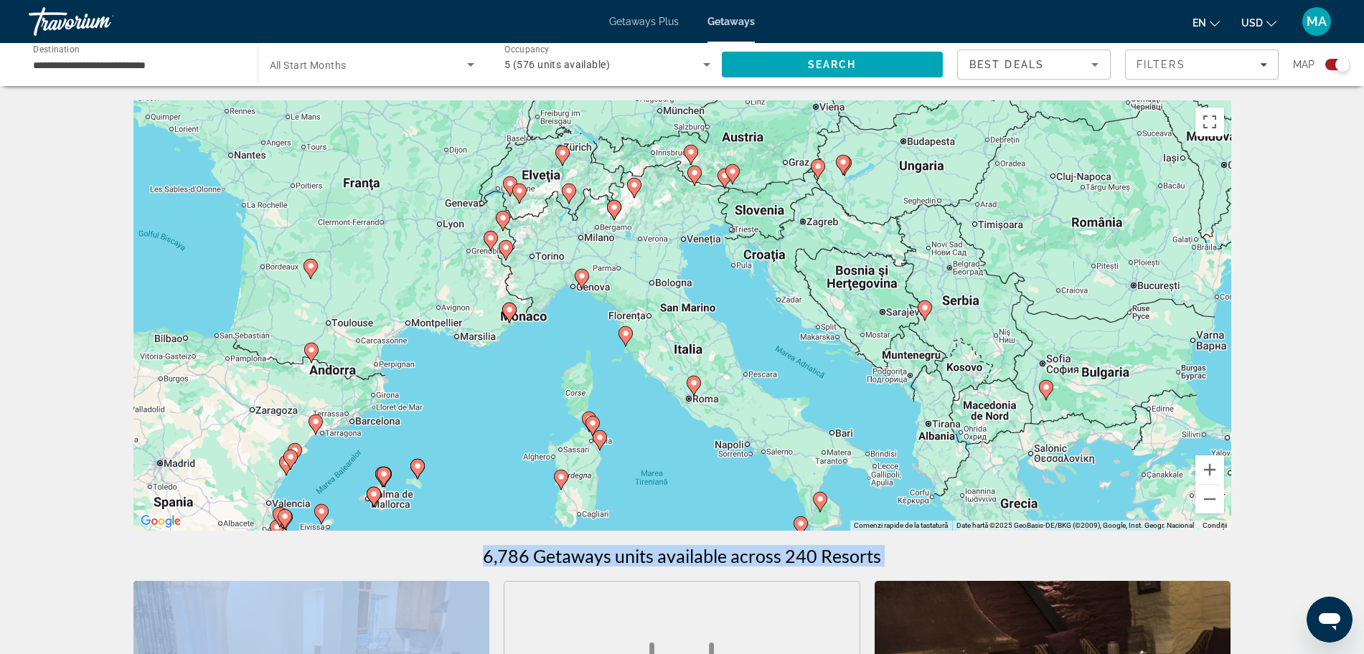
drag, startPoint x: 593, startPoint y: 410, endPoint x: 268, endPoint y: 567, distance: 361.1
click at [569, 194] on image "Main content" at bounding box center [569, 191] width 9 height 9
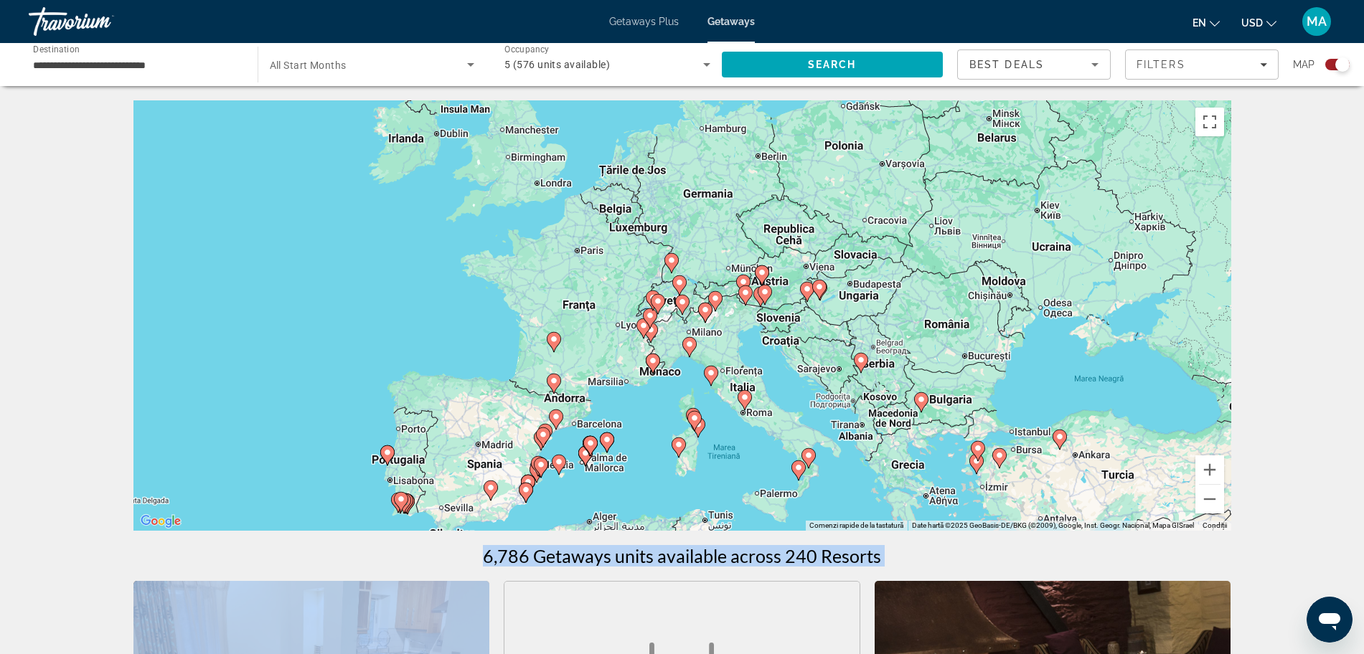
click at [683, 302] on image "Main content" at bounding box center [682, 302] width 9 height 9
type input "**********"
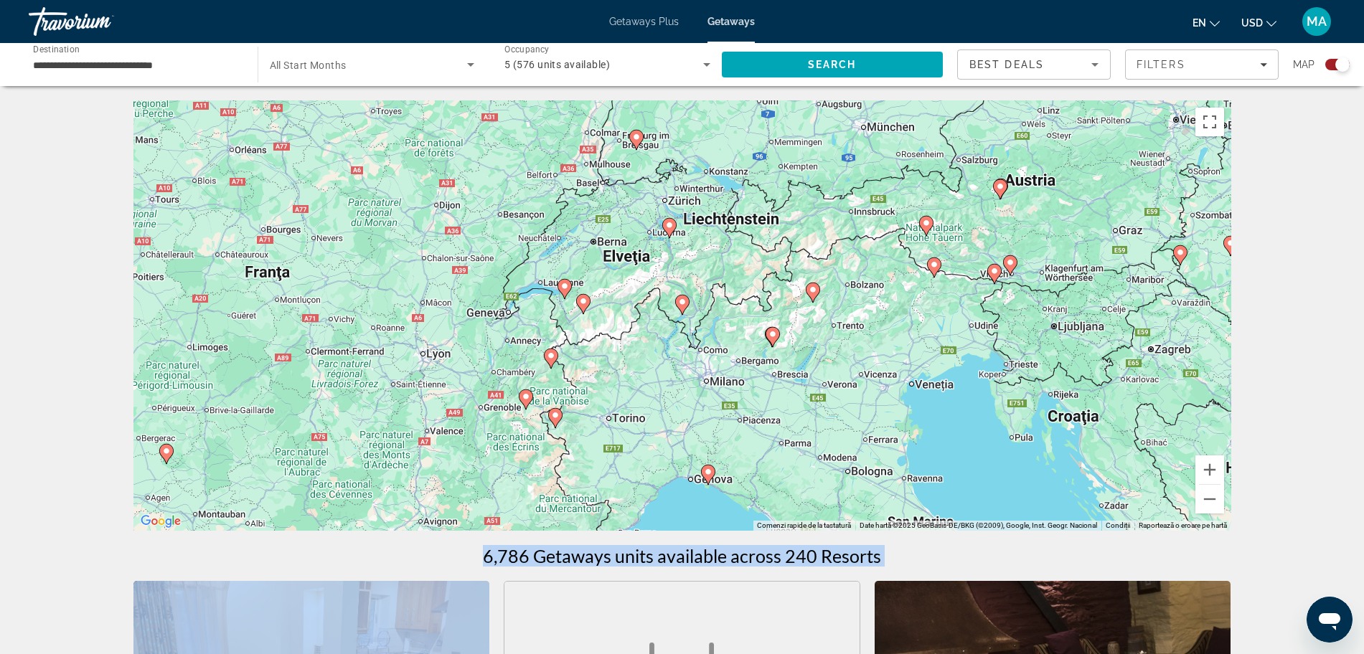
click at [683, 302] on image "Main content" at bounding box center [682, 302] width 9 height 9
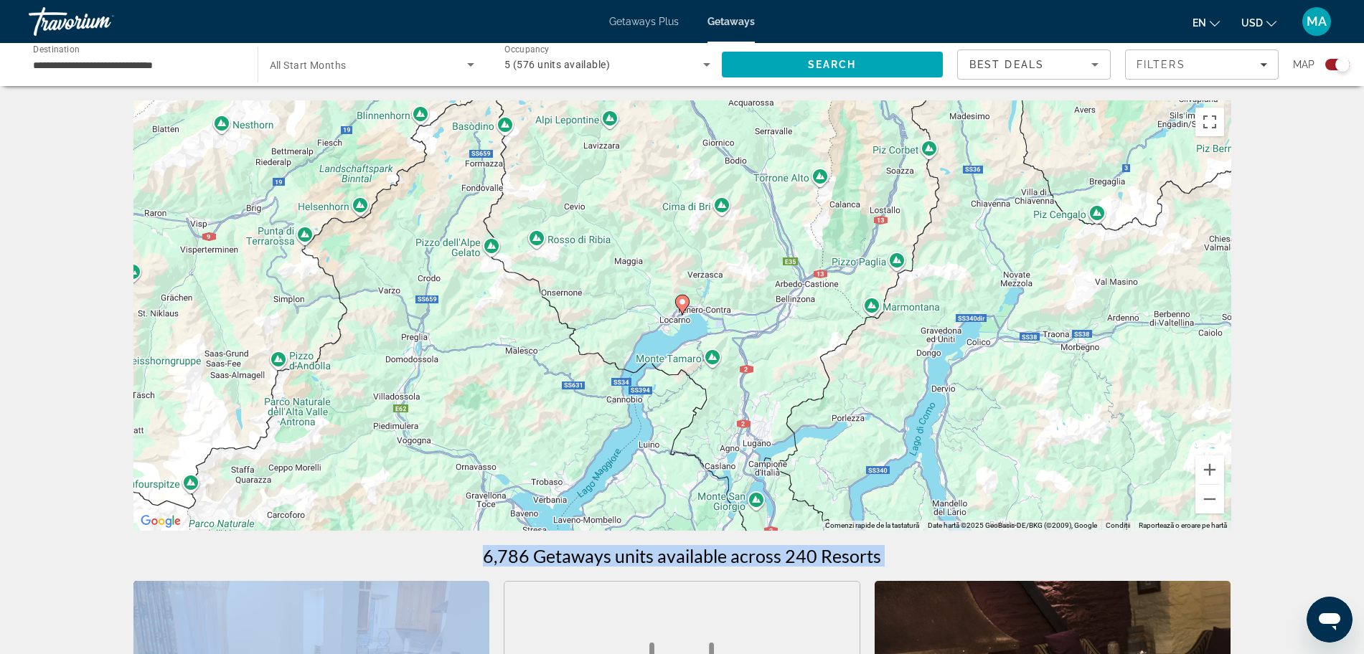
click at [682, 310] on icon "Main content" at bounding box center [681, 305] width 13 height 19
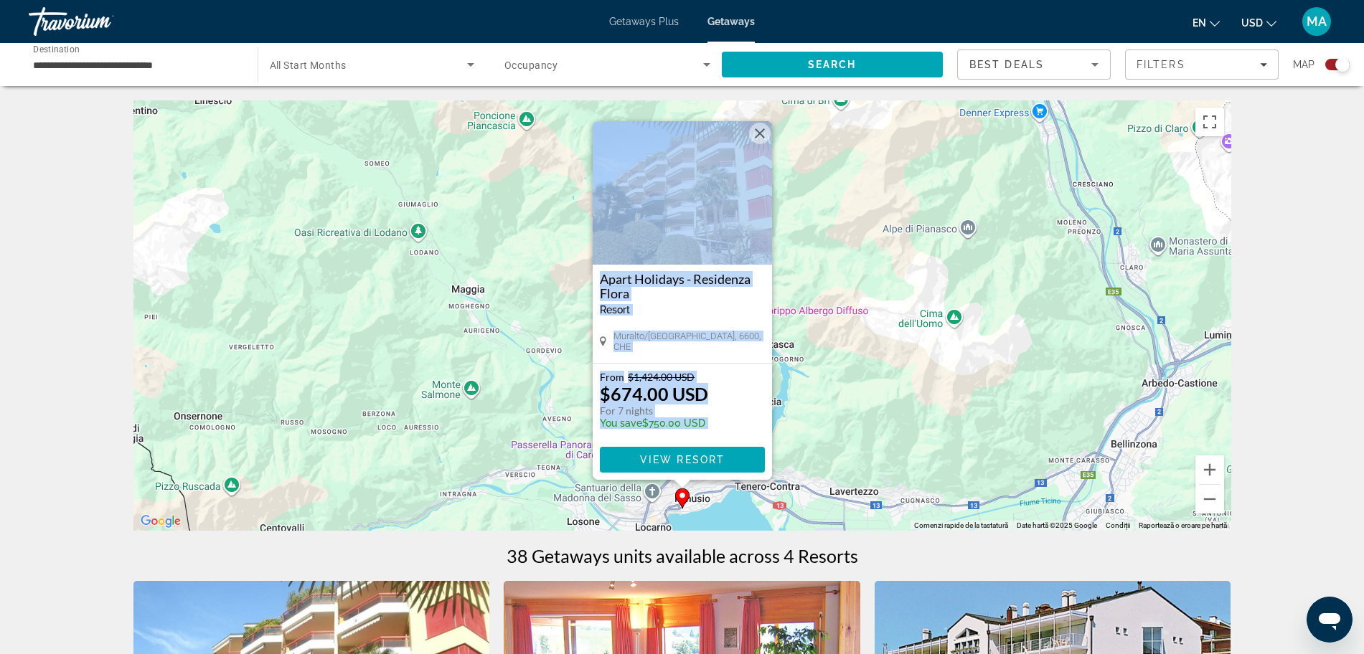
click at [695, 225] on img "Main content" at bounding box center [682, 193] width 179 height 144
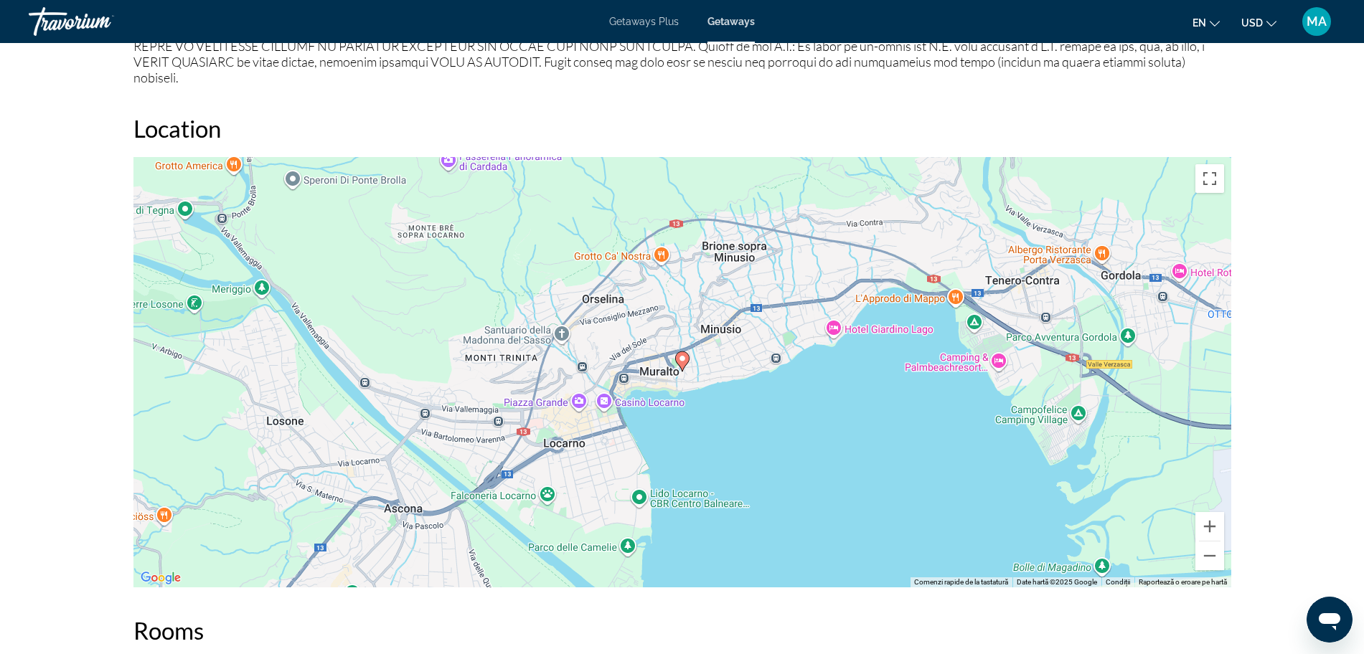
scroll to position [1532, 0]
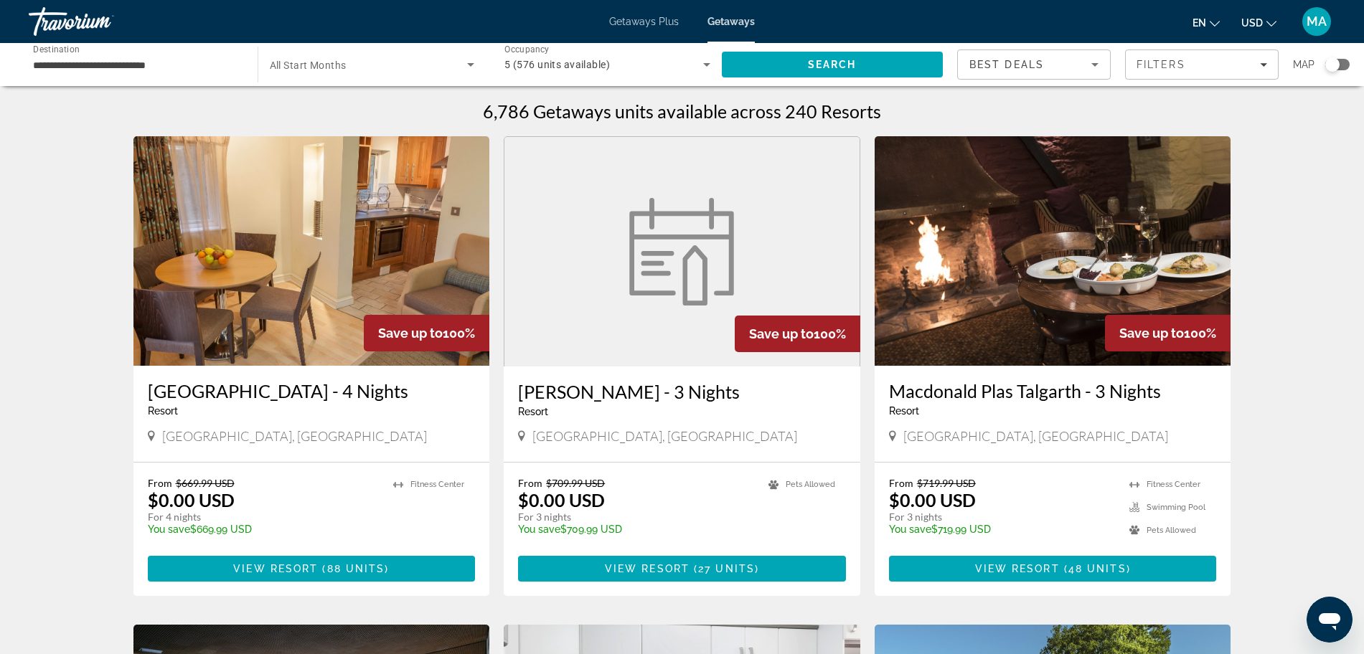
click at [1343, 65] on div "Search widget" at bounding box center [1337, 64] width 24 height 11
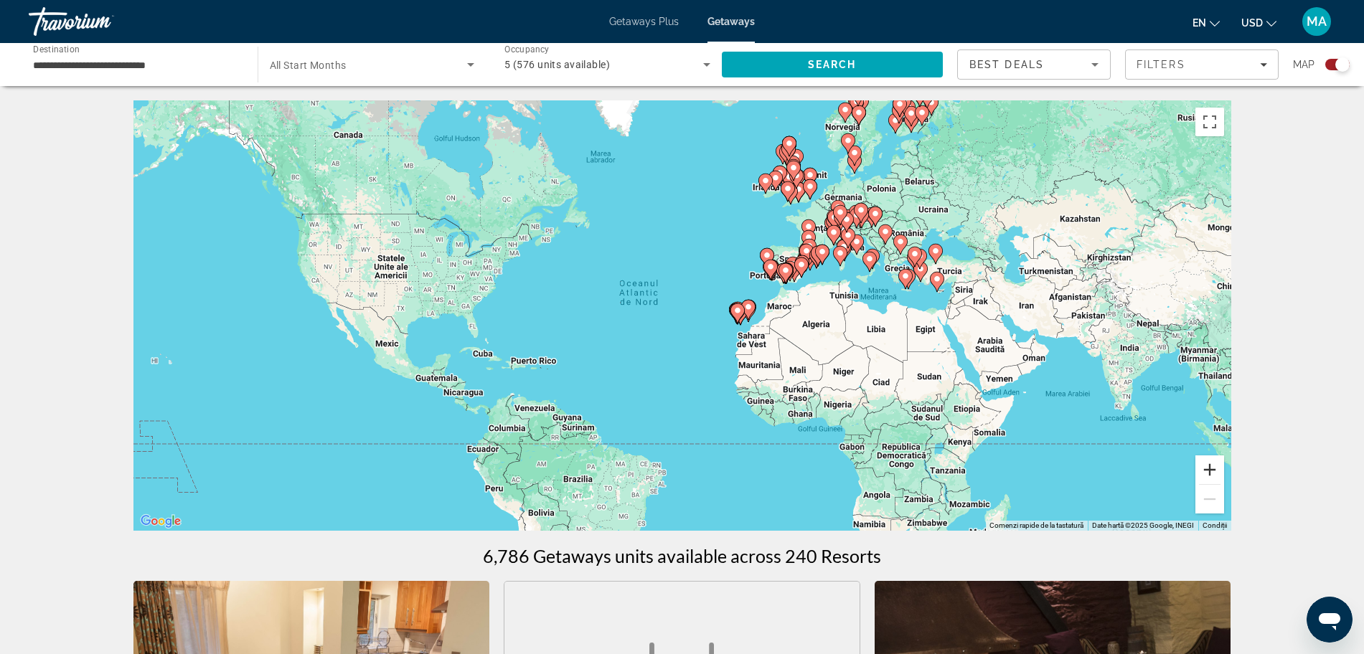
click at [1209, 474] on button "Mărește" at bounding box center [1210, 470] width 29 height 29
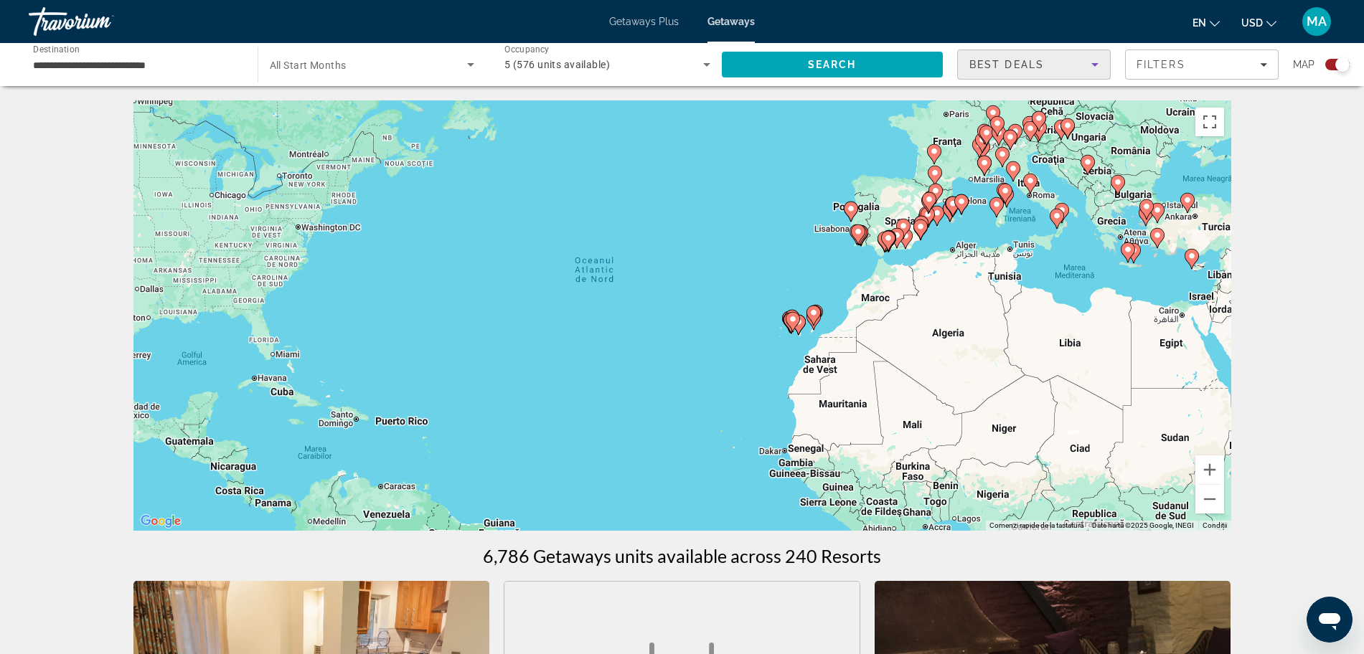
click at [1092, 61] on icon "Sort by" at bounding box center [1095, 64] width 17 height 17
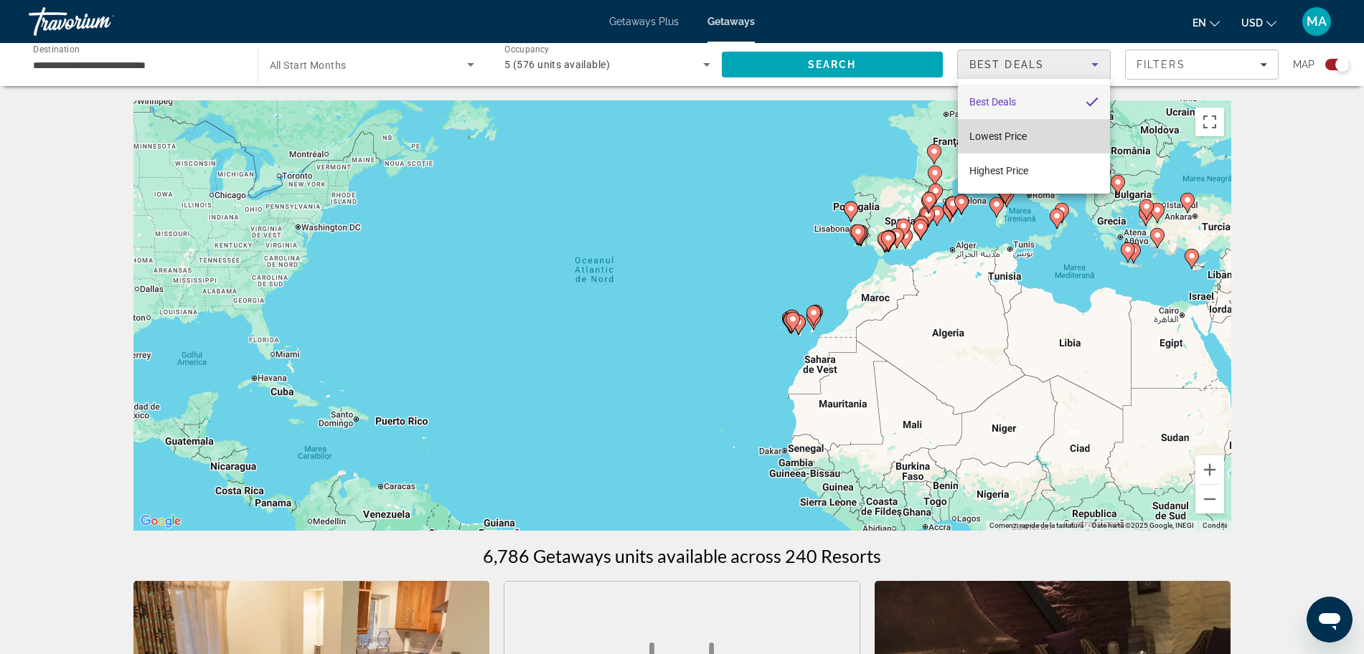
click at [1032, 136] on mat-option "Lowest Price" at bounding box center [1034, 136] width 152 height 34
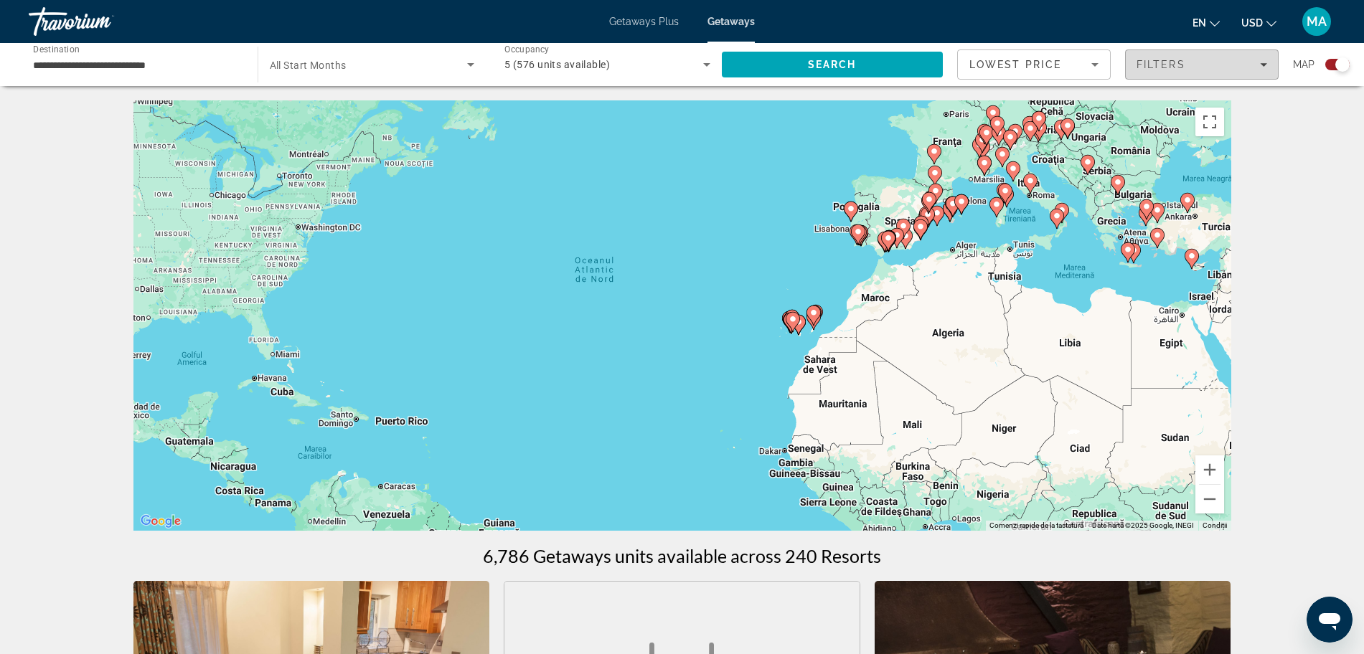
click at [1269, 65] on span "Filters" at bounding box center [1202, 64] width 152 height 34
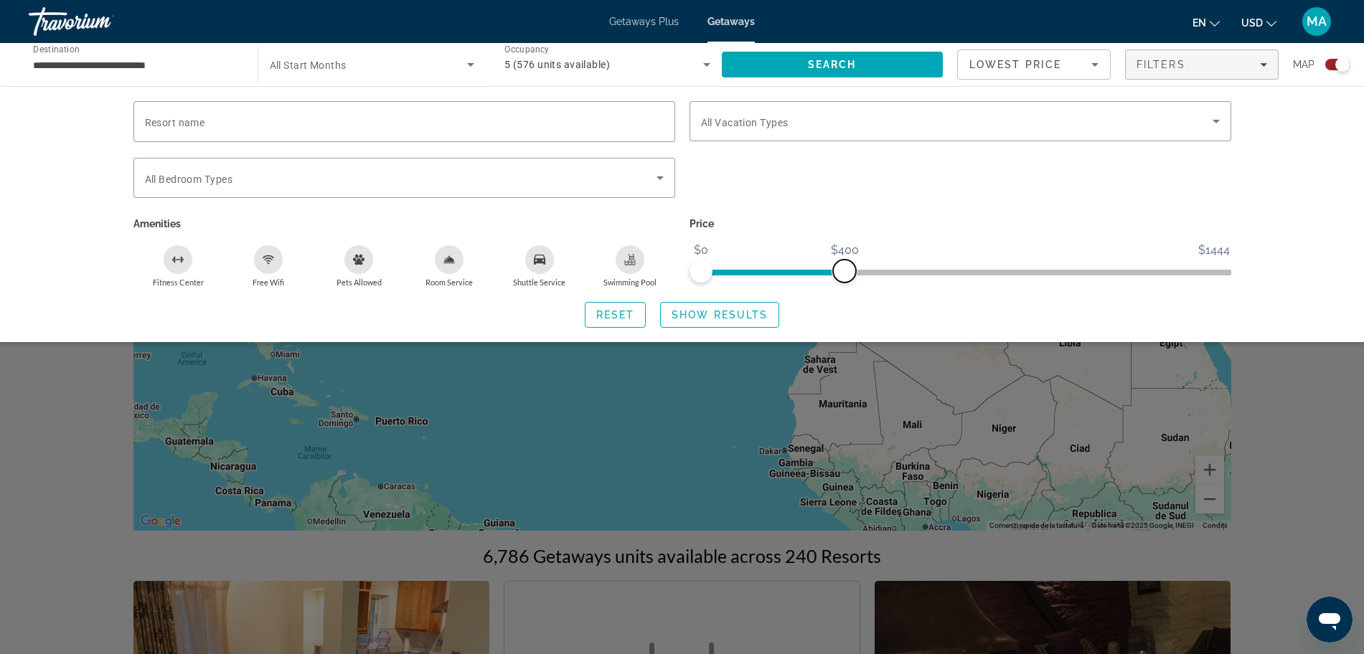
drag, startPoint x: 1216, startPoint y: 265, endPoint x: 845, endPoint y: 268, distance: 371.8
click at [845, 268] on span "ngx-slider-max" at bounding box center [844, 271] width 23 height 23
click at [607, 321] on span "Search widget" at bounding box center [616, 315] width 60 height 34
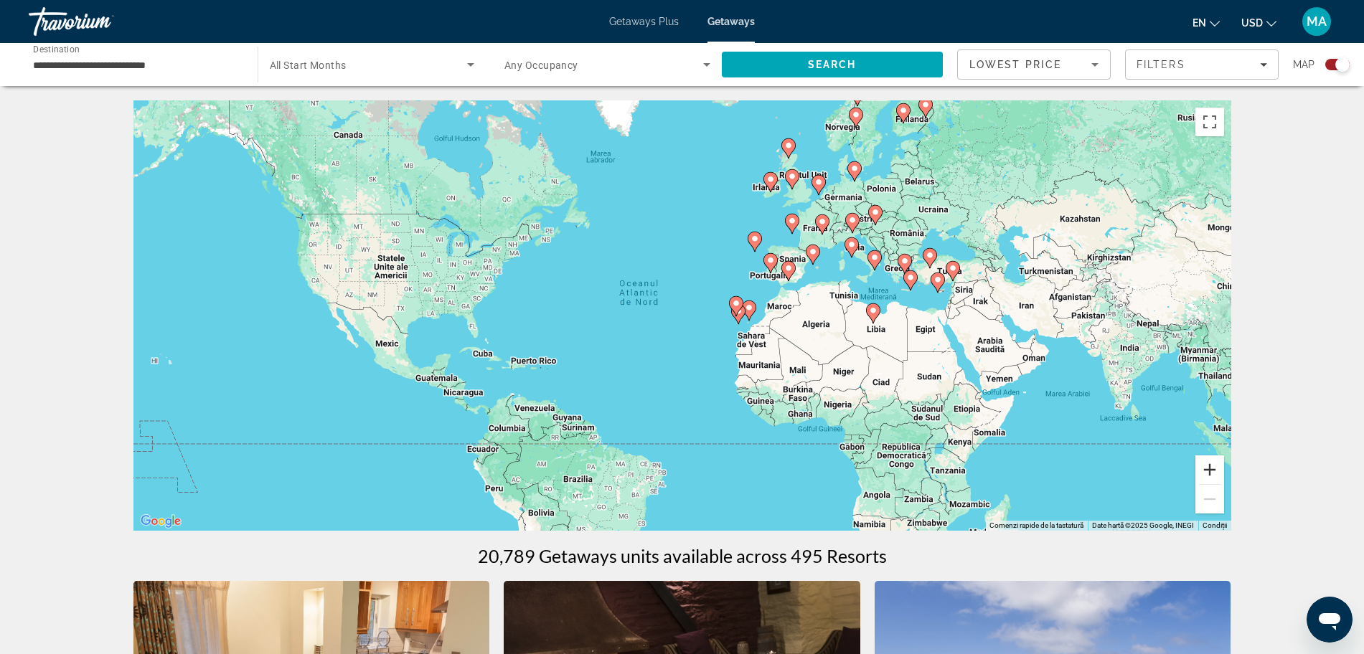
click at [1214, 467] on button "Mărește" at bounding box center [1210, 470] width 29 height 29
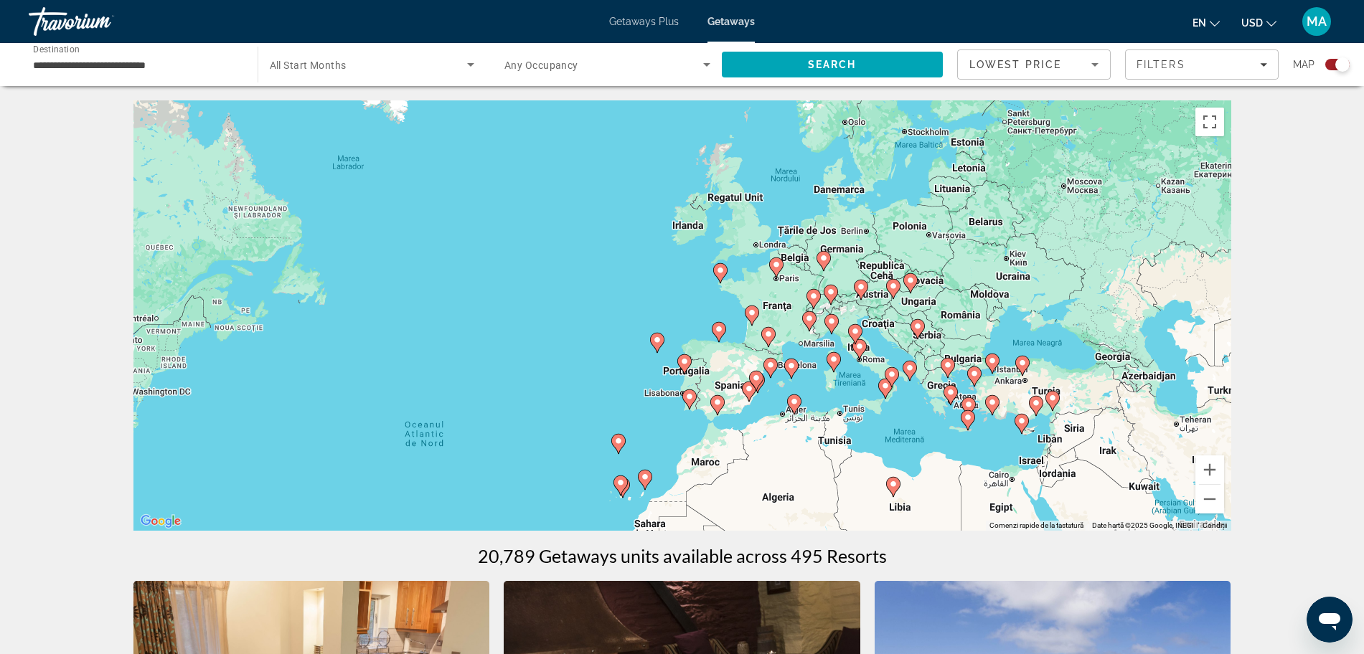
drag, startPoint x: 966, startPoint y: 243, endPoint x: 793, endPoint y: 408, distance: 239.6
click at [793, 408] on icon "Main content" at bounding box center [793, 404] width 13 height 19
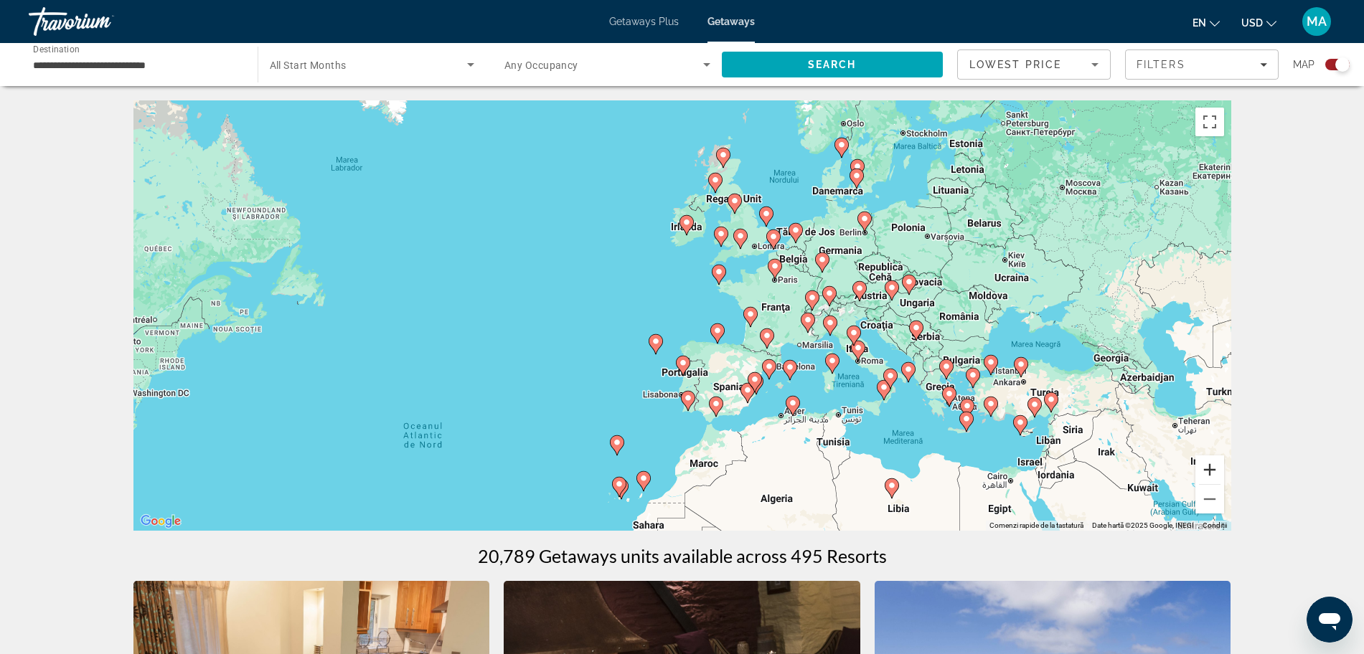
click at [1211, 469] on button "Mărește" at bounding box center [1210, 470] width 29 height 29
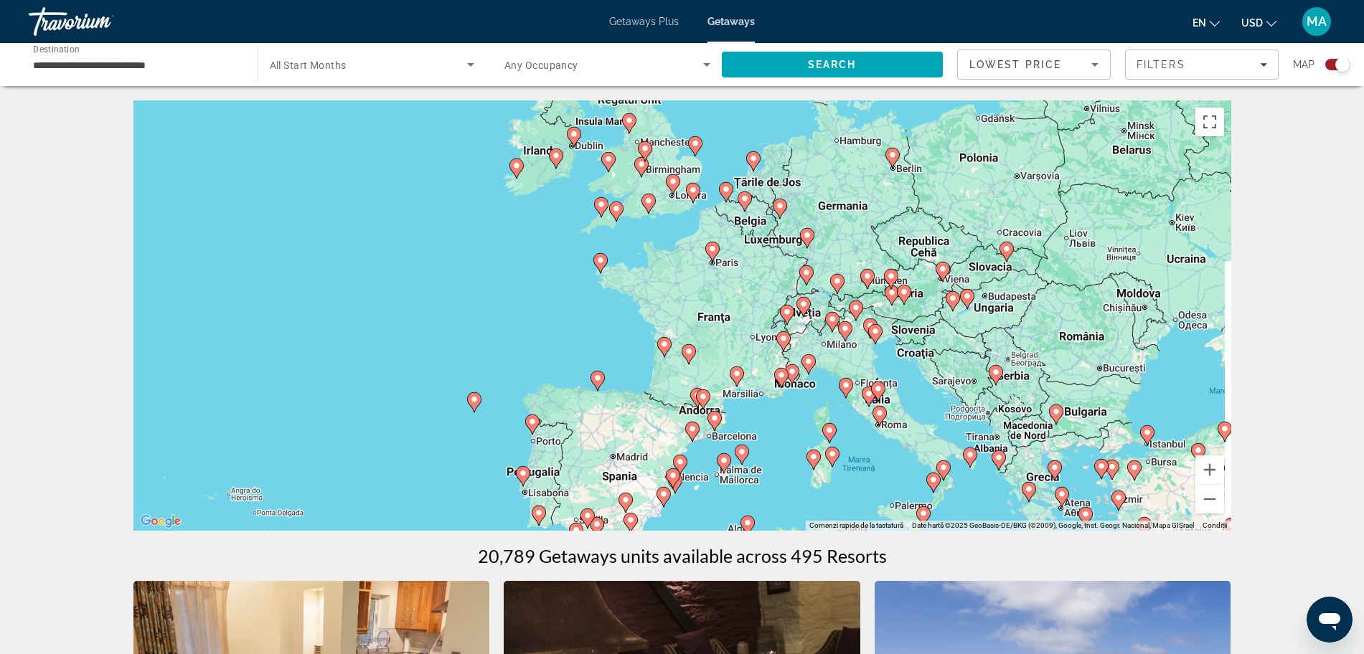
drag, startPoint x: 929, startPoint y: 337, endPoint x: 735, endPoint y: 360, distance: 195.0
click at [735, 360] on div "Ca să activezi tragerea cu ajutorul tastaturii, apasă Alt + Enter. După activar…" at bounding box center [682, 315] width 1098 height 431
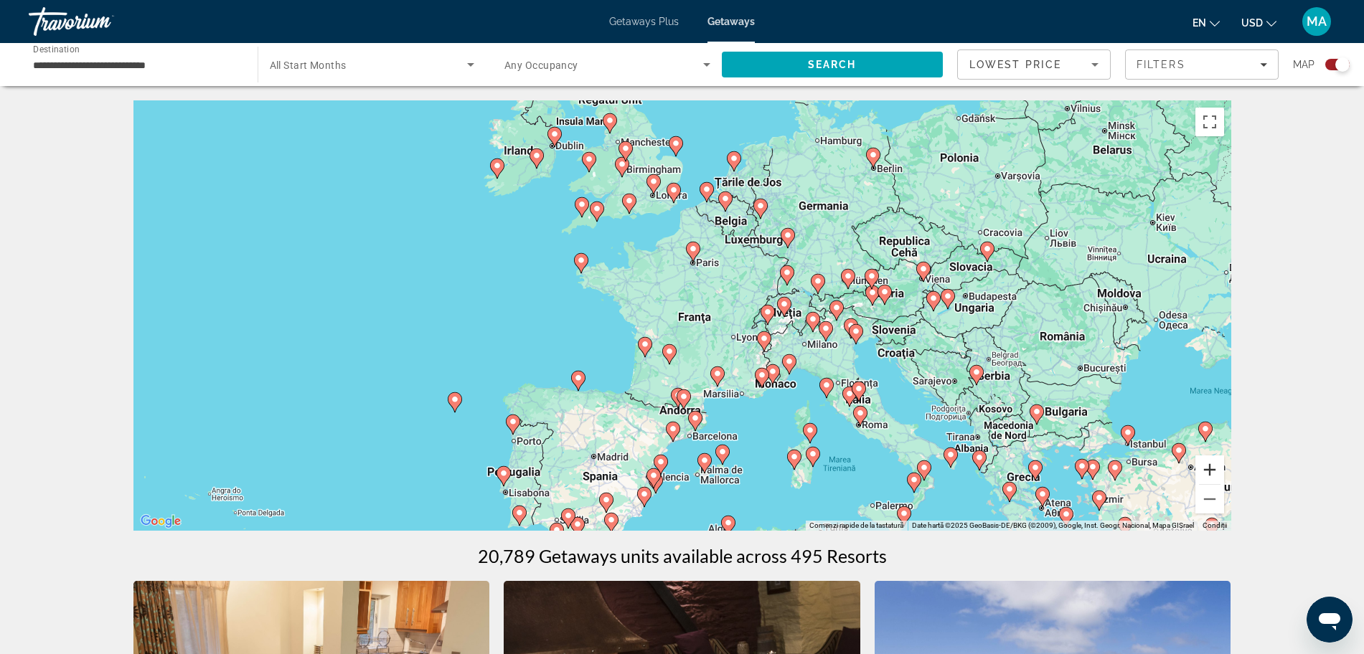
click at [1208, 460] on button "Mărește" at bounding box center [1210, 470] width 29 height 29
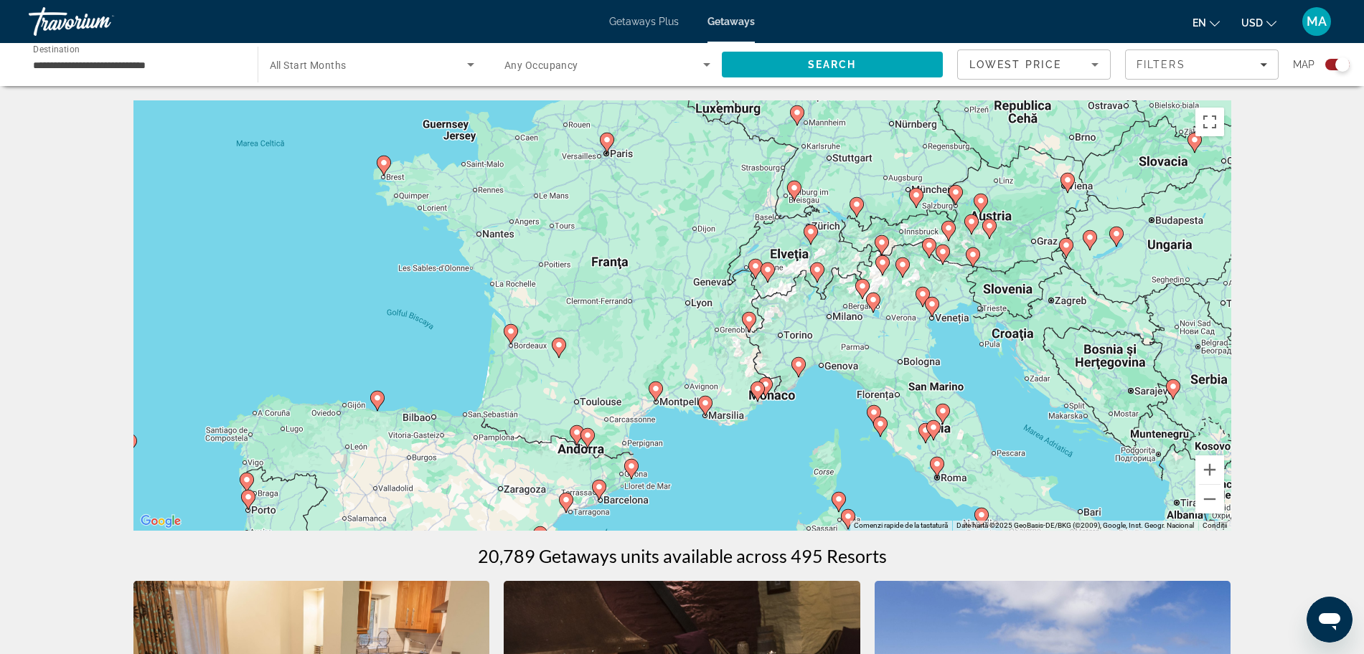
drag, startPoint x: 896, startPoint y: 355, endPoint x: 787, endPoint y: 296, distance: 124.3
click at [787, 296] on div "Ca să activezi tragerea cu ajutorul tastaturii, apasă Alt + Enter. După activar…" at bounding box center [682, 315] width 1098 height 431
click at [882, 261] on image "Main content" at bounding box center [882, 262] width 9 height 9
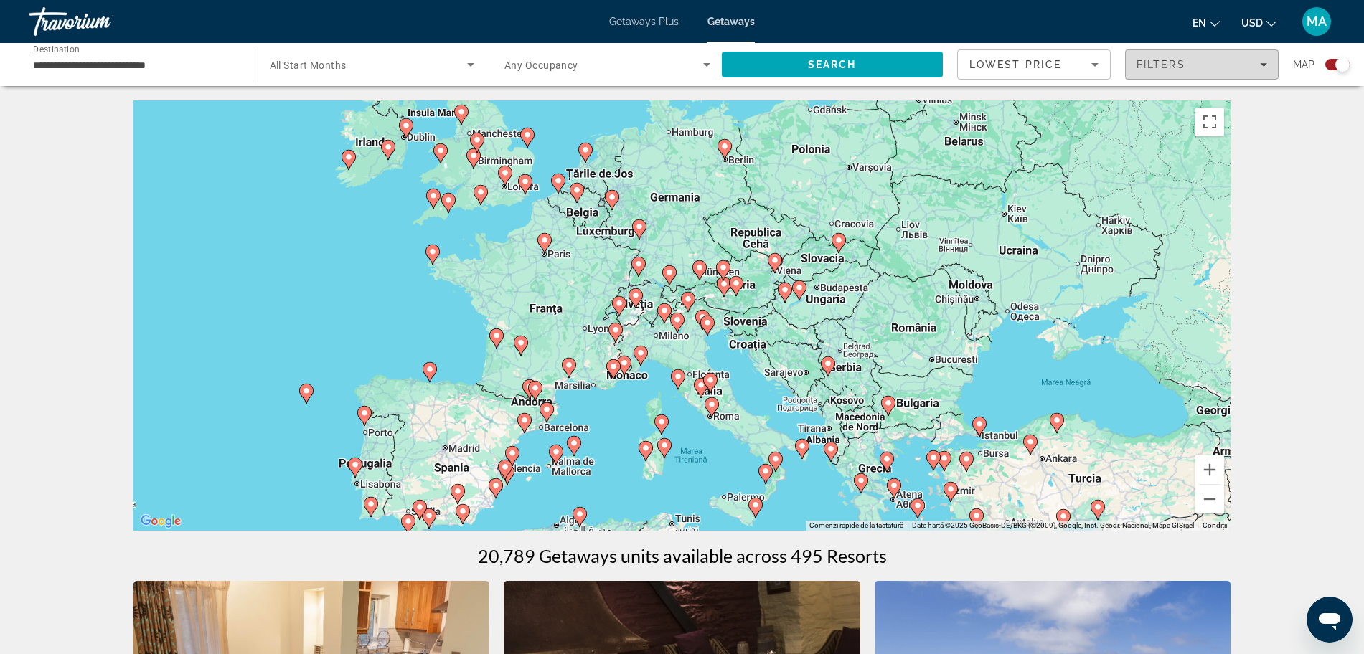
click at [1181, 67] on span "Filters" at bounding box center [1161, 64] width 49 height 11
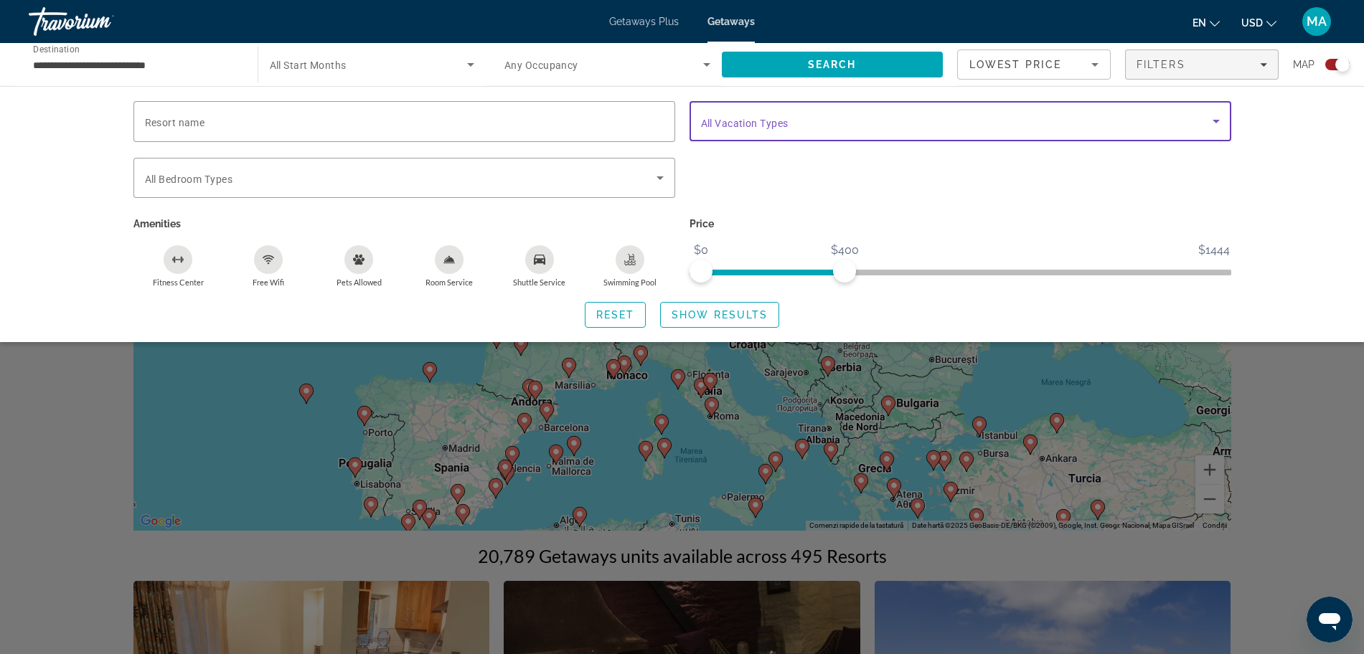
click at [1216, 126] on icon "Search widget" at bounding box center [1216, 121] width 17 height 17
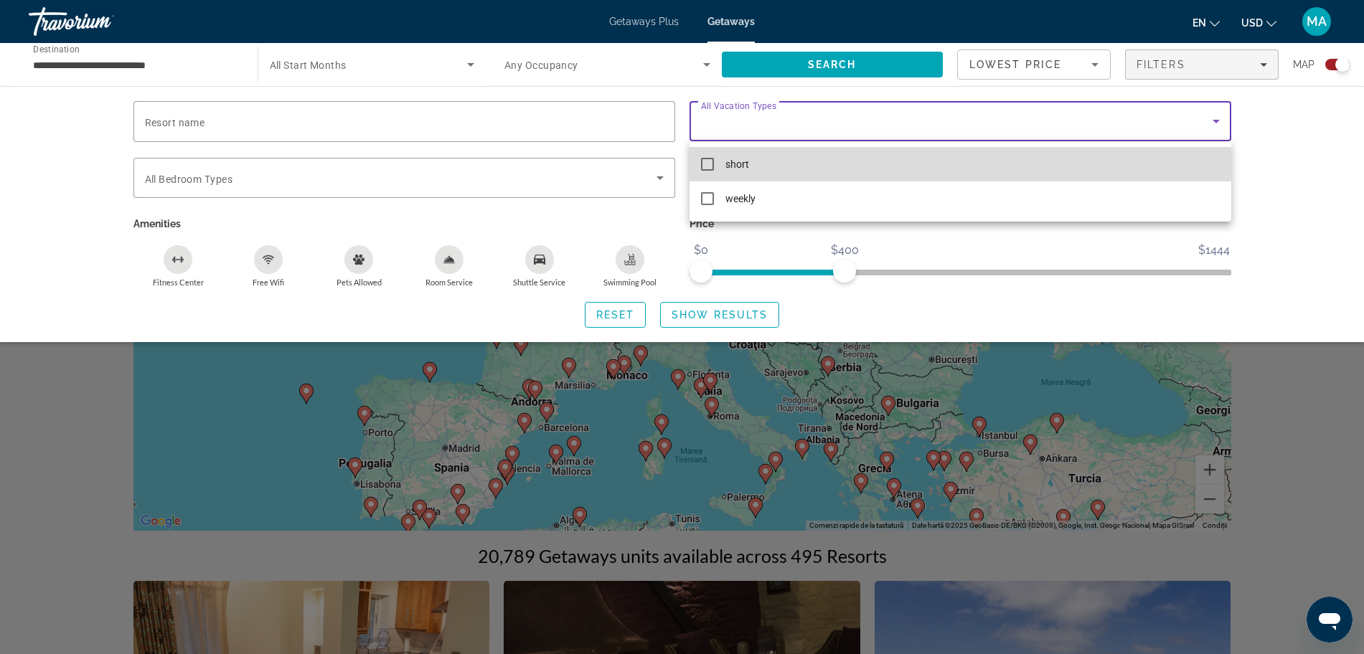
click at [702, 163] on mat-pseudo-checkbox at bounding box center [707, 164] width 13 height 13
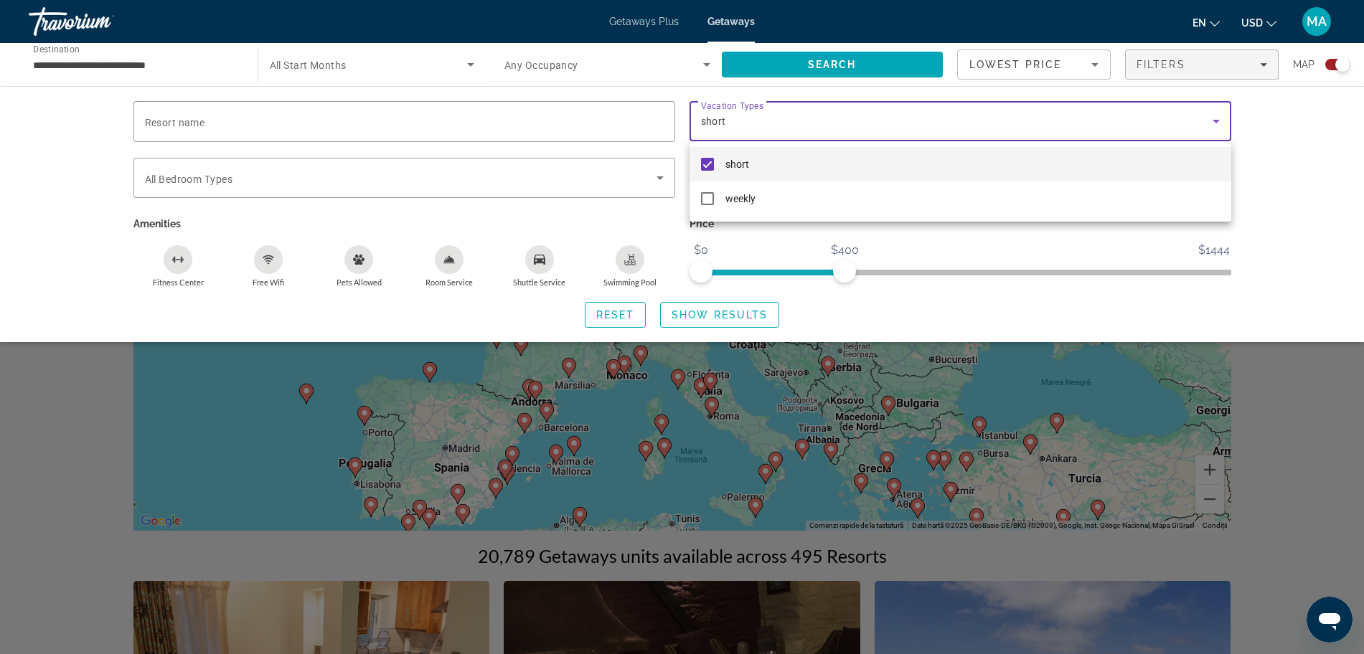
click at [1331, 157] on div at bounding box center [682, 327] width 1364 height 654
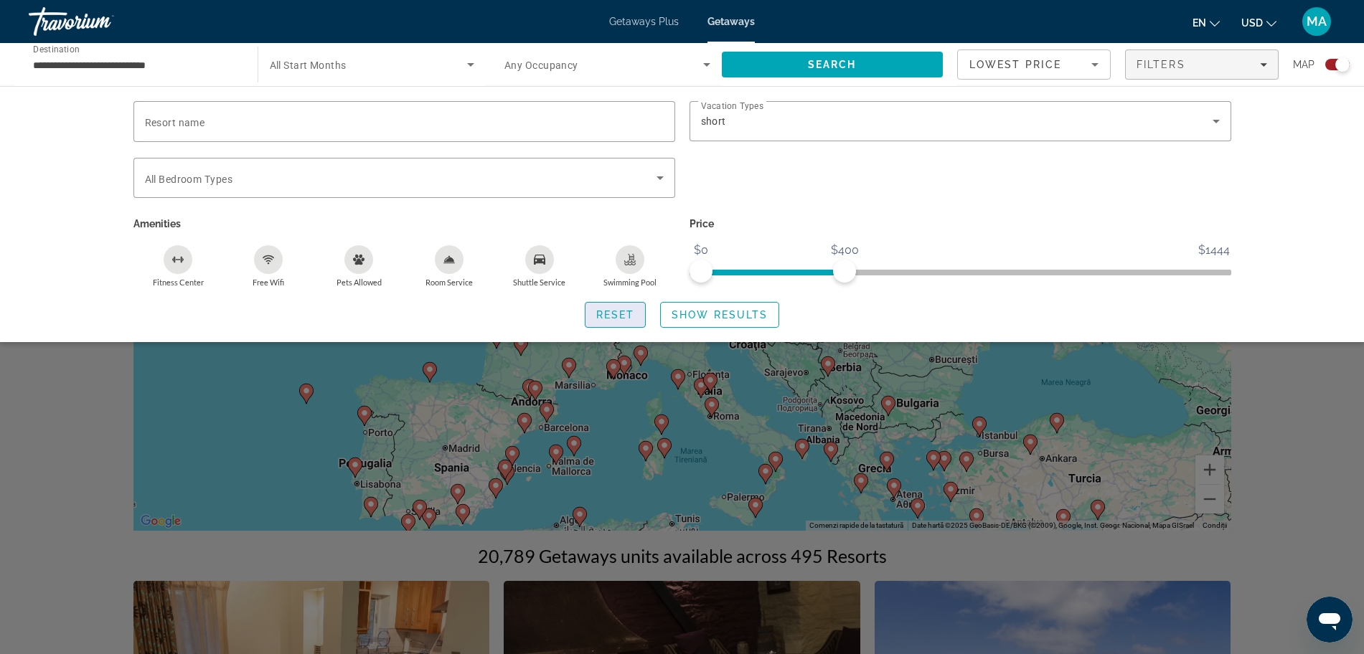
click at [622, 321] on span "Search widget" at bounding box center [616, 315] width 60 height 34
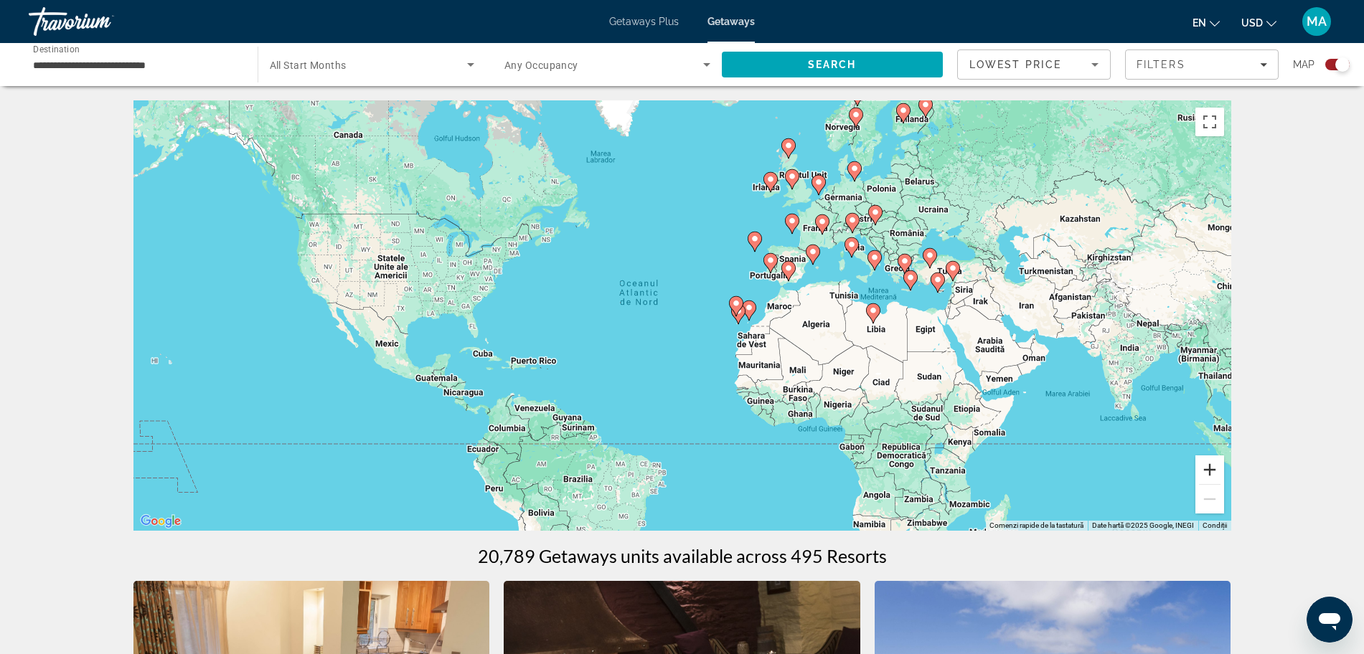
click at [1206, 465] on button "Mărește" at bounding box center [1210, 470] width 29 height 29
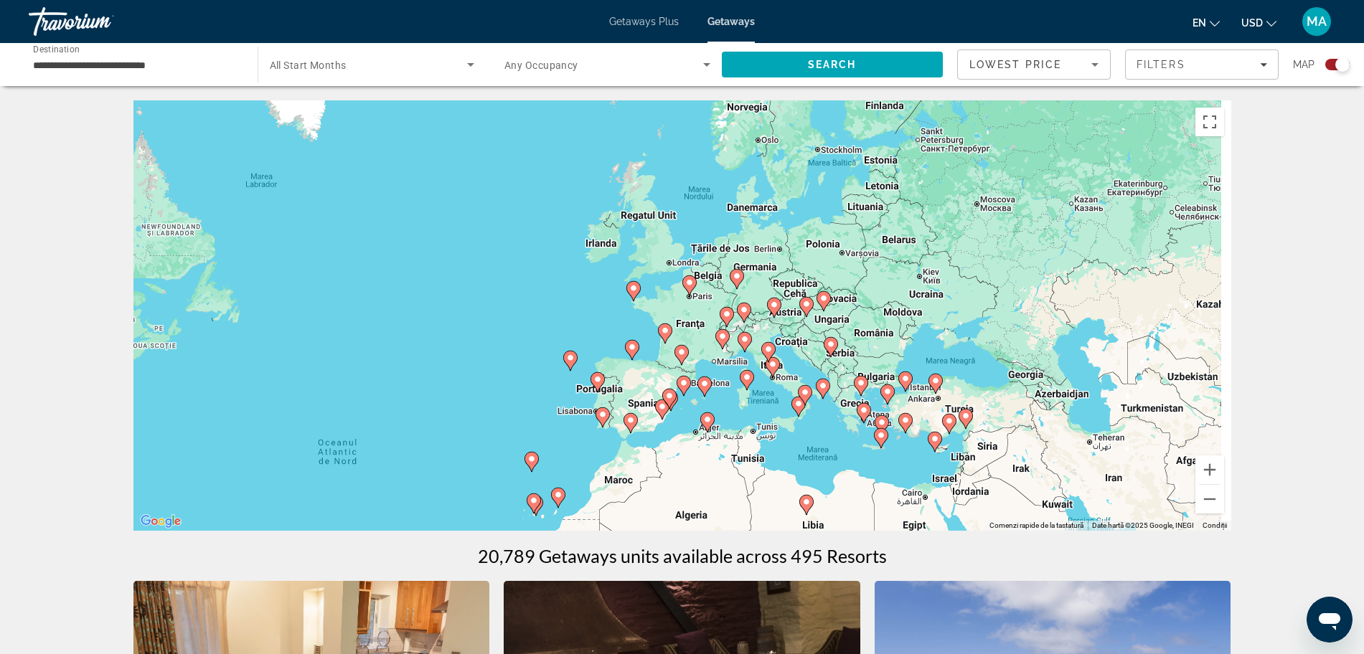
drag, startPoint x: 1082, startPoint y: 240, endPoint x: 825, endPoint y: 421, distance: 314.2
click at [825, 421] on div "Ca să activezi tragerea cu ajutorul tastaturii, apasă Alt + Enter. După activar…" at bounding box center [682, 315] width 1098 height 431
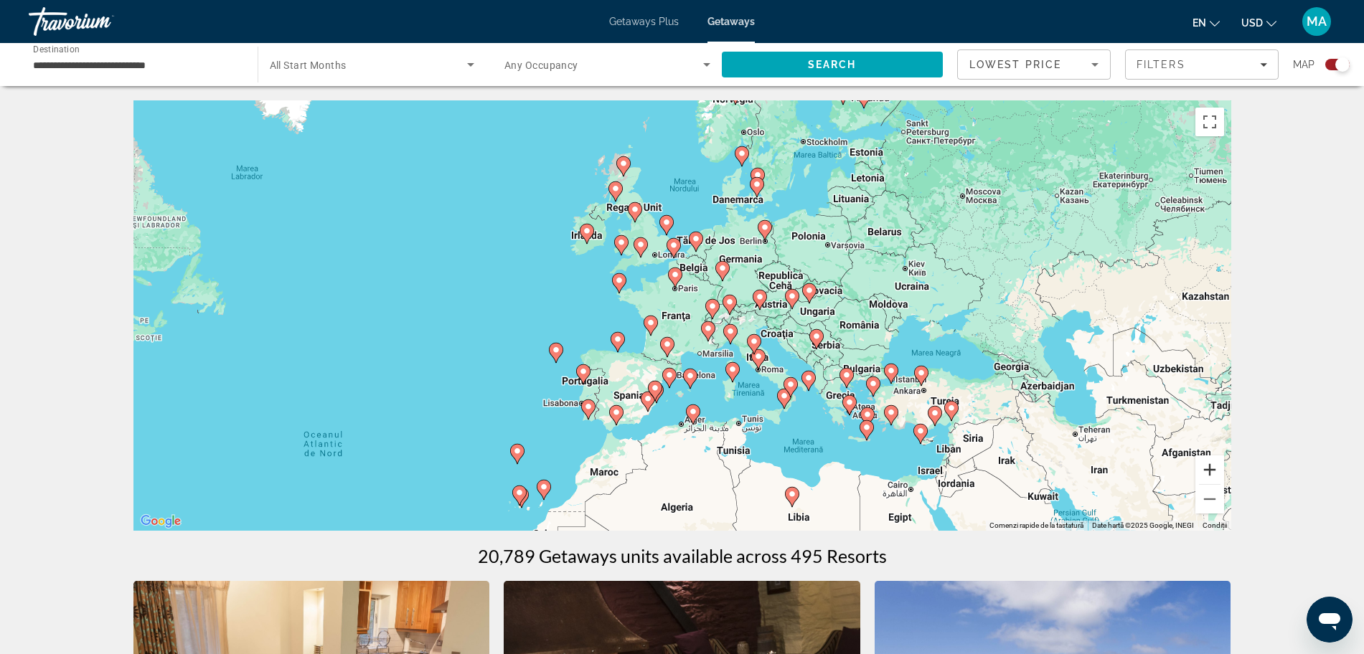
click at [1216, 470] on button "Mărește" at bounding box center [1210, 470] width 29 height 29
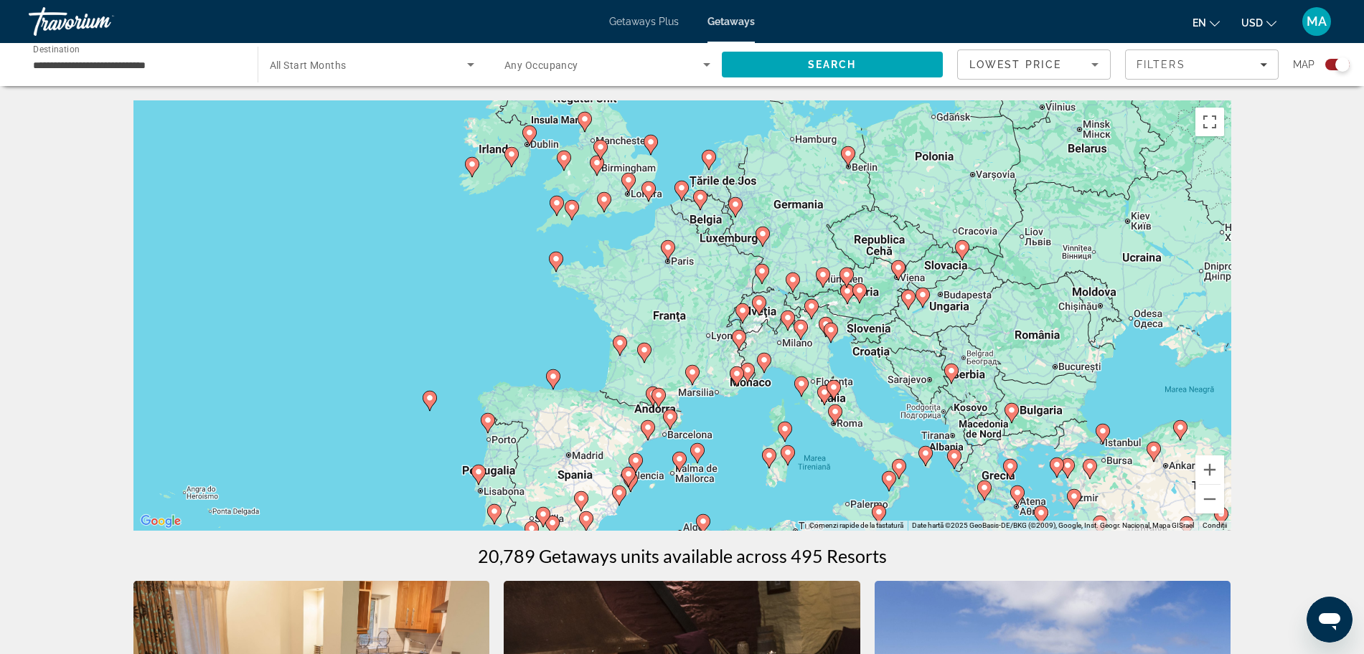
click at [760, 297] on icon "Main content" at bounding box center [758, 305] width 13 height 19
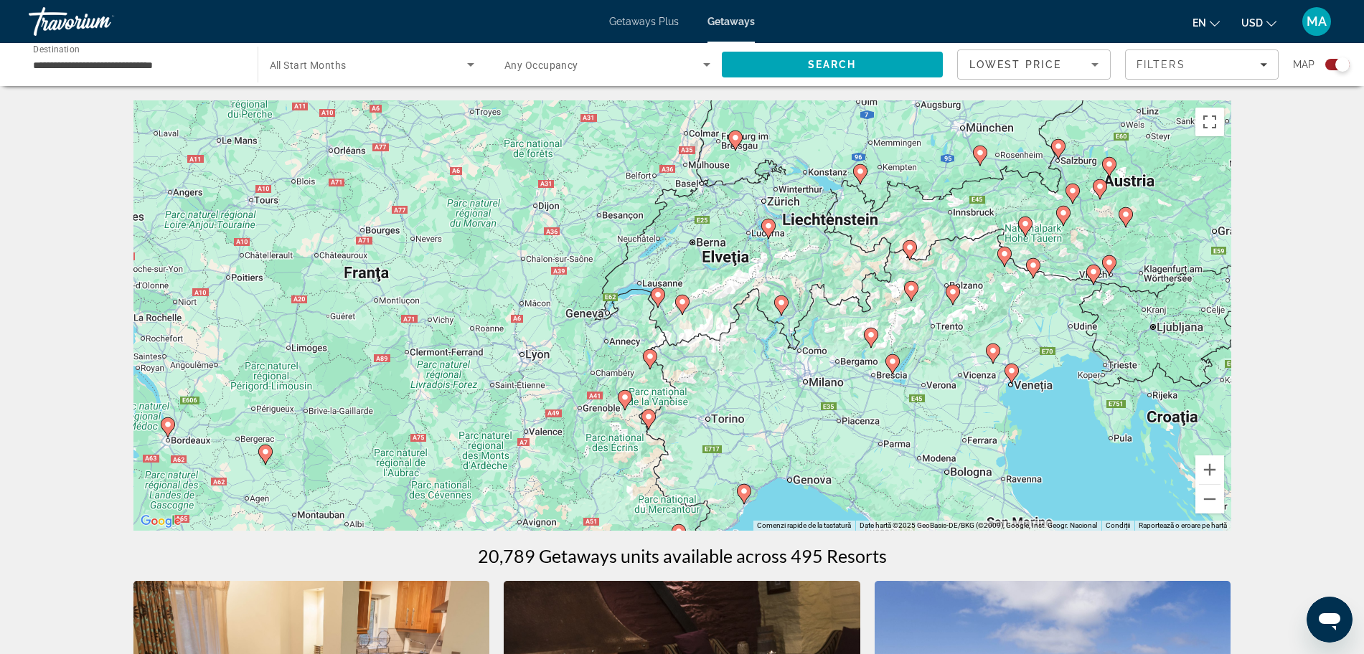
click at [871, 339] on icon "Main content" at bounding box center [870, 338] width 13 height 19
type input "**********"
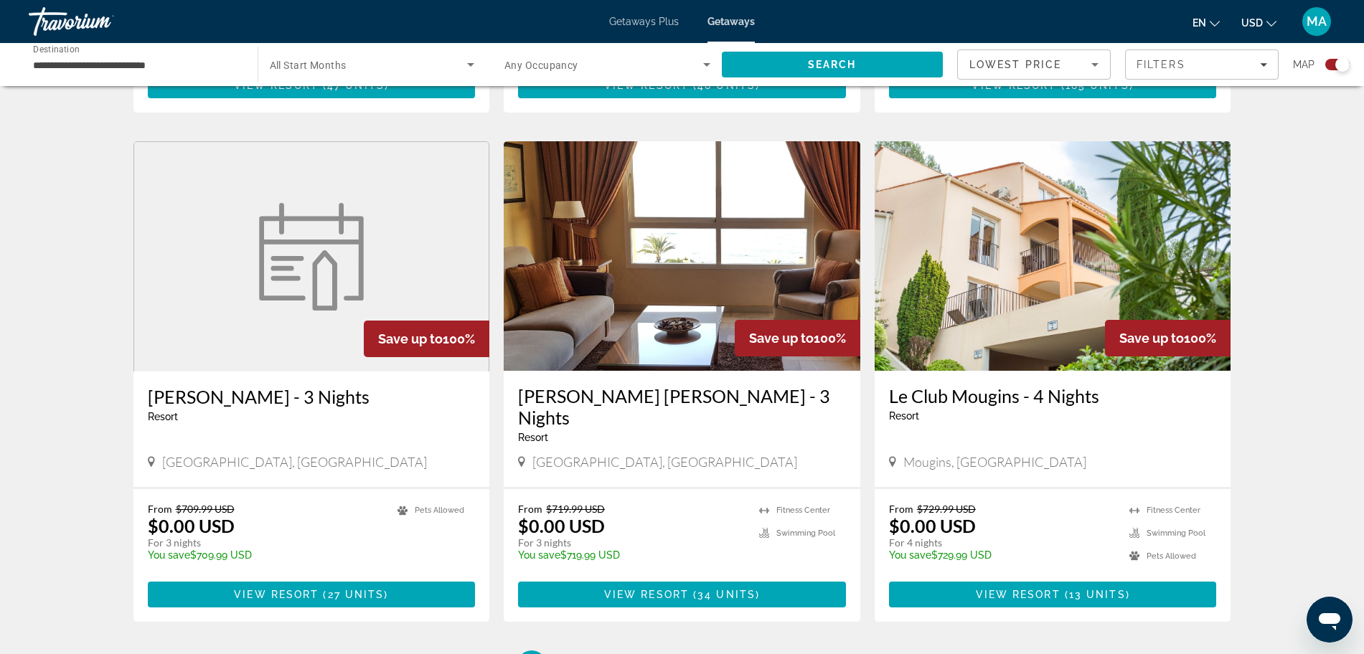
scroll to position [1923, 0]
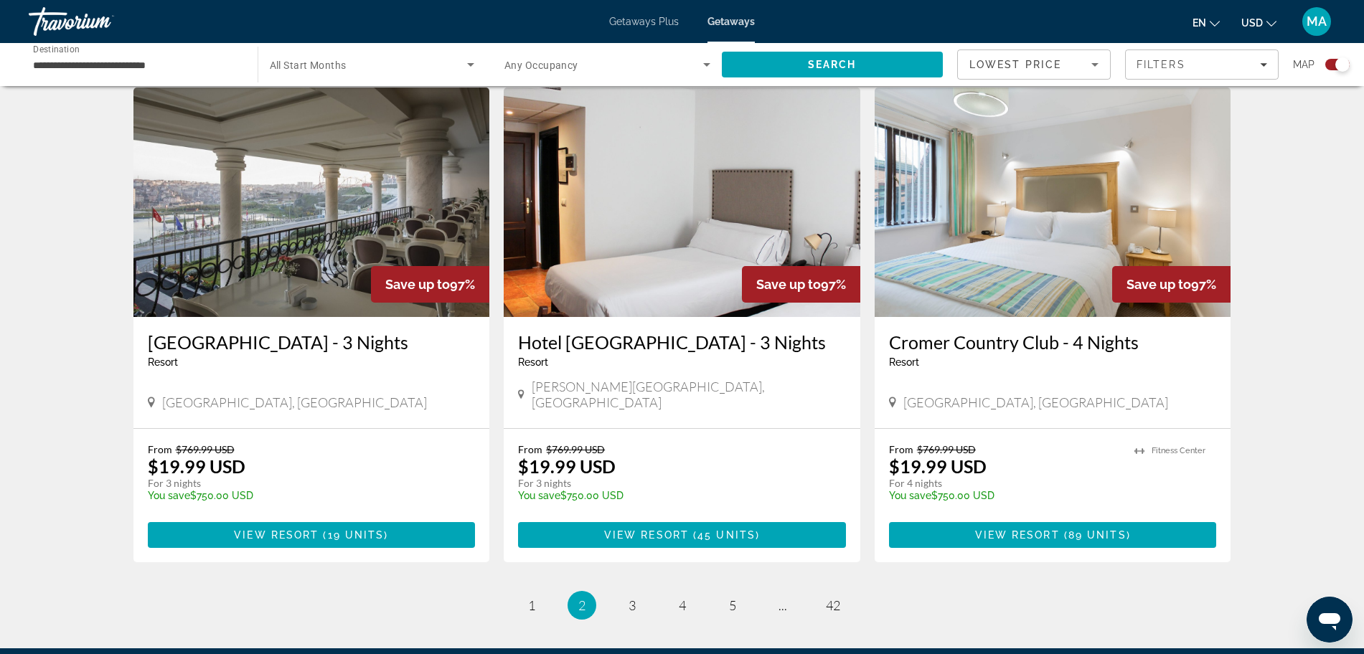
scroll to position [2134, 0]
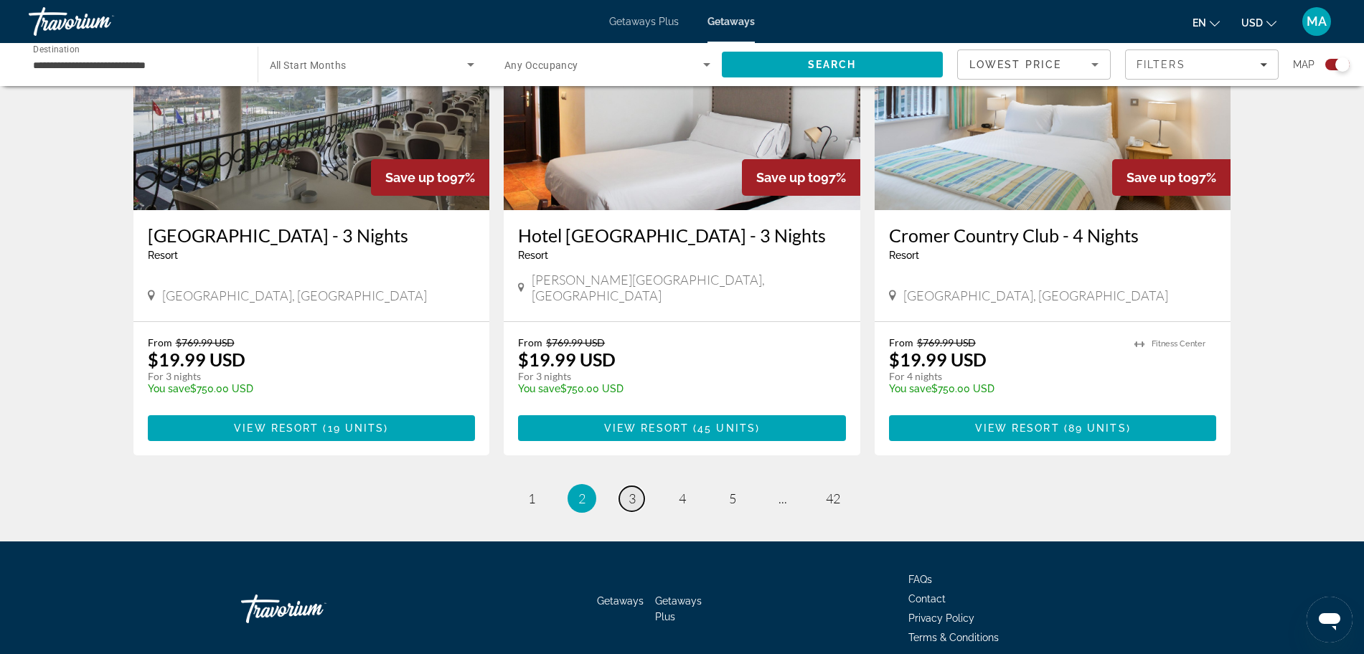
click at [632, 491] on span "3" at bounding box center [632, 499] width 7 height 16
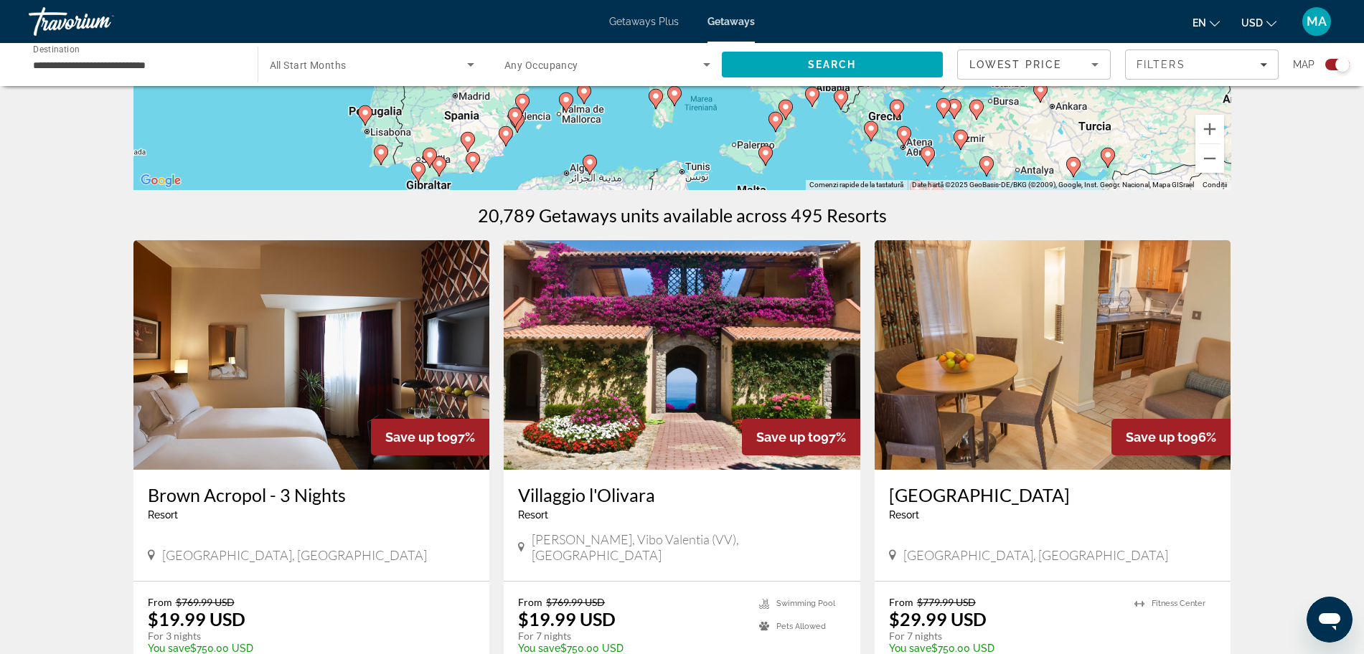
scroll to position [344, 0]
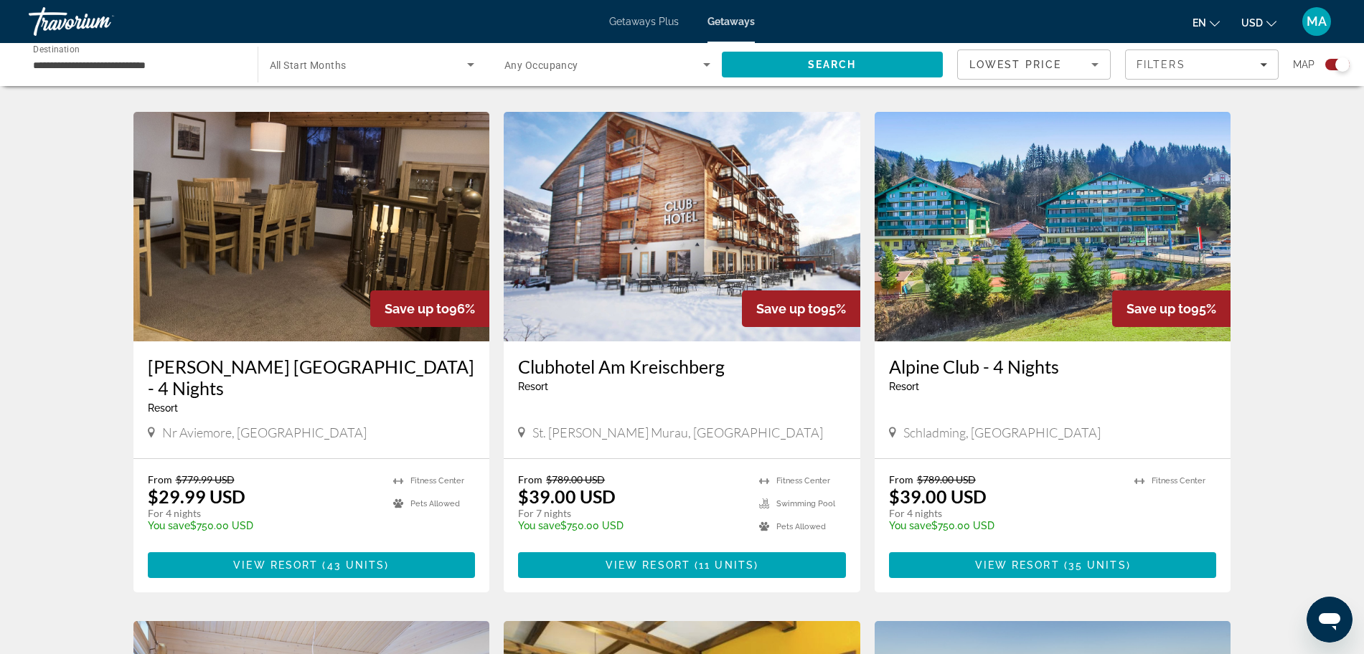
scroll to position [932, 0]
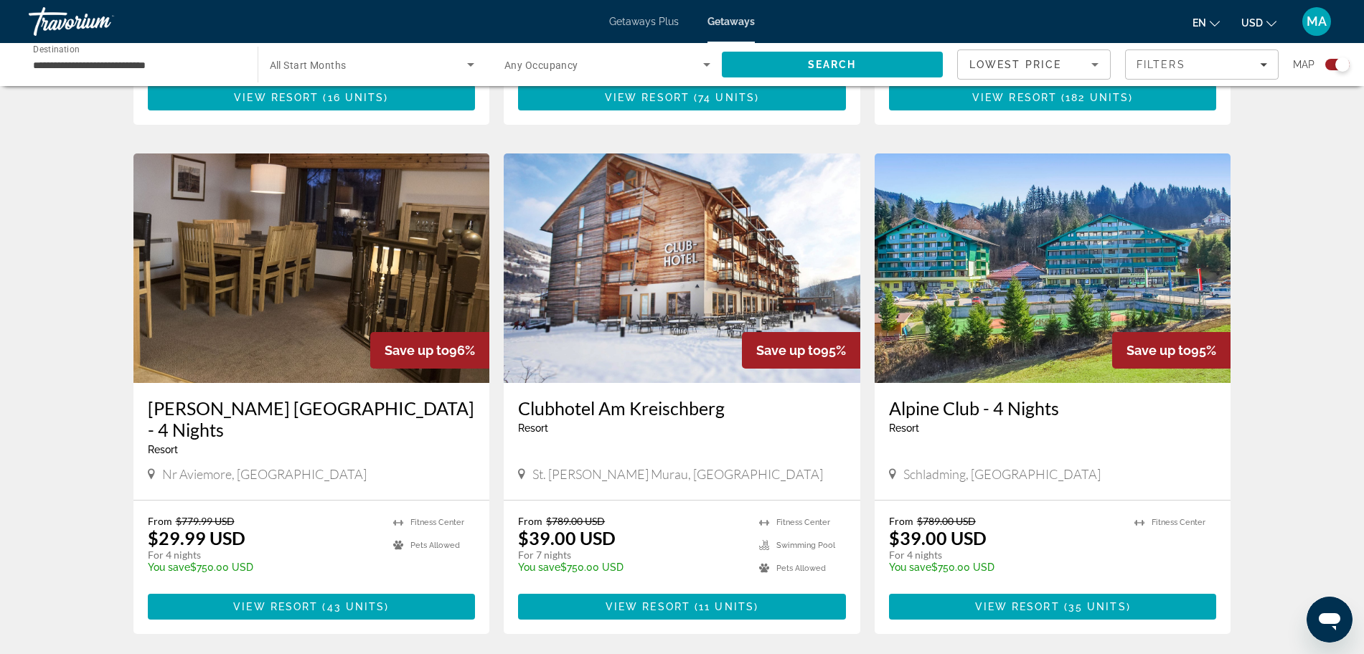
click at [1013, 321] on img "Main content" at bounding box center [1053, 269] width 357 height 230
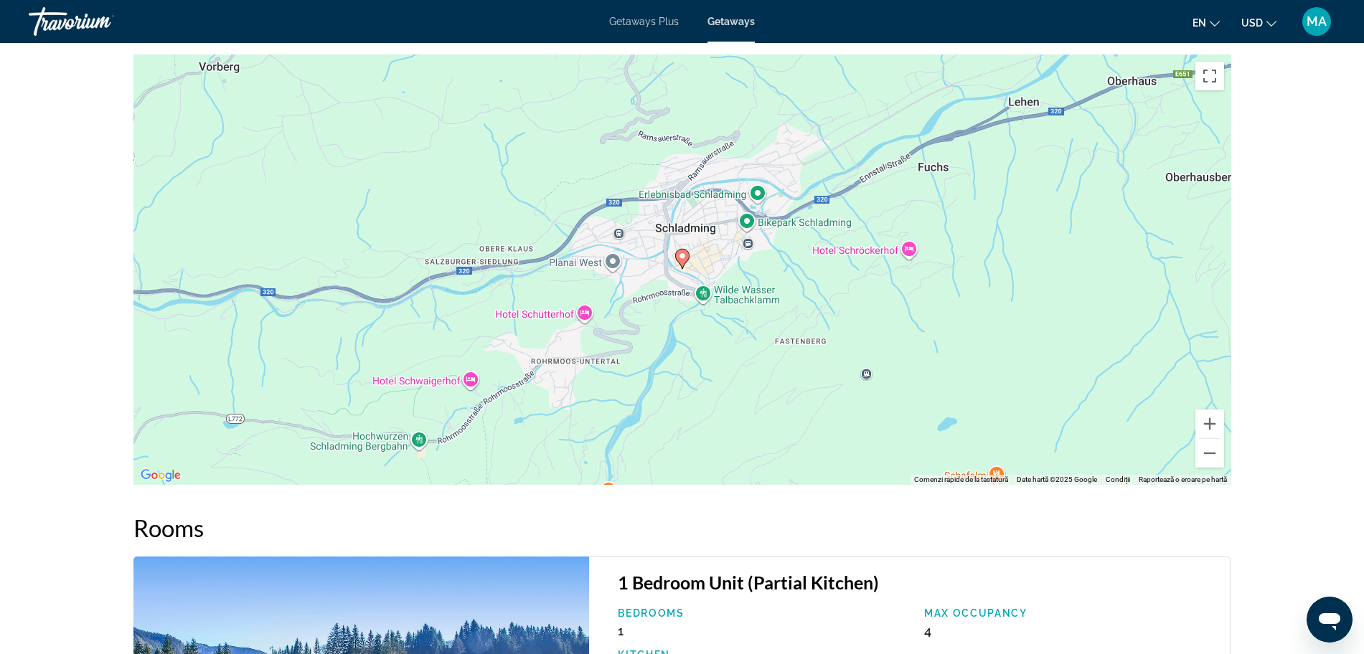
scroll to position [2029, 0]
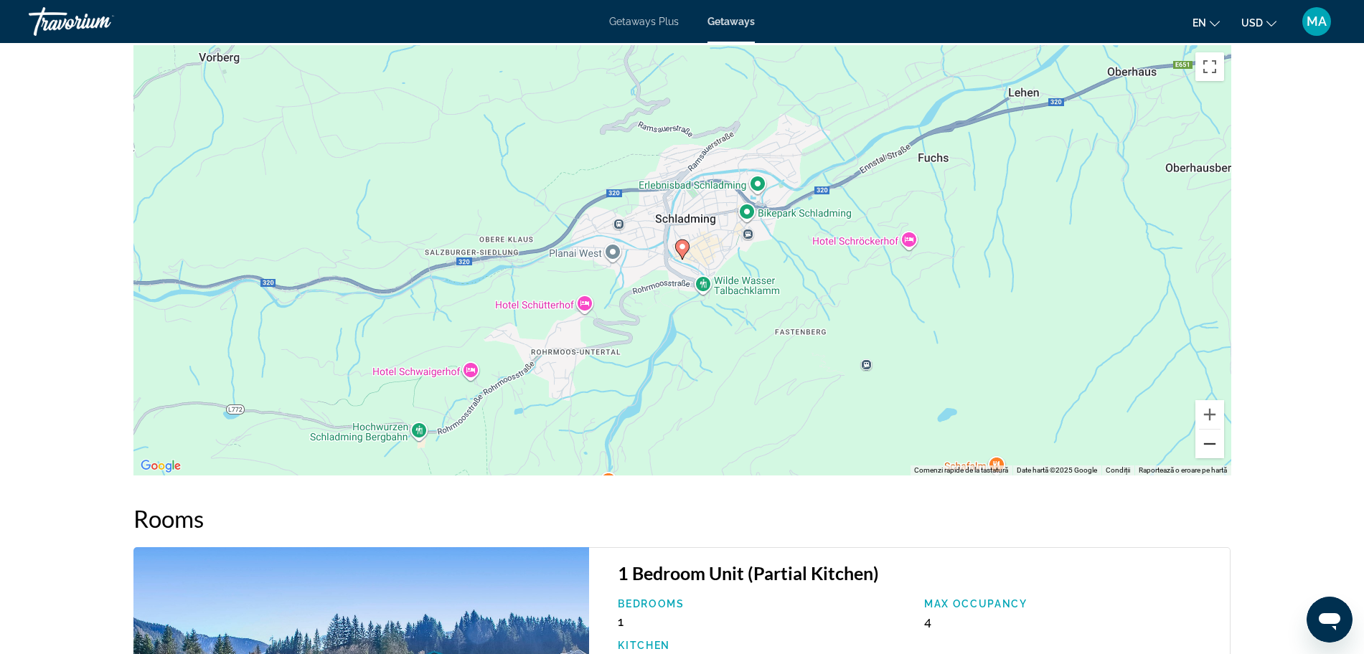
click at [1205, 439] on button "Micșorează" at bounding box center [1210, 444] width 29 height 29
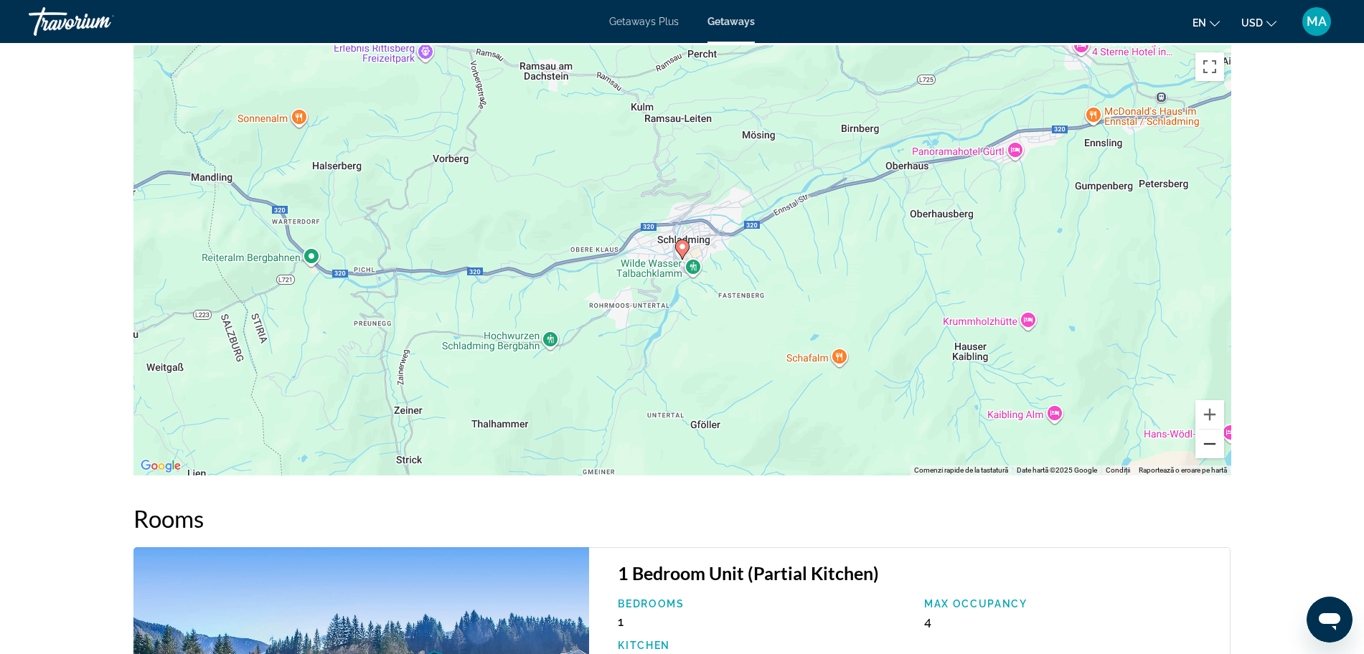
click at [1205, 439] on button "Micșorează" at bounding box center [1210, 444] width 29 height 29
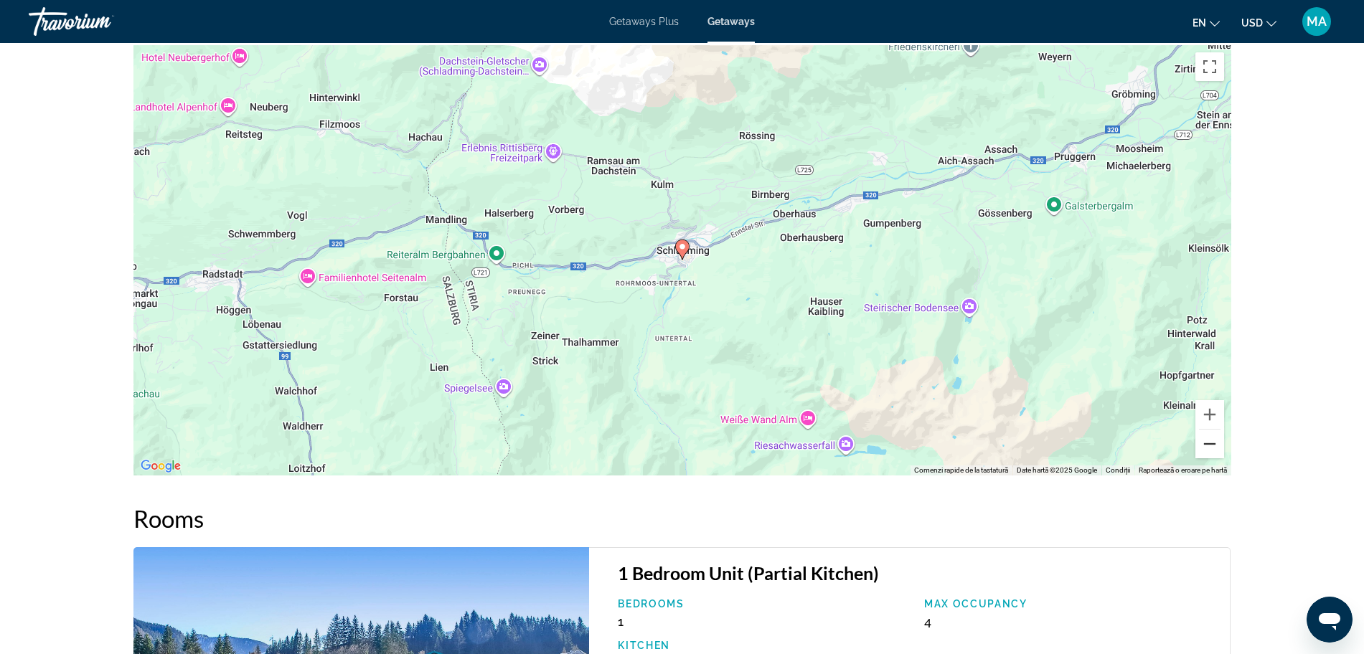
click at [1205, 439] on button "Micșorează" at bounding box center [1210, 444] width 29 height 29
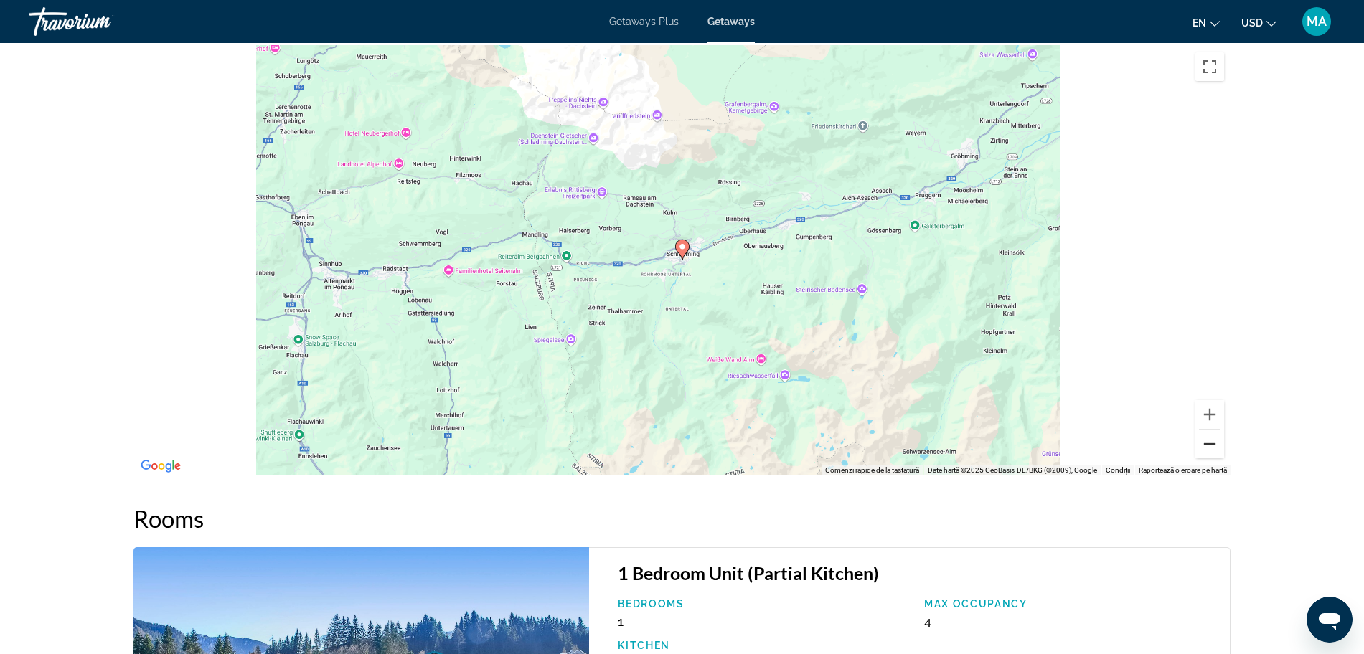
click at [1205, 439] on button "Micșorează" at bounding box center [1210, 444] width 29 height 29
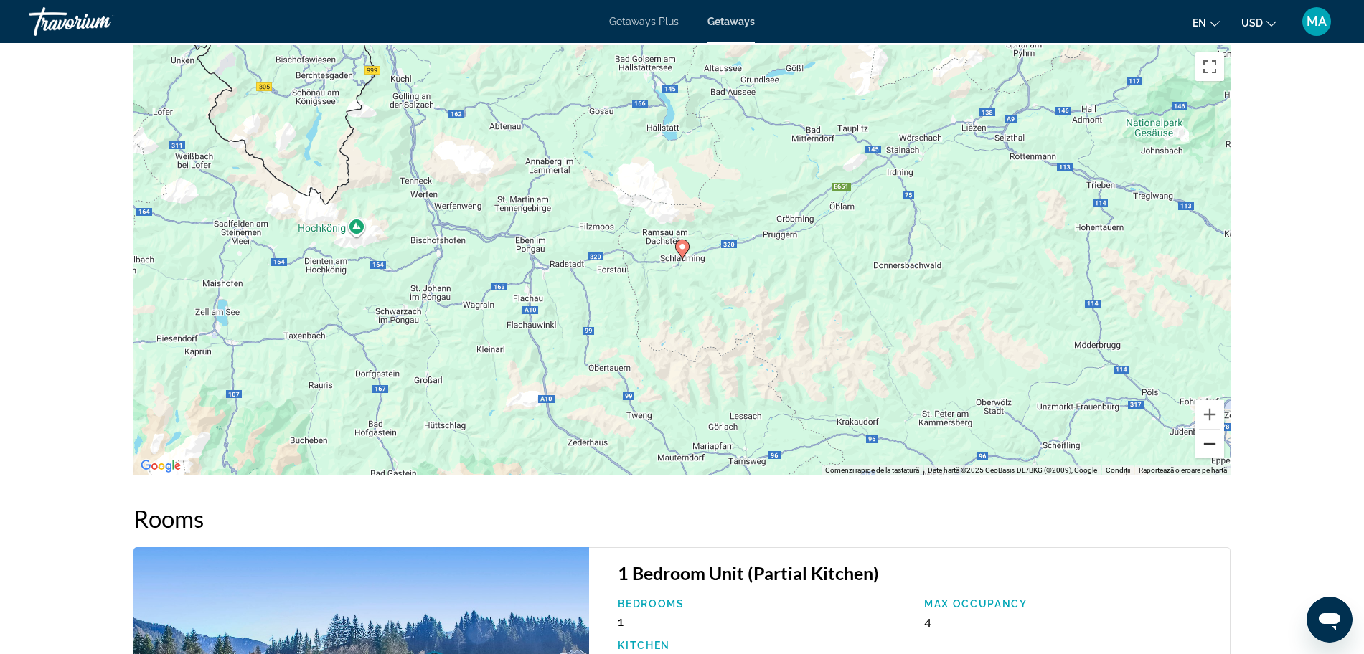
click at [1205, 439] on button "Micșorează" at bounding box center [1210, 444] width 29 height 29
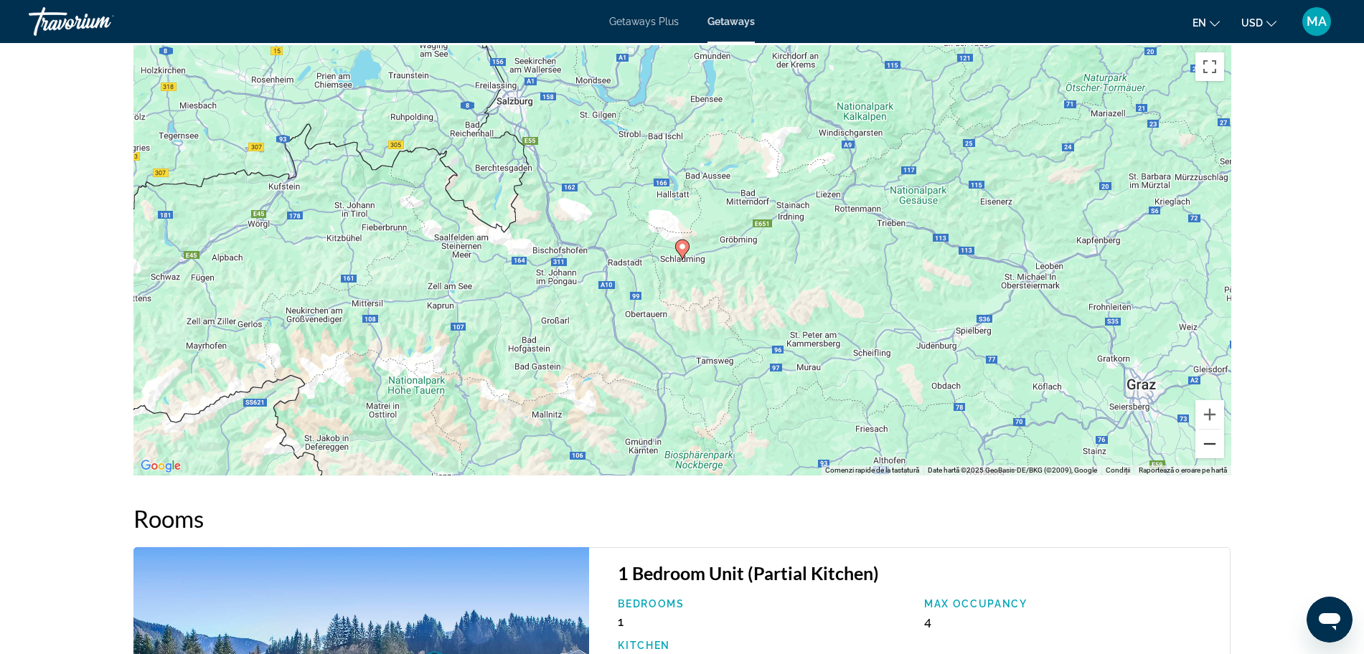
click at [1205, 439] on button "Micșorează" at bounding box center [1210, 444] width 29 height 29
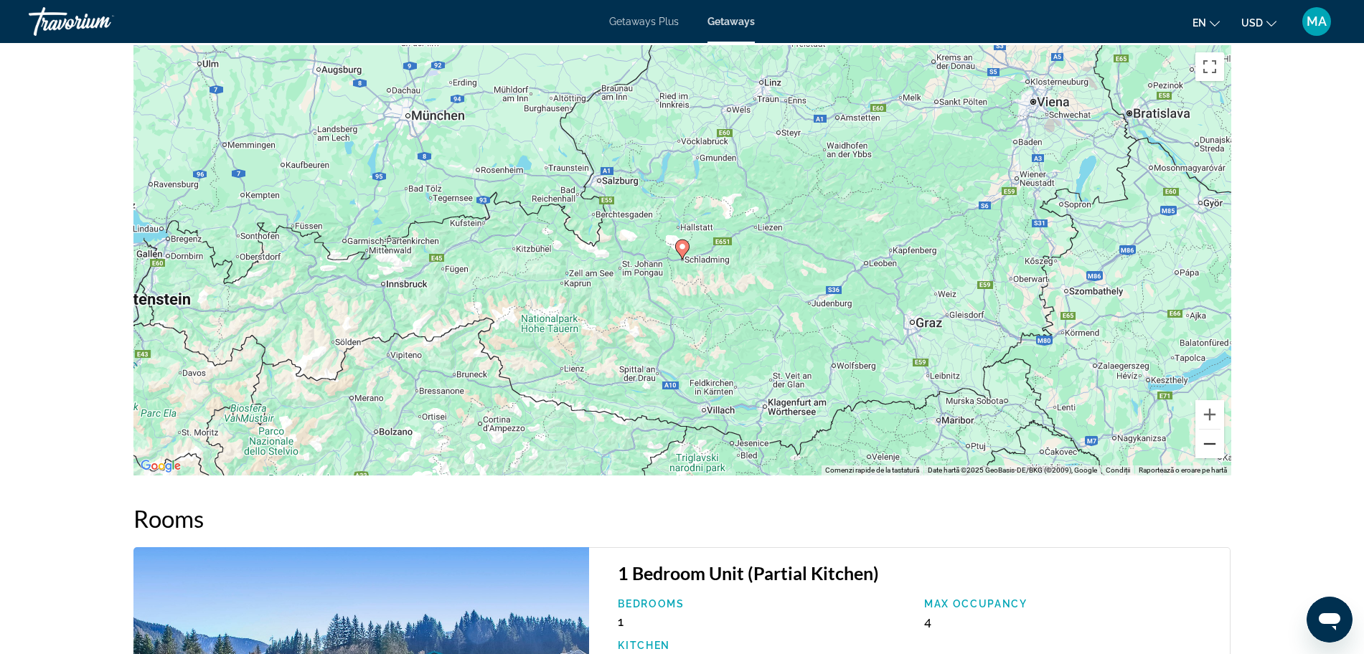
click at [1205, 439] on button "Micșorează" at bounding box center [1210, 444] width 29 height 29
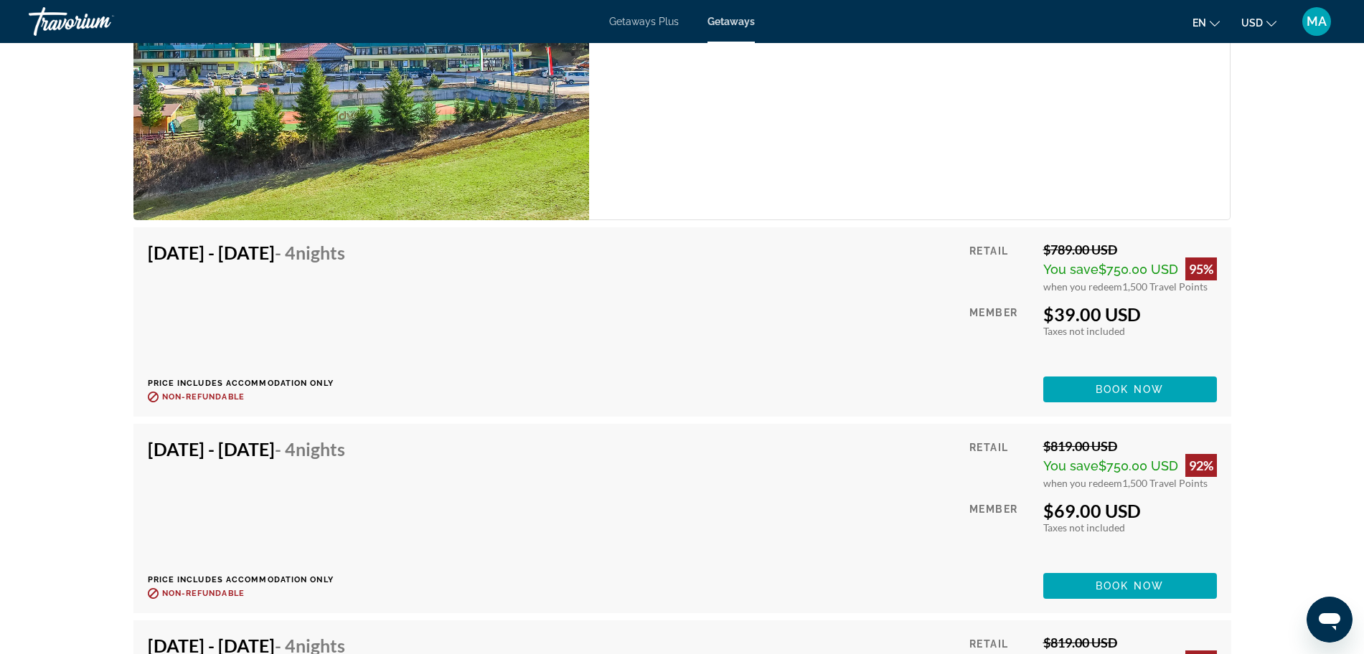
scroll to position [2713, 0]
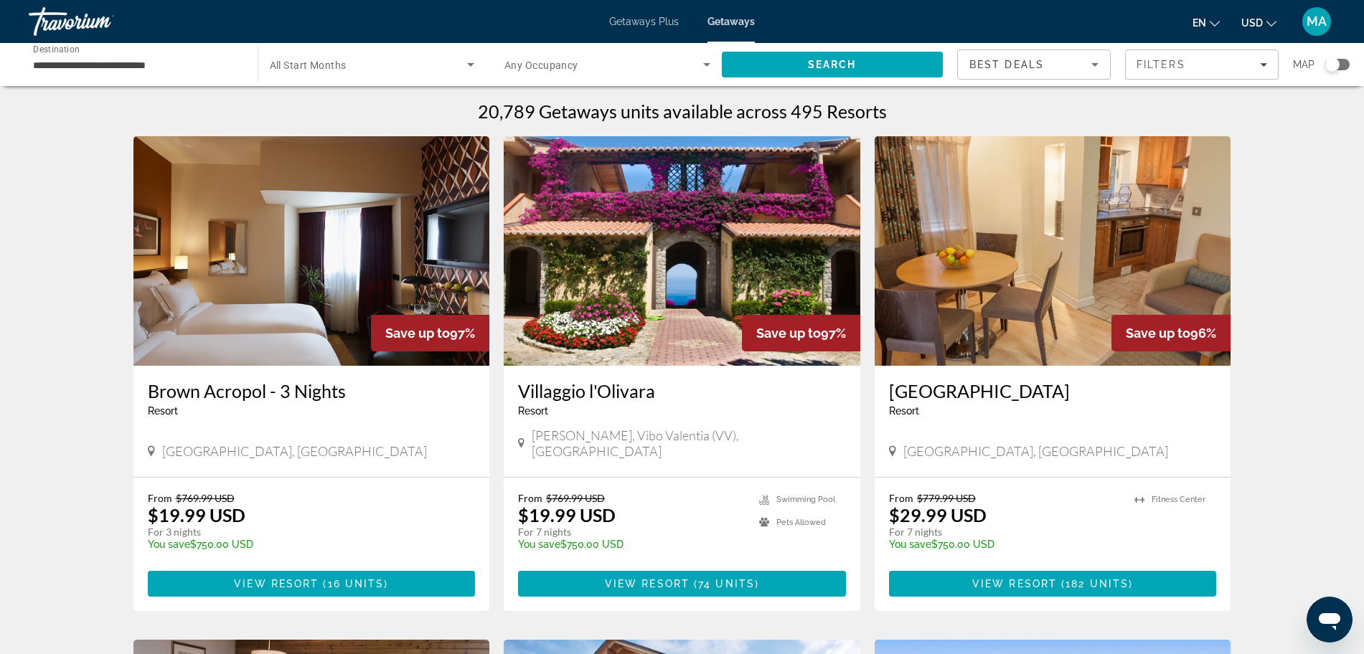
click at [637, 297] on img "Main content" at bounding box center [682, 251] width 357 height 230
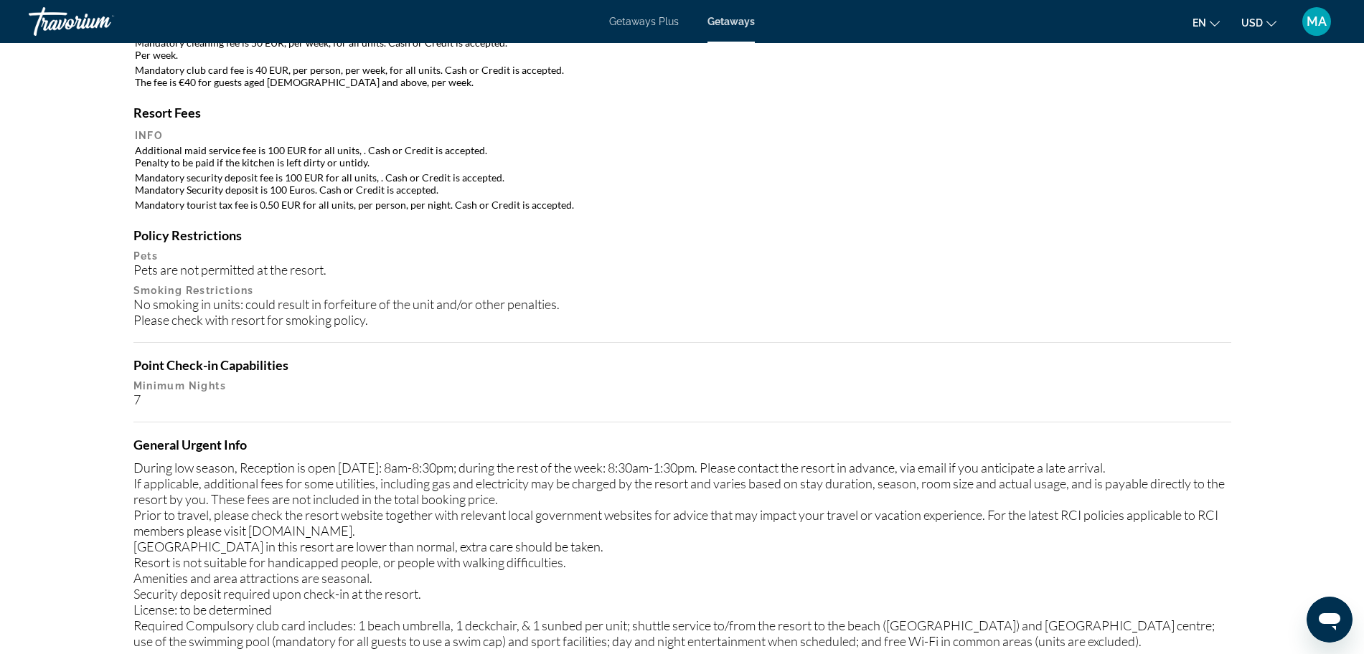
scroll to position [1196, 0]
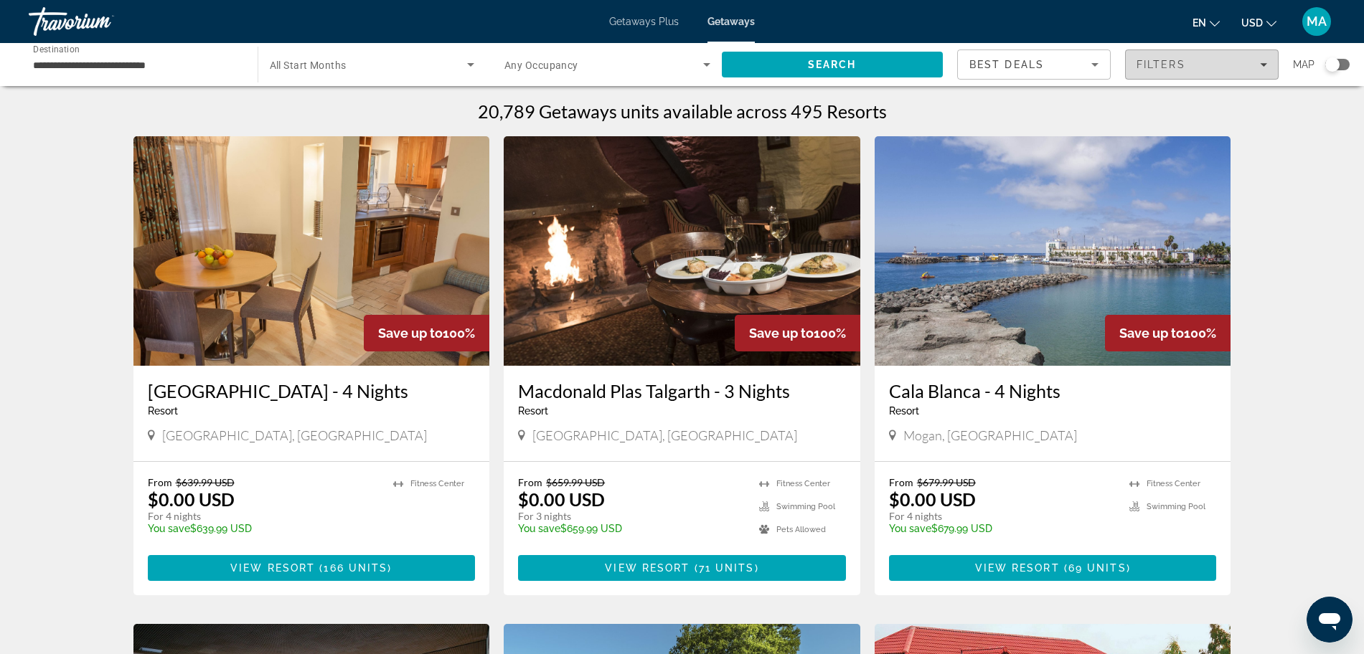
click at [1178, 67] on span "Filters" at bounding box center [1161, 64] width 49 height 11
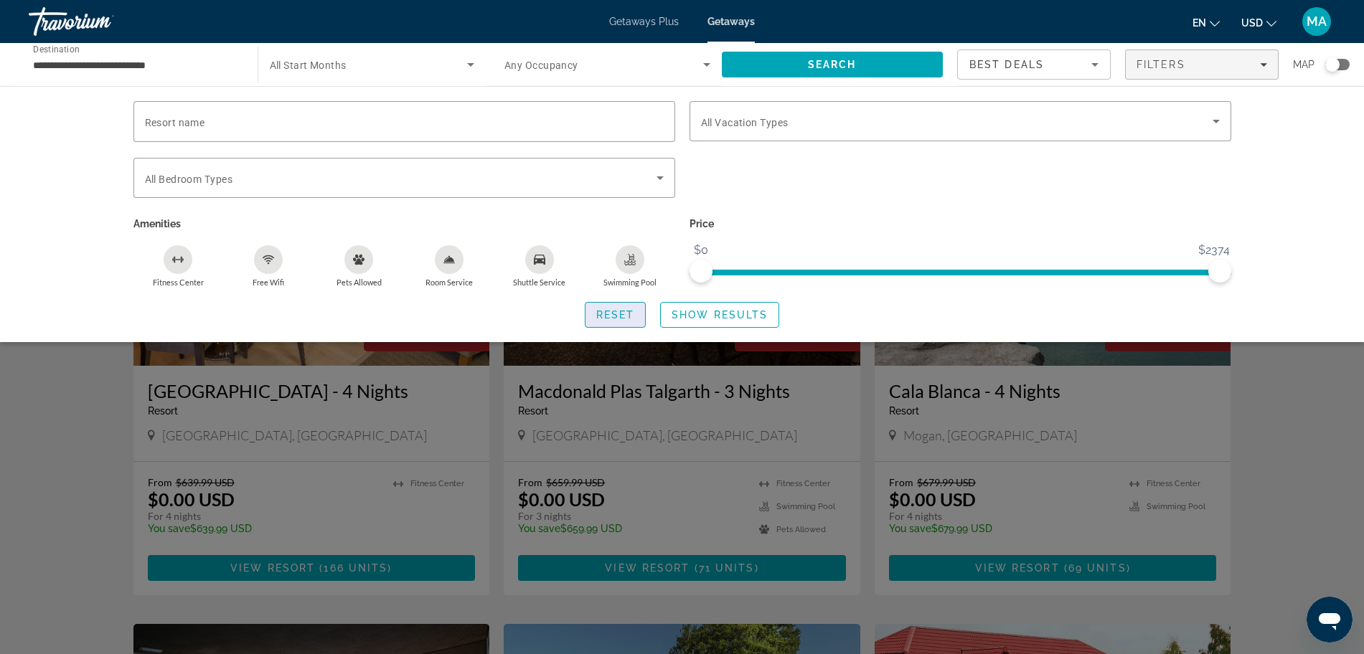
click at [621, 319] on span "Reset" at bounding box center [615, 314] width 39 height 11
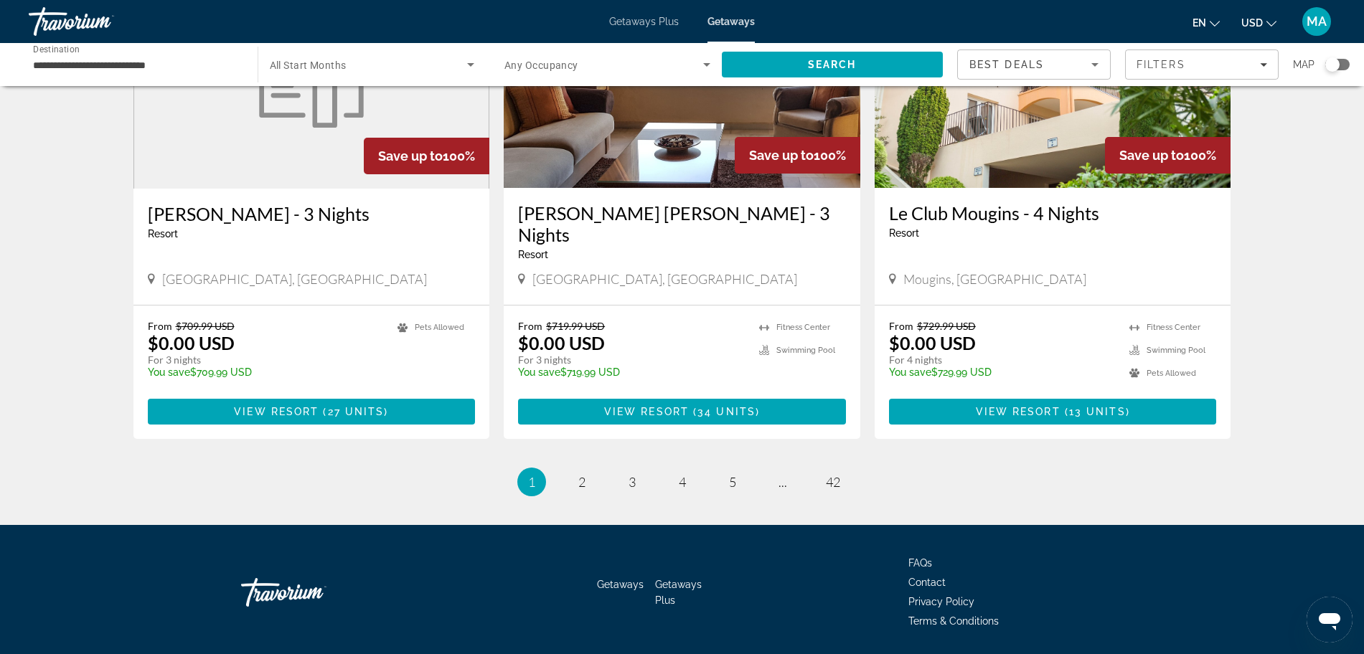
scroll to position [1668, 0]
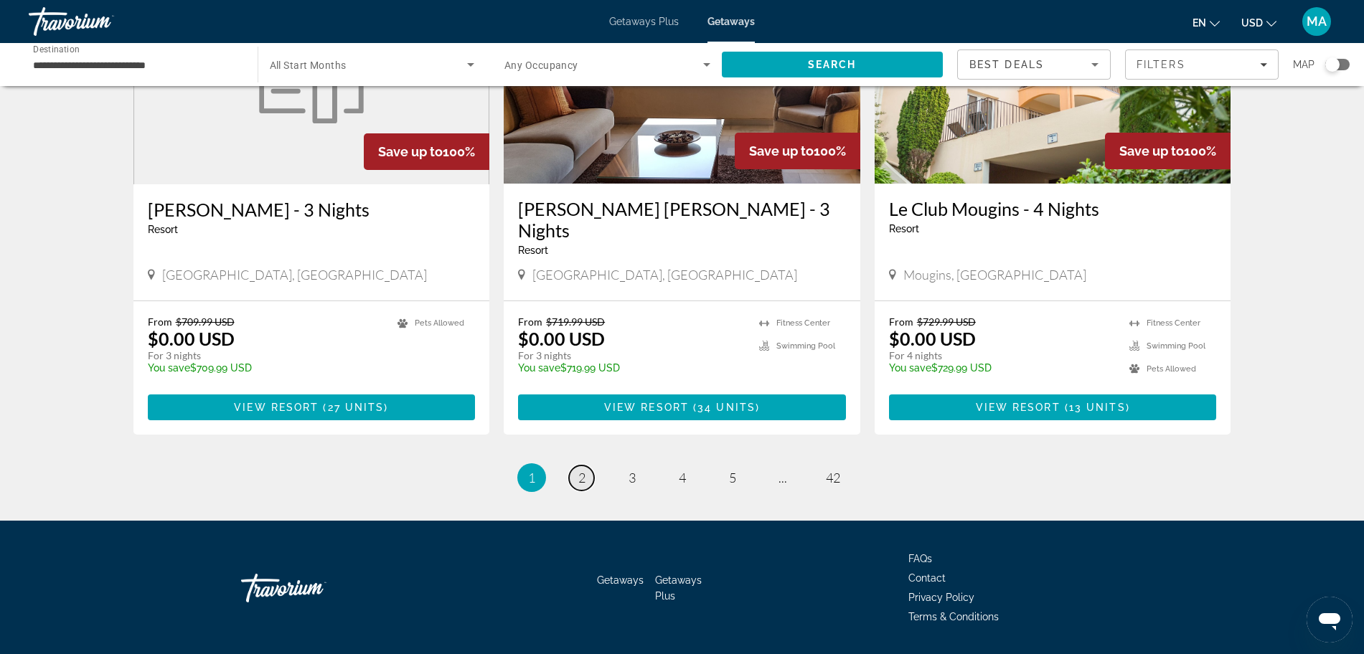
click at [583, 470] on span "2" at bounding box center [581, 478] width 7 height 16
